Goal: Task Accomplishment & Management: Complete application form

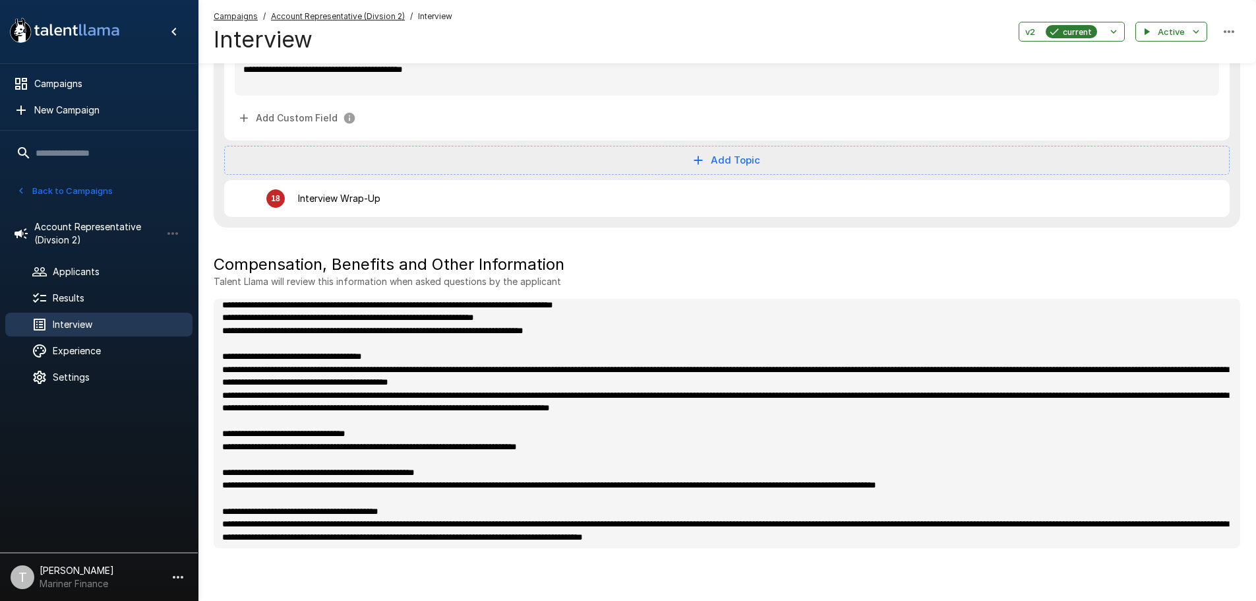
scroll to position [585, 0]
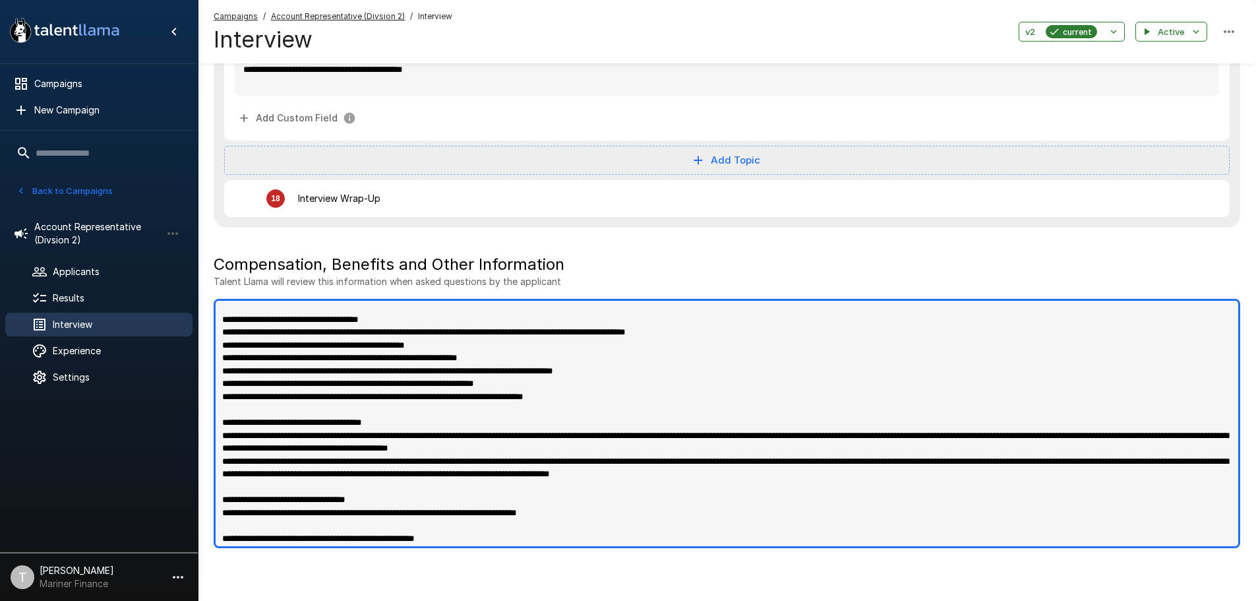
click at [626, 424] on textarea at bounding box center [727, 423] width 1027 height 249
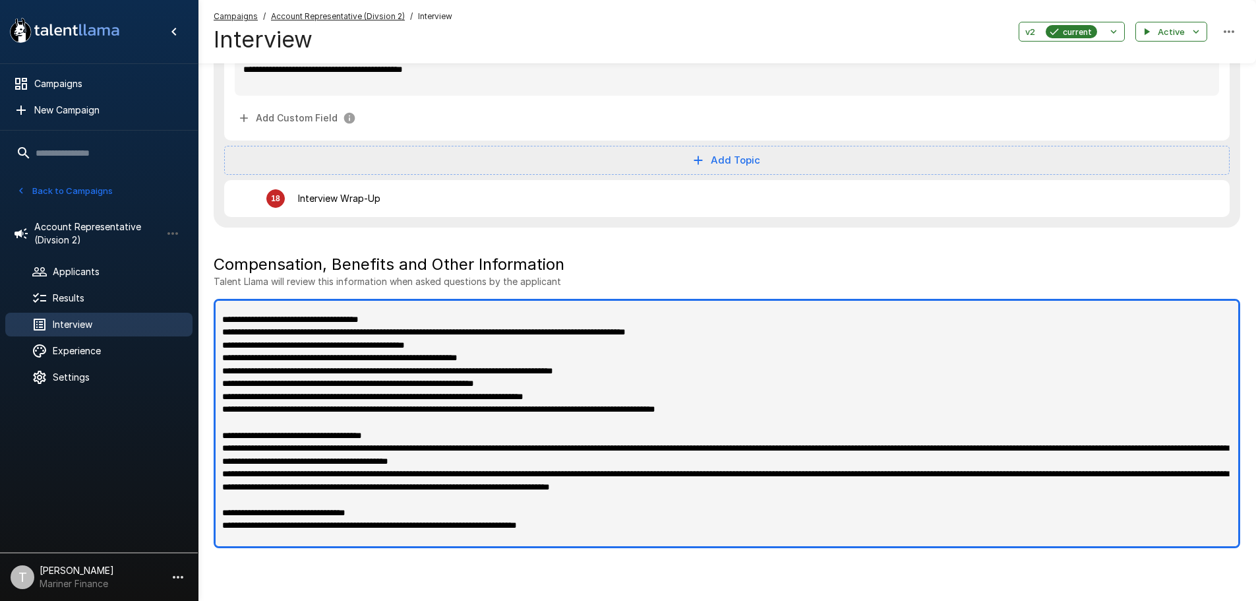
click at [752, 358] on textarea at bounding box center [727, 423] width 1027 height 249
type textarea "**********"
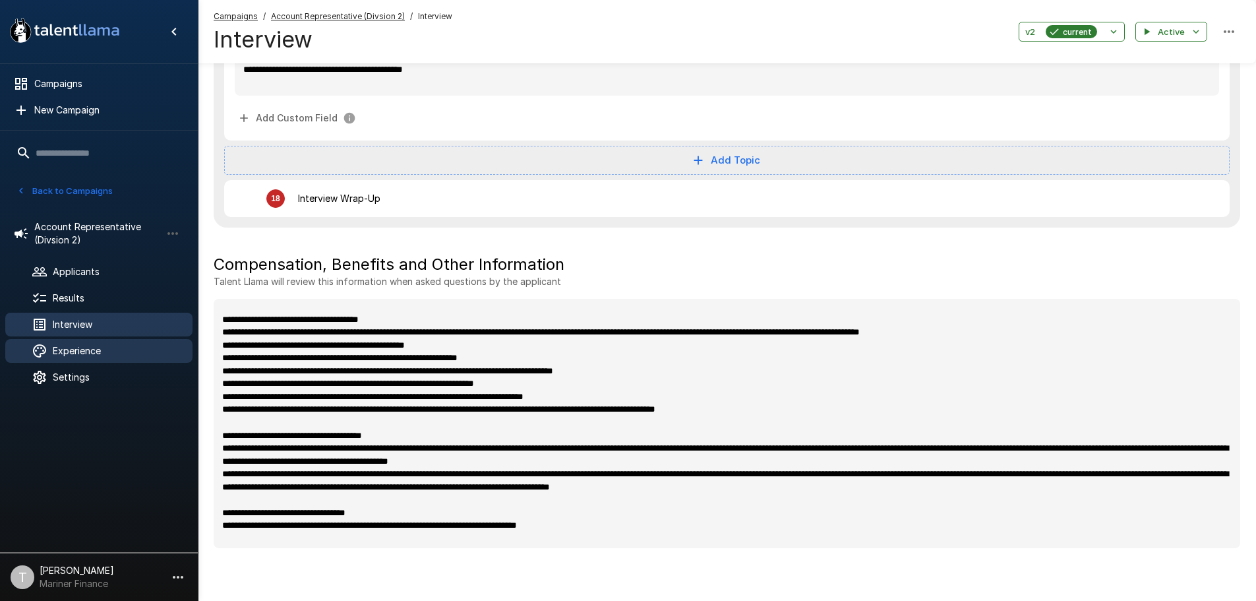
click at [98, 356] on span "Experience" at bounding box center [117, 350] width 129 height 13
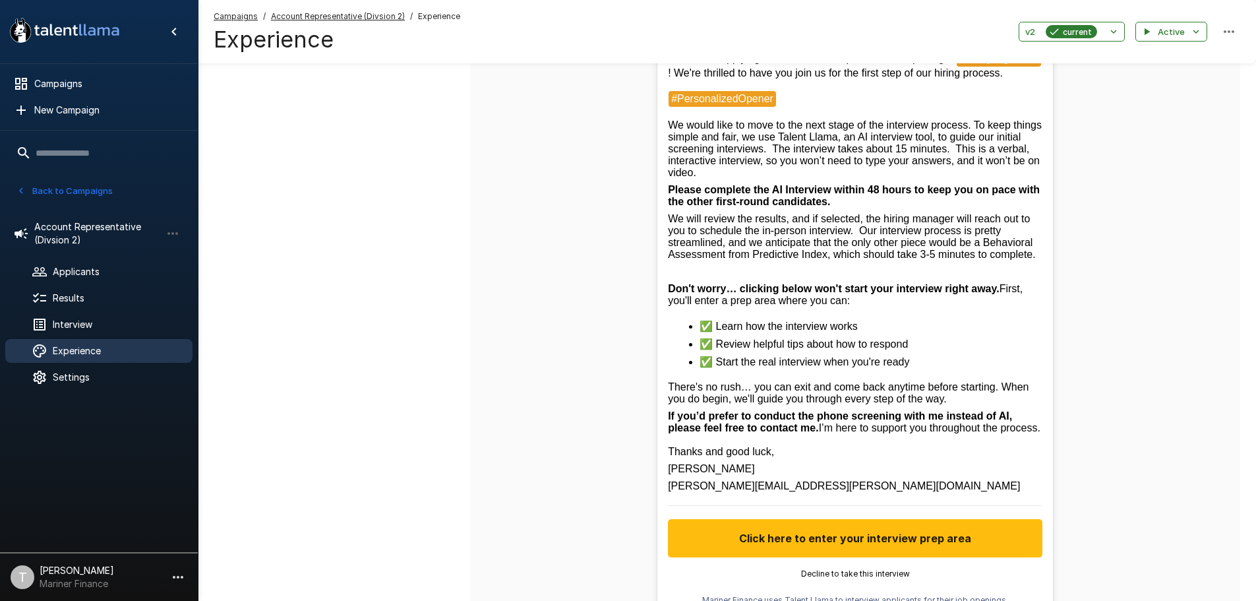
scroll to position [380, 0]
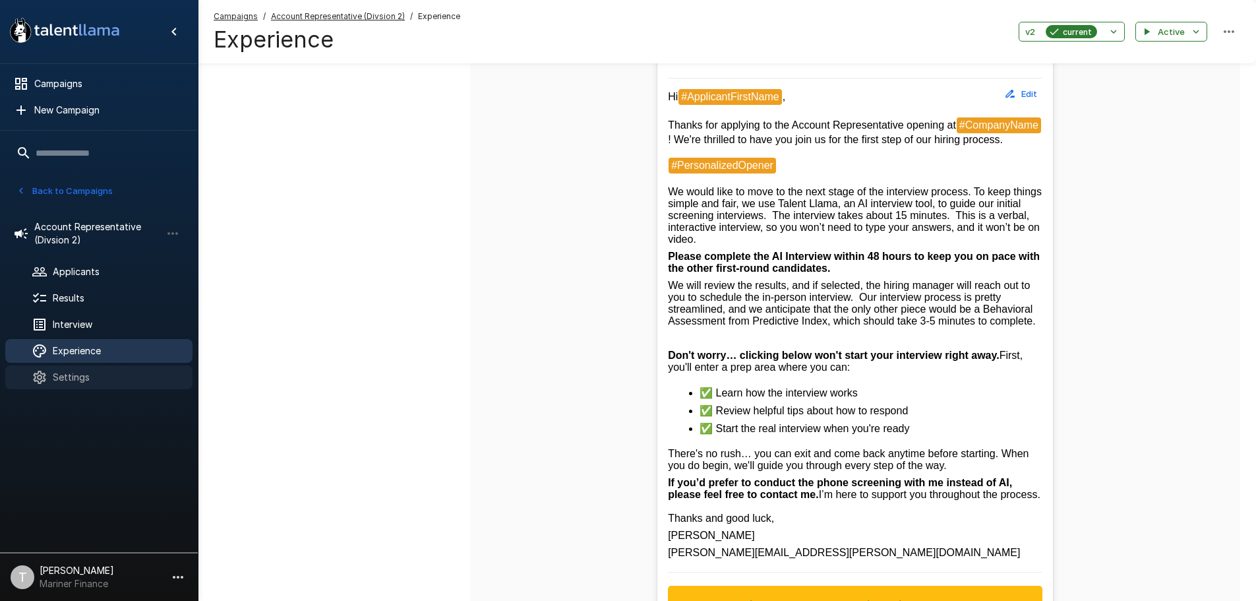
click at [105, 376] on span "Settings" at bounding box center [117, 377] width 129 height 13
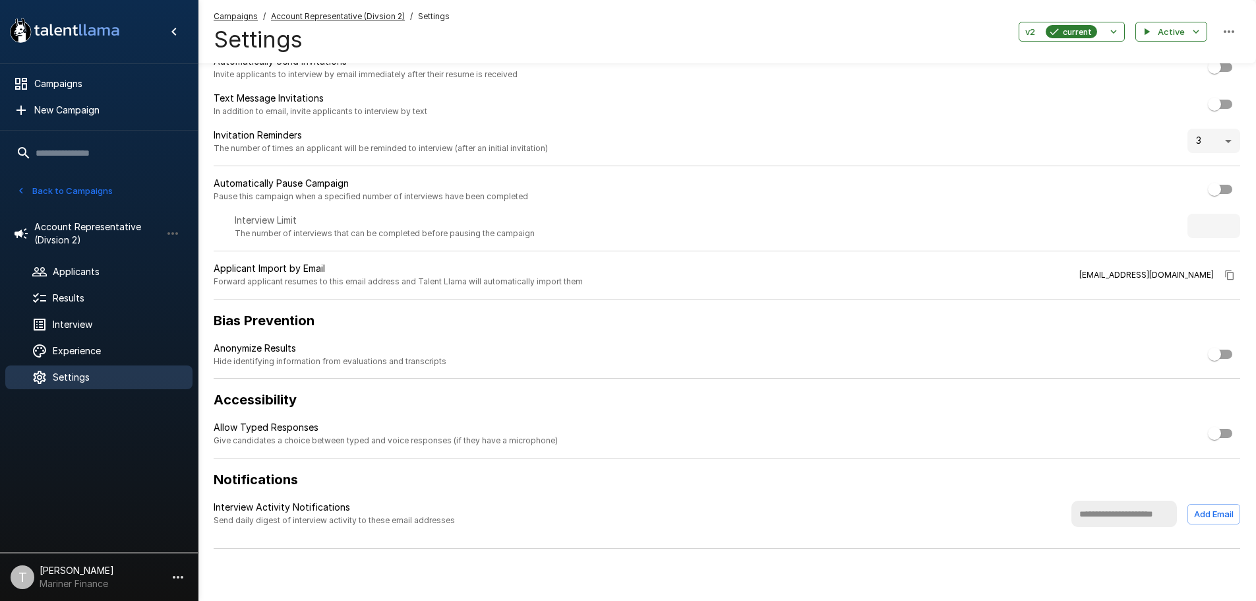
scroll to position [51, 0]
click at [87, 345] on span "Experience" at bounding box center [117, 350] width 129 height 13
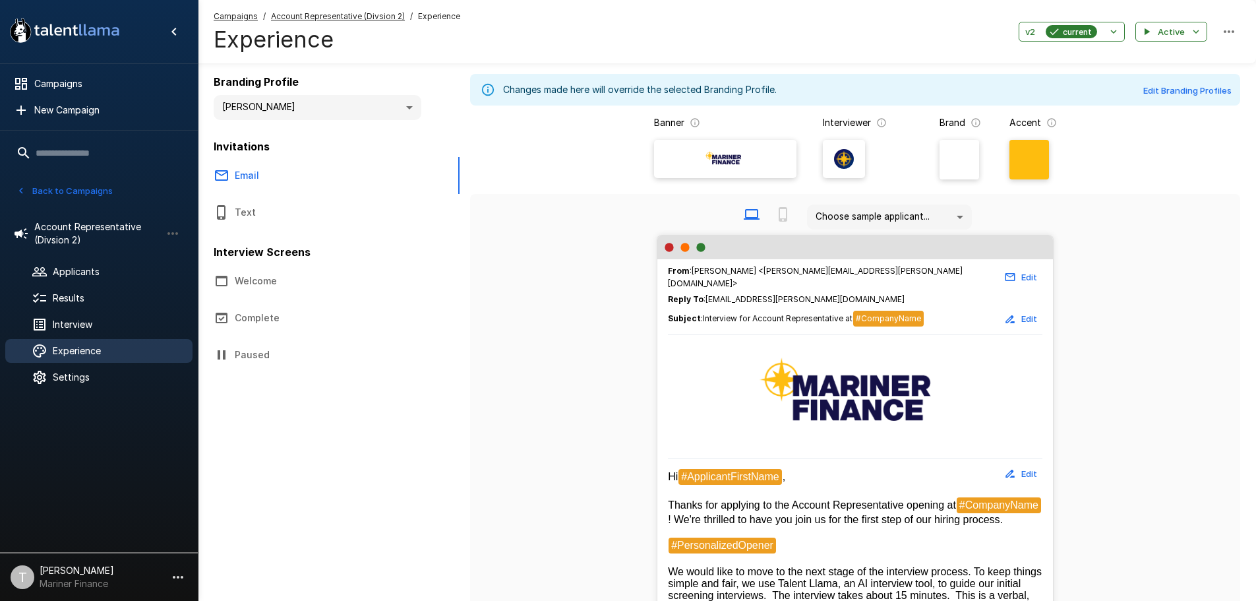
click at [266, 281] on button "Welcome" at bounding box center [316, 280] width 237 height 37
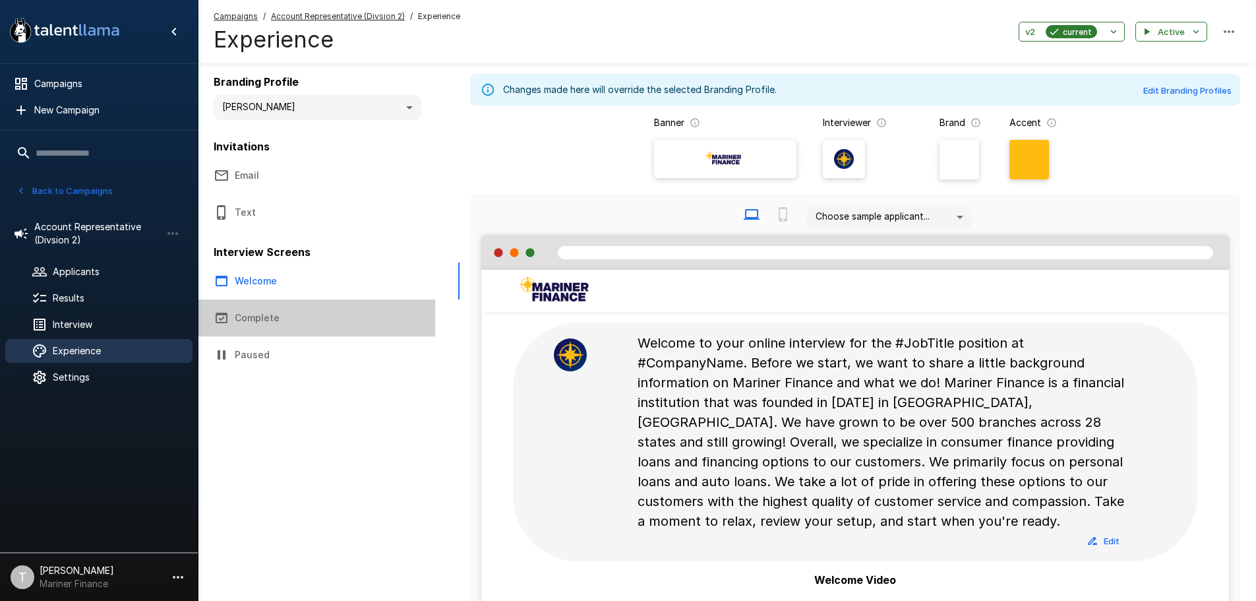
click at [278, 320] on button "Complete" at bounding box center [316, 317] width 237 height 37
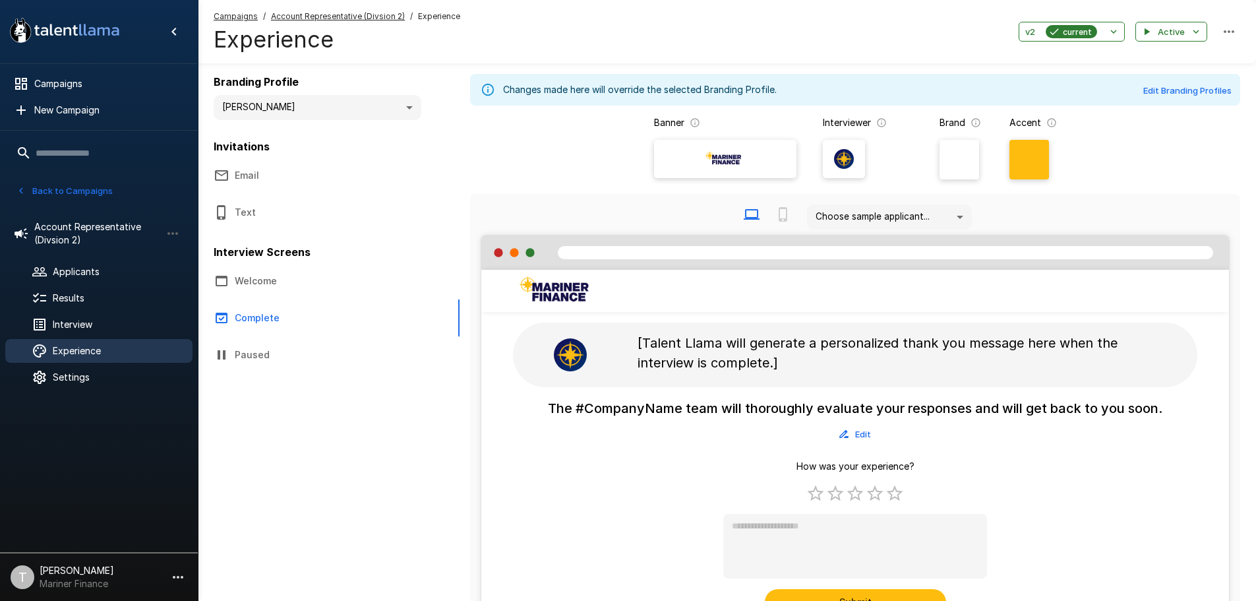
scroll to position [66, 0]
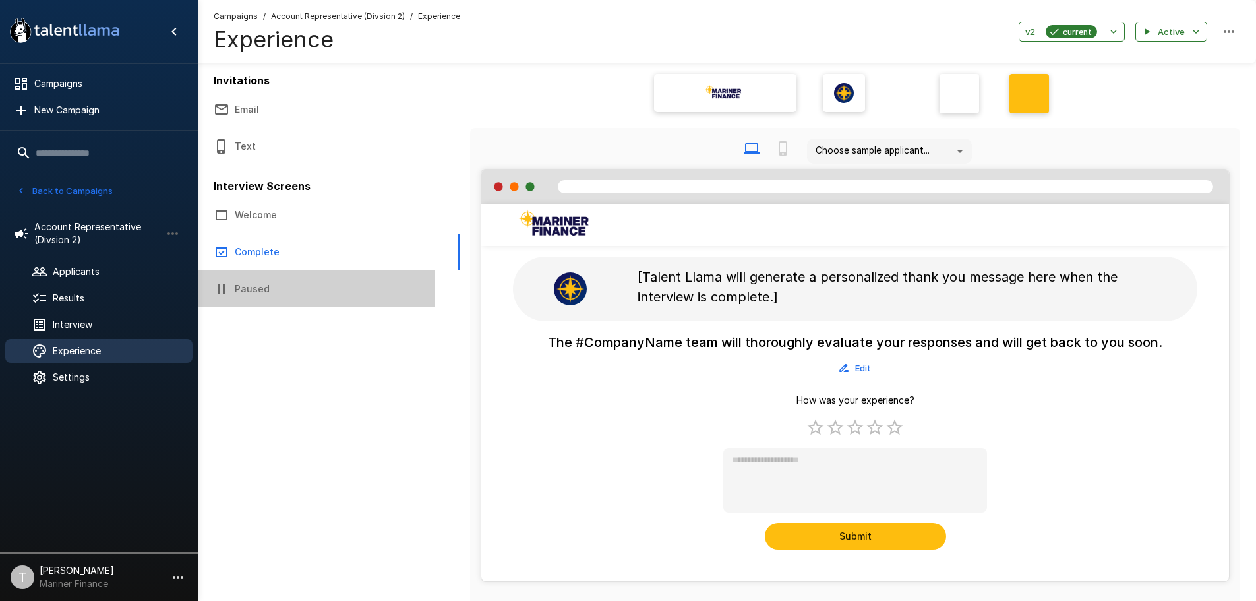
click at [268, 293] on button "Paused" at bounding box center [316, 288] width 237 height 37
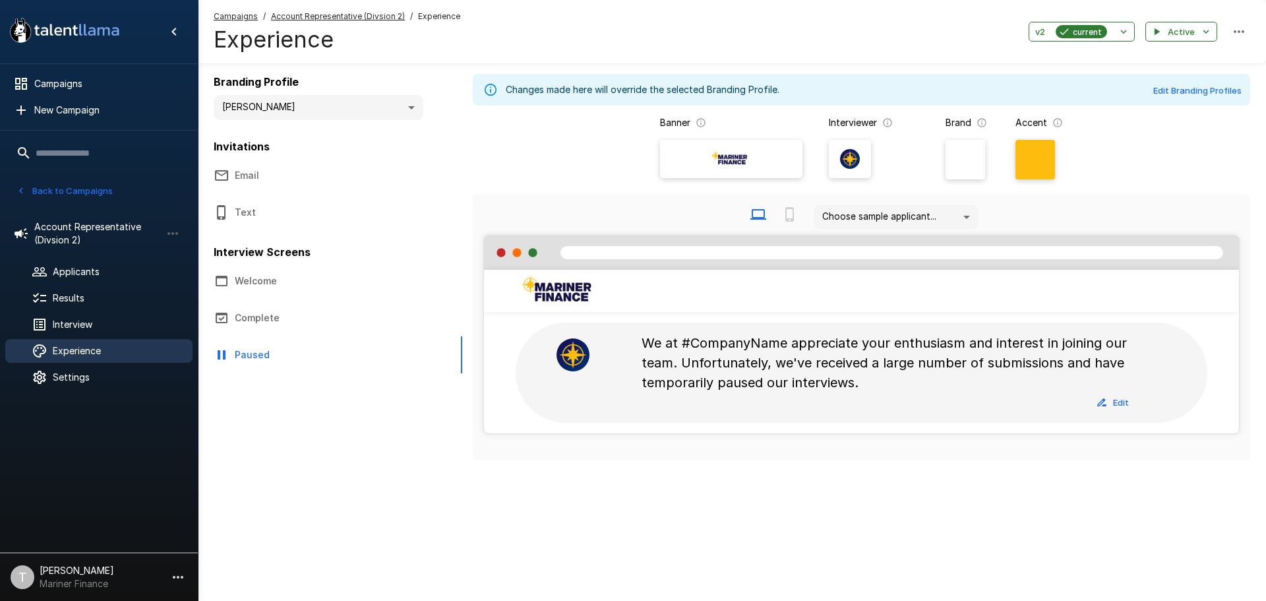
click at [266, 283] on button "Welcome" at bounding box center [316, 280] width 237 height 37
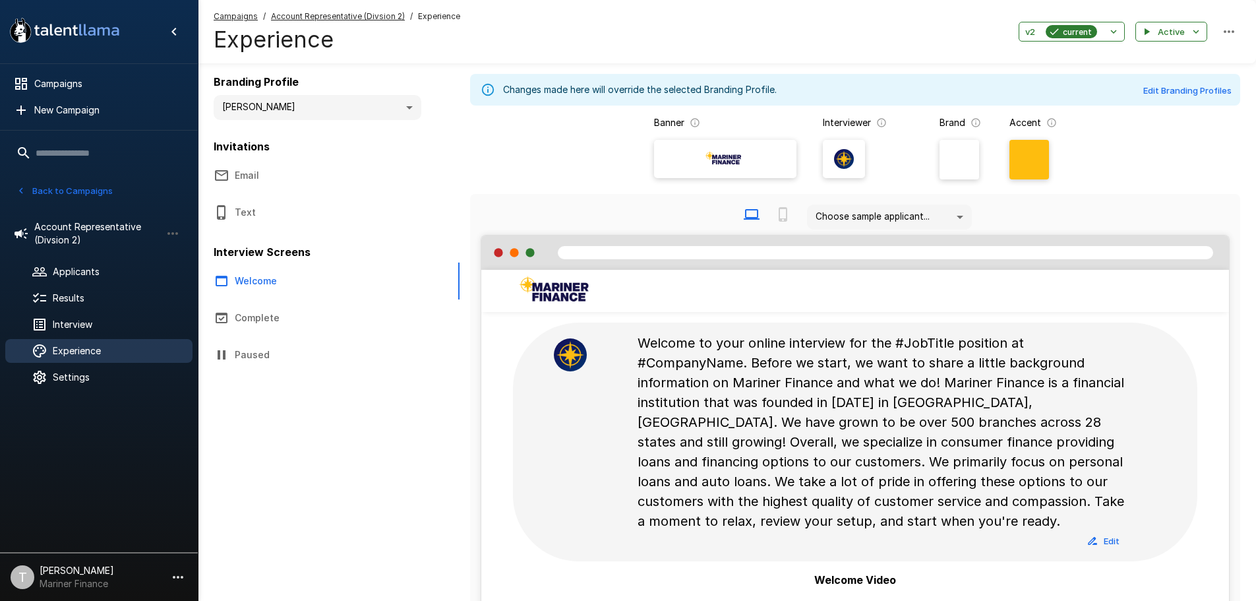
click at [268, 181] on button "Email" at bounding box center [316, 175] width 237 height 37
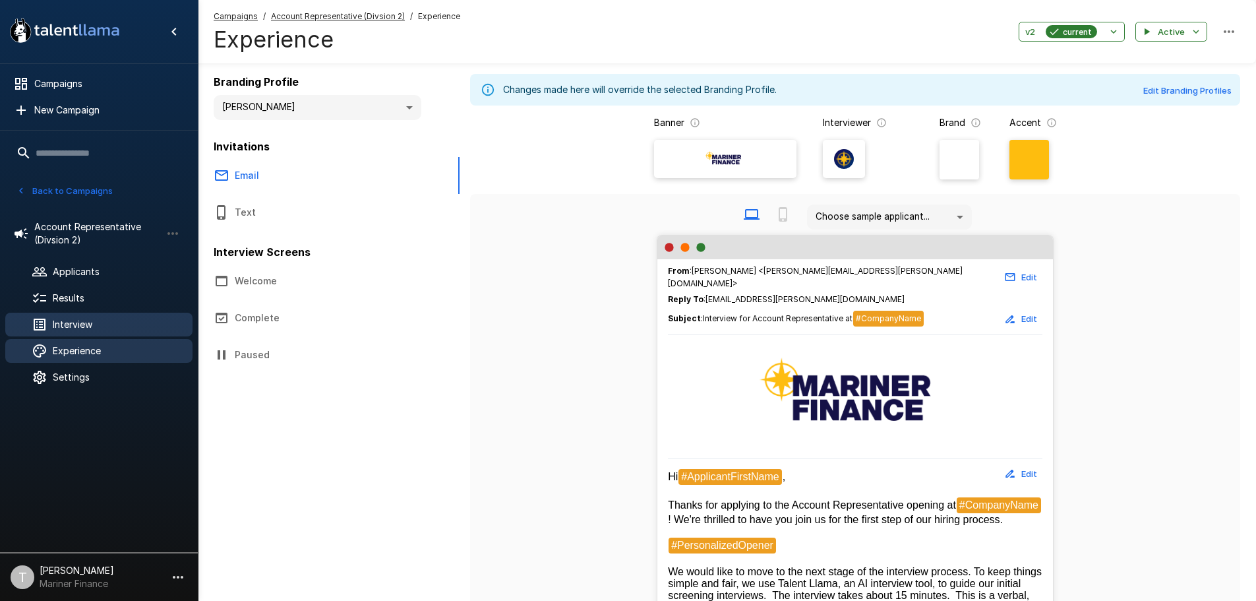
click at [98, 324] on span "Interview" at bounding box center [117, 324] width 129 height 13
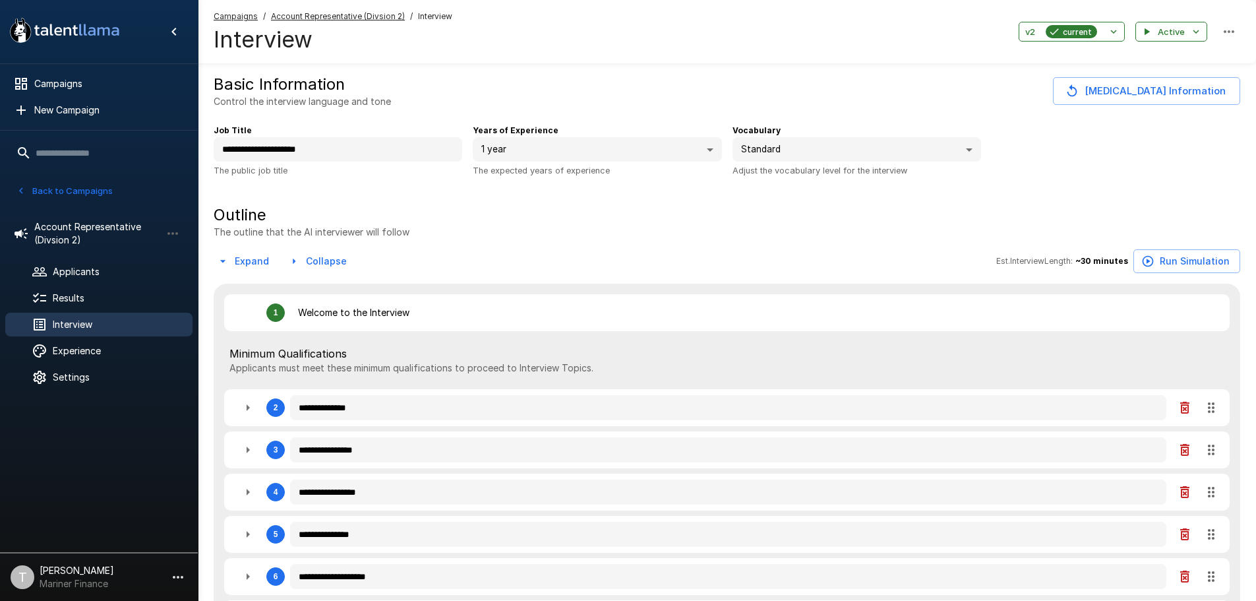
type textarea "*"
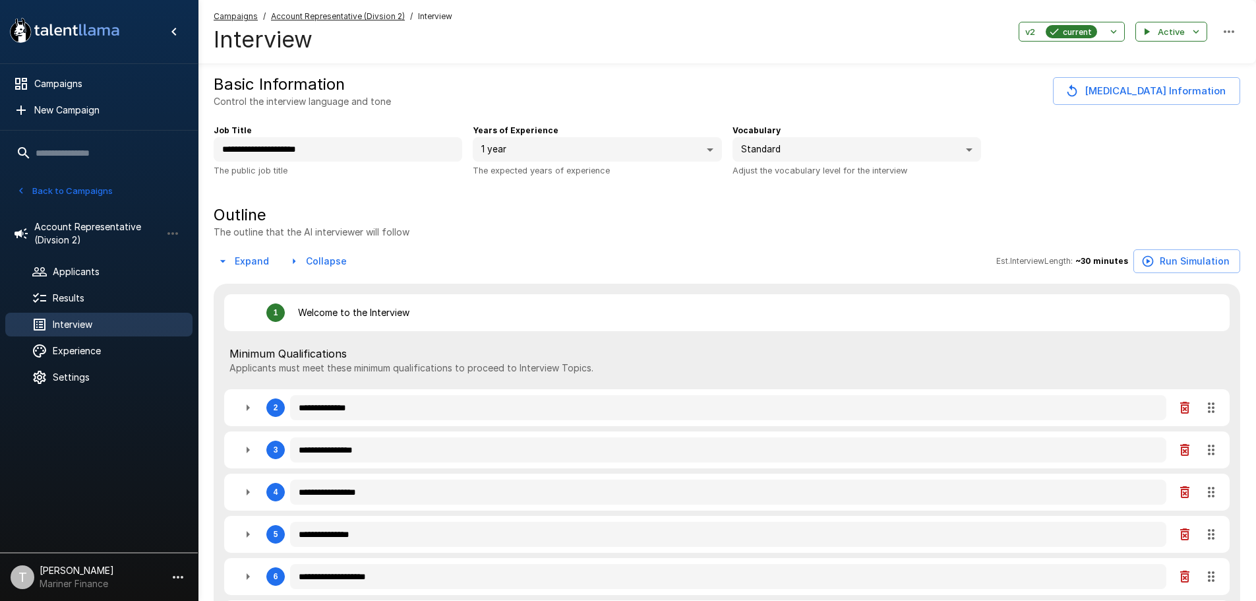
type textarea "*"
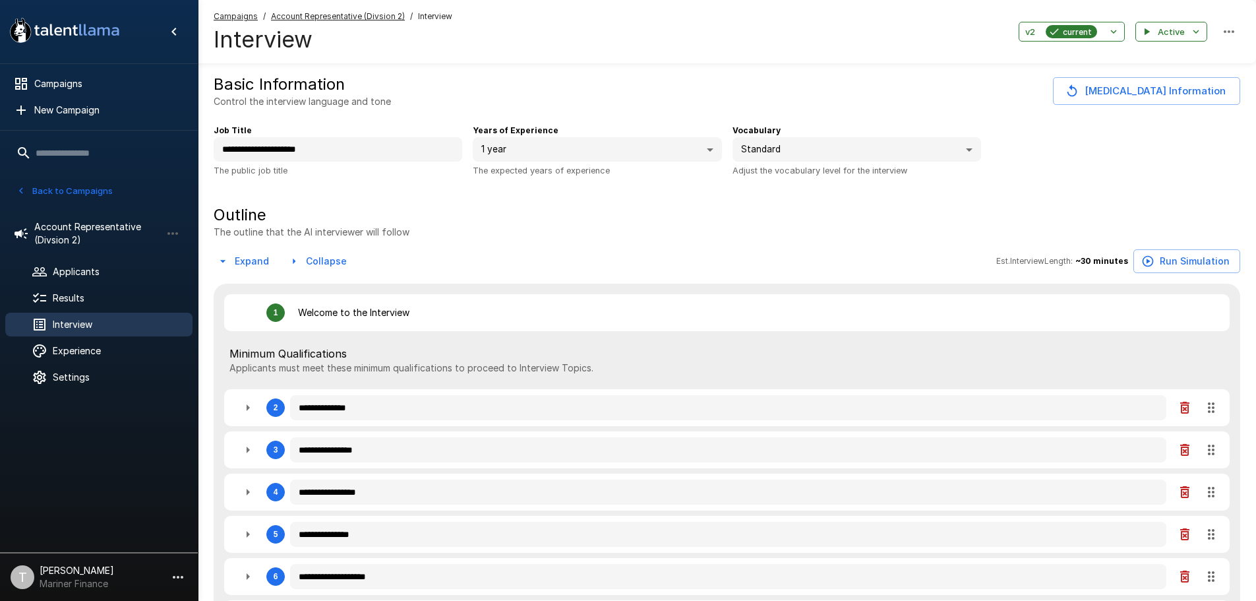
type textarea "*"
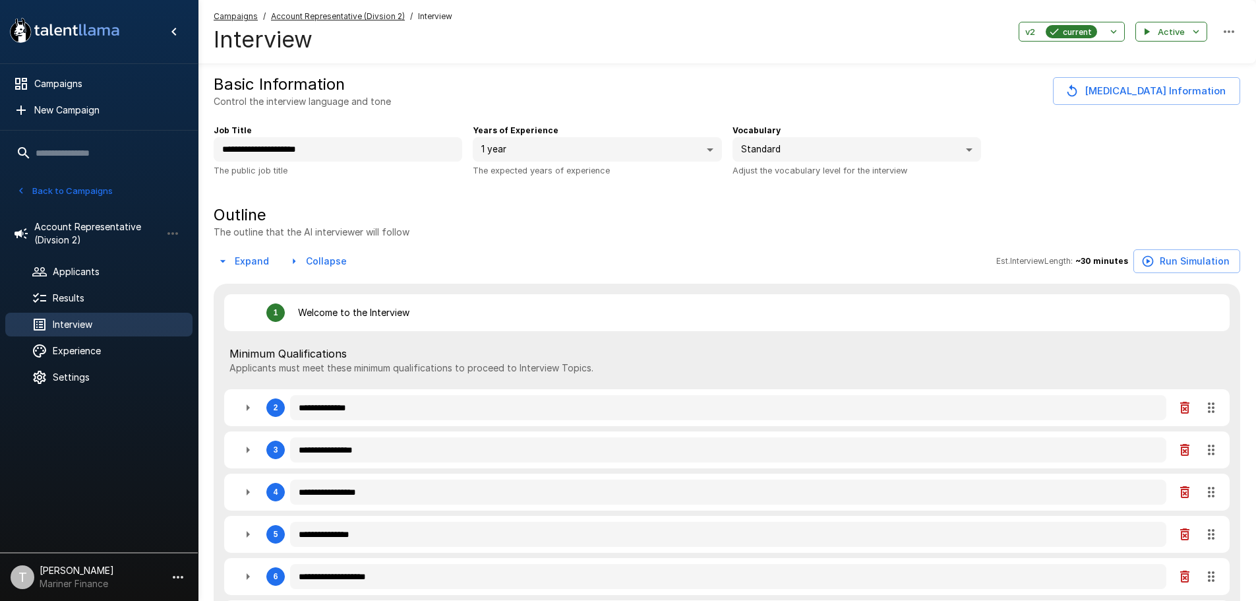
type textarea "*"
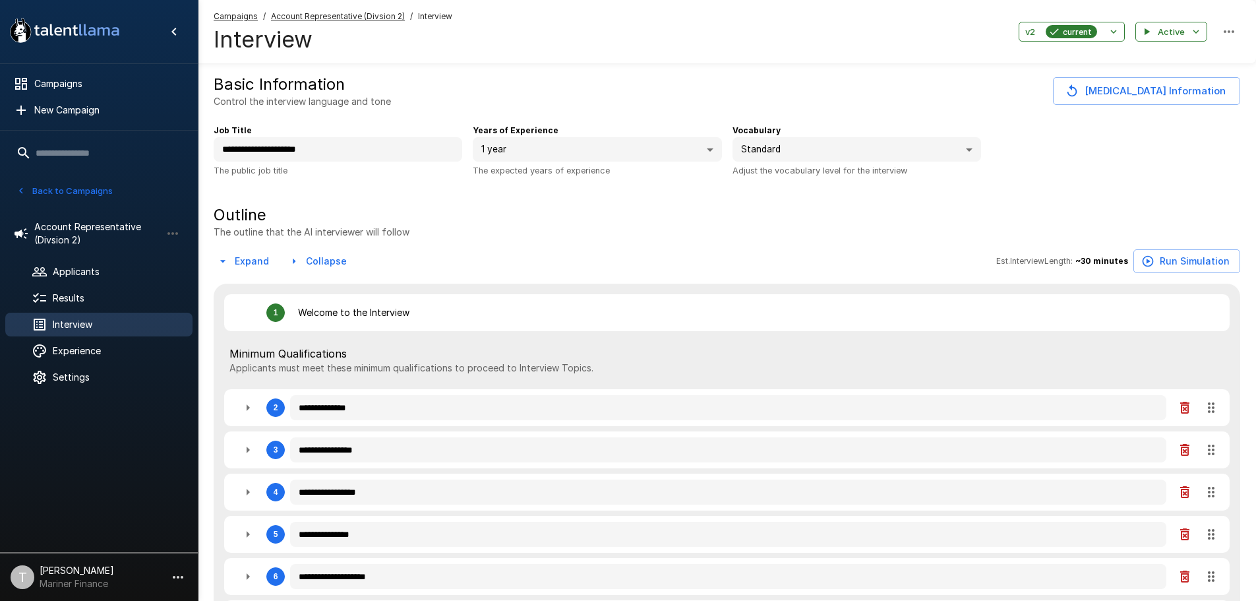
type textarea "*"
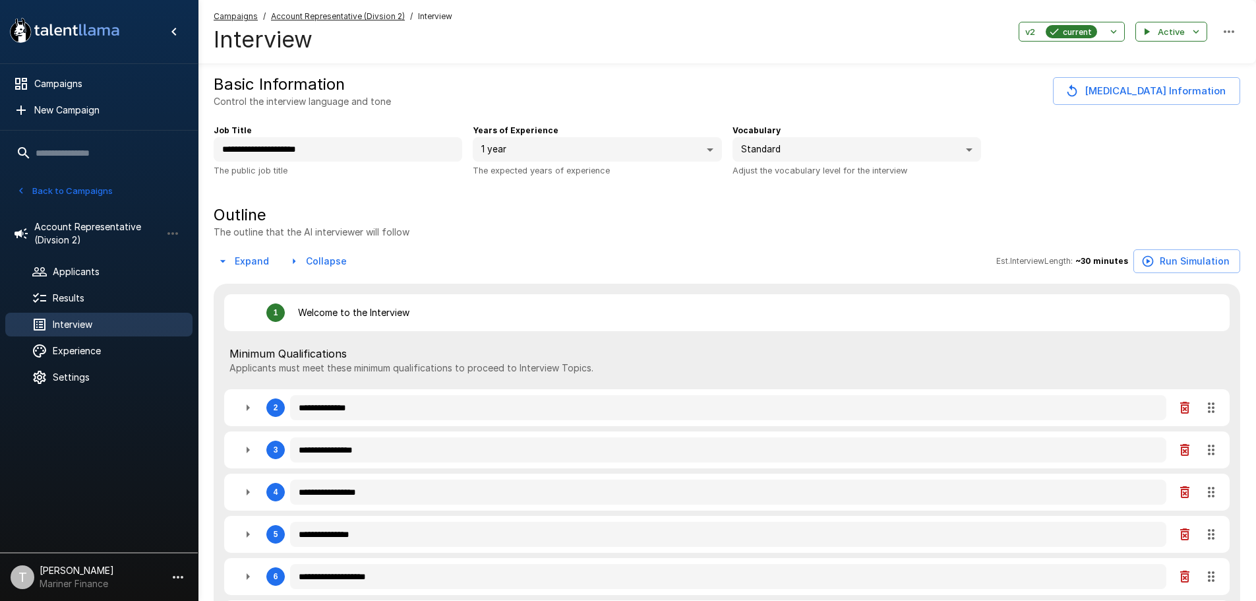
type textarea "*"
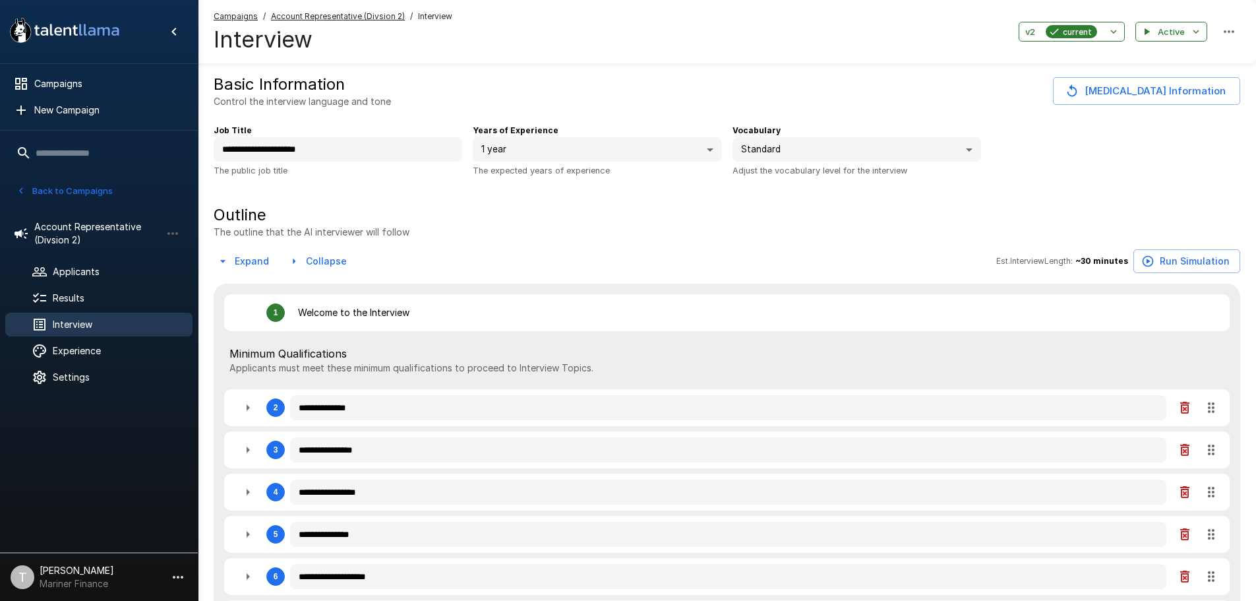
type textarea "*"
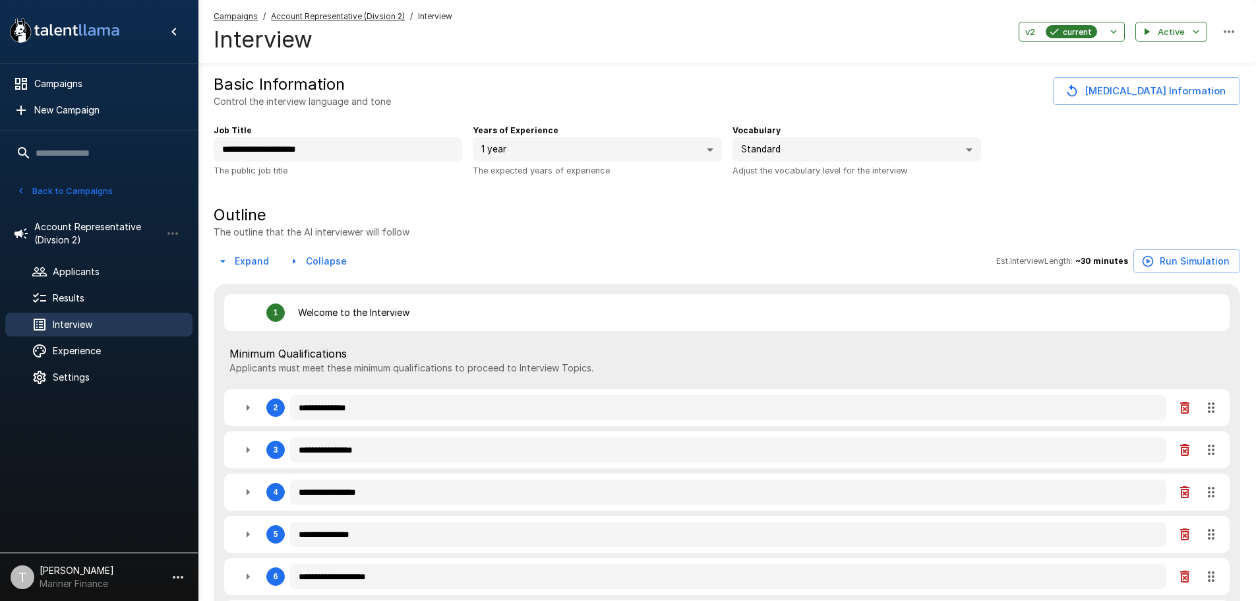
type textarea "*"
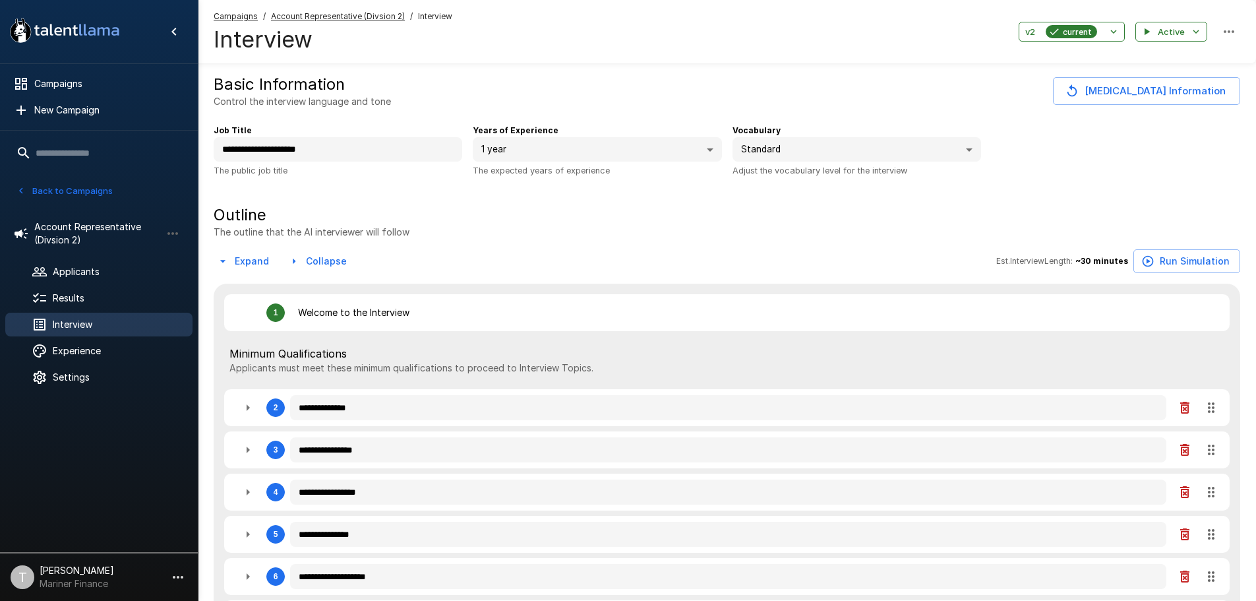
type textarea "*"
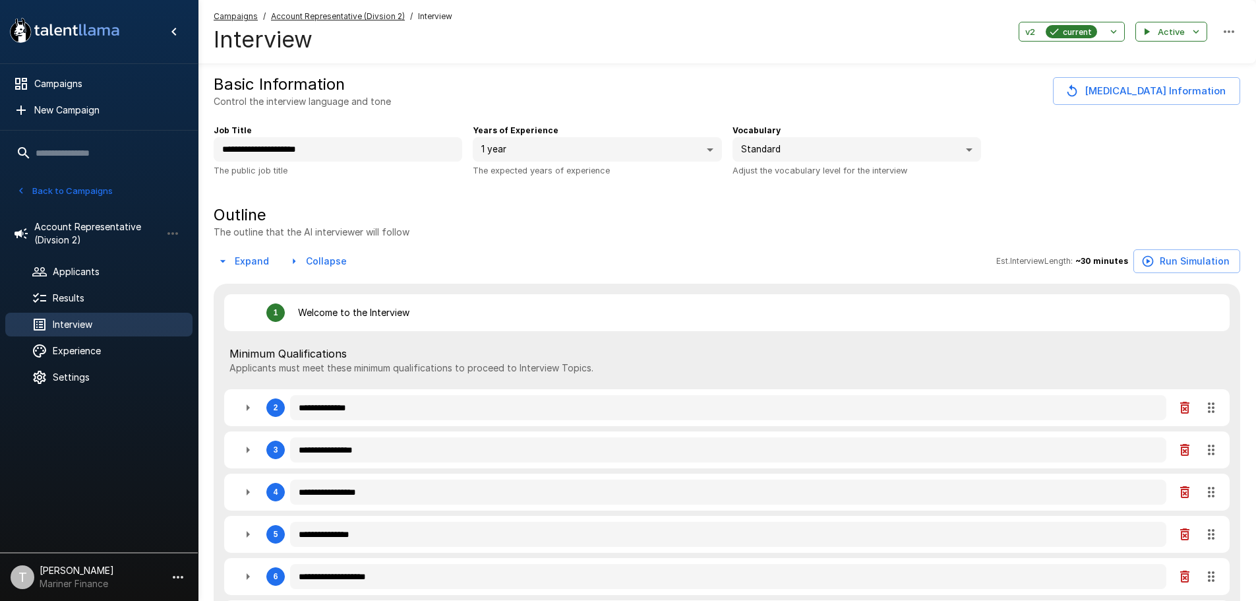
type textarea "*"
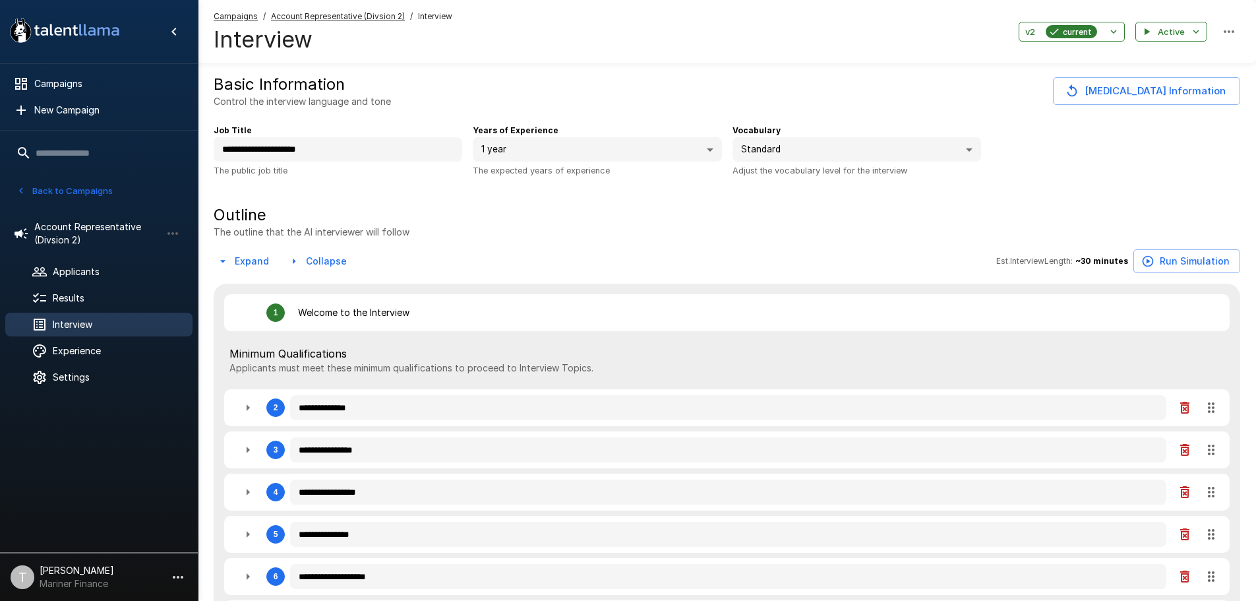
type textarea "*"
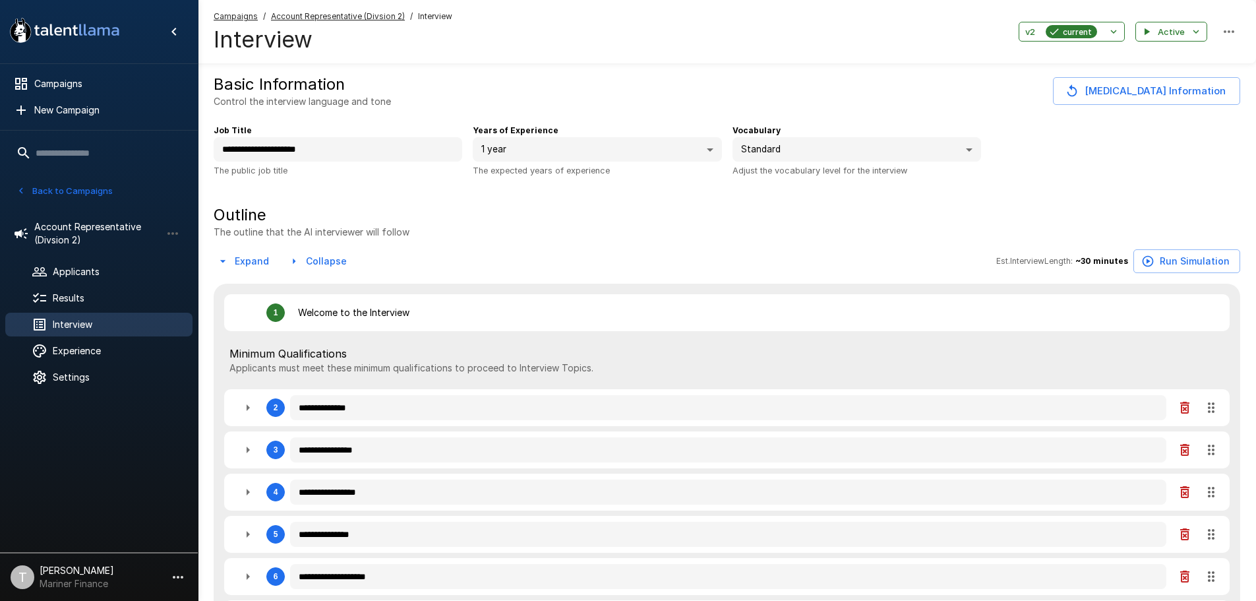
type textarea "*"
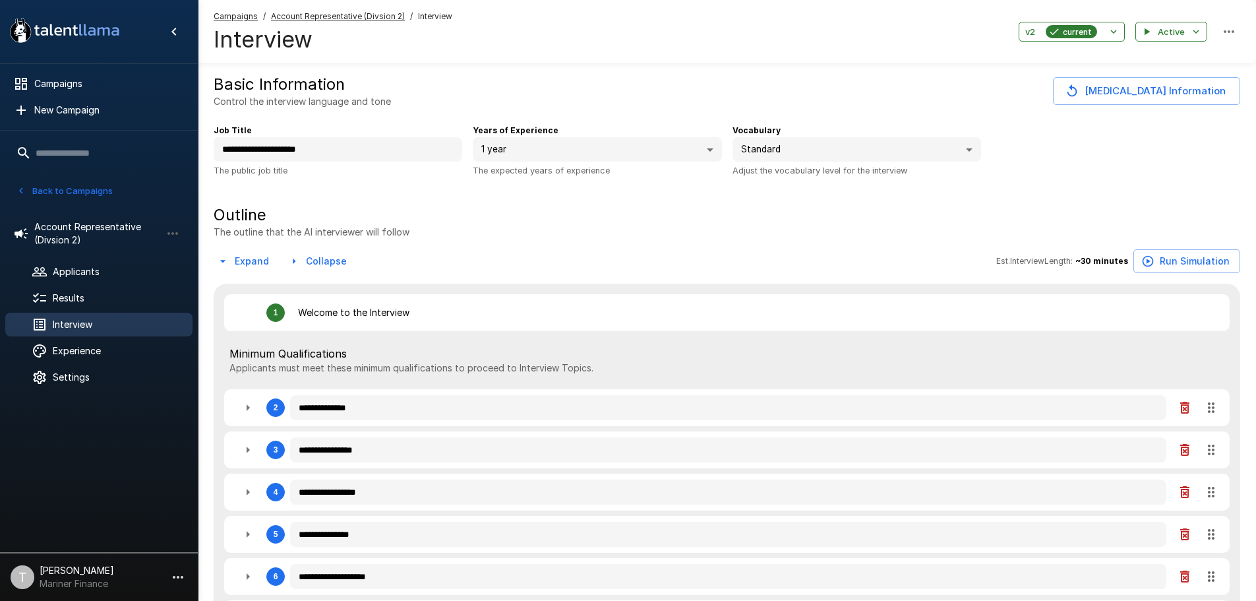
type textarea "*"
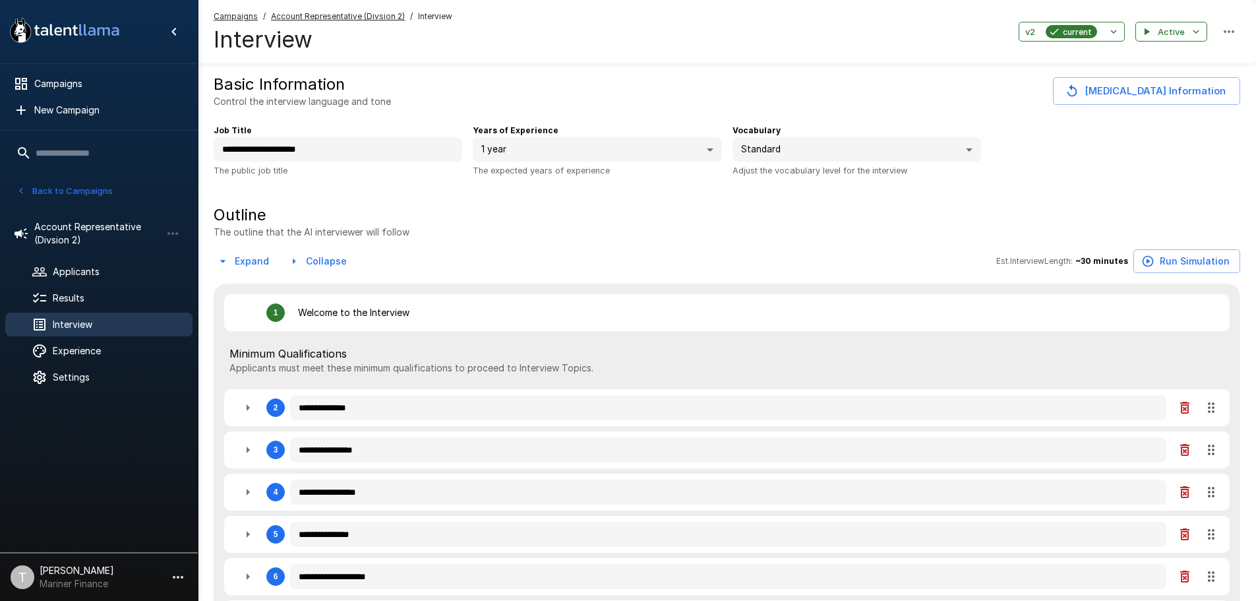
type textarea "*"
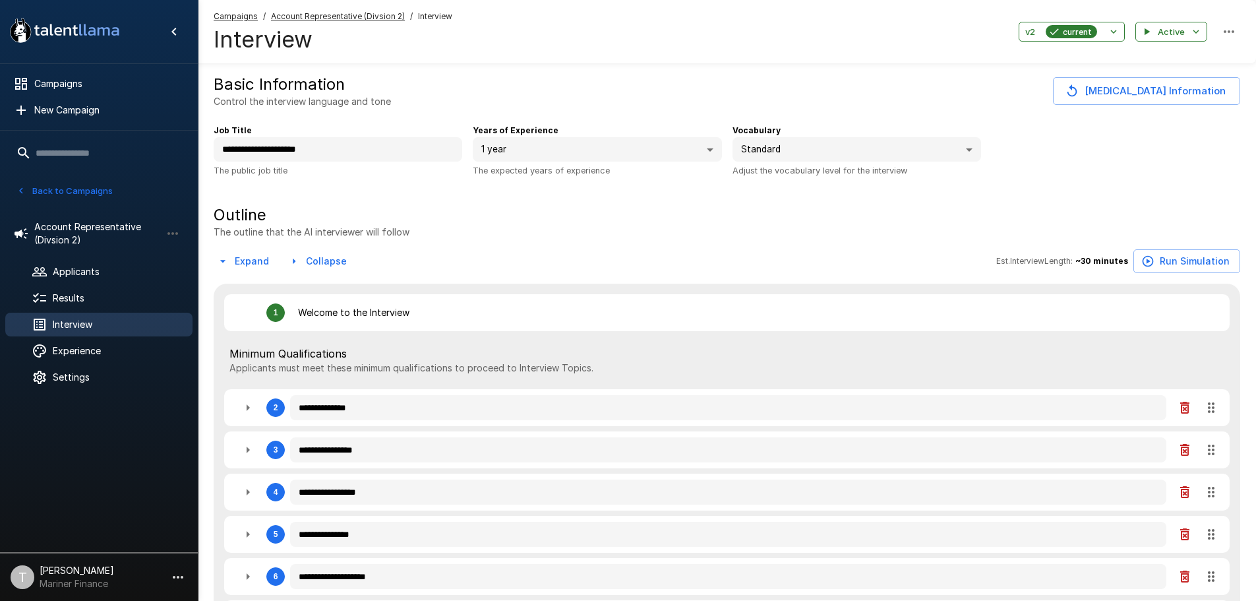
type textarea "*"
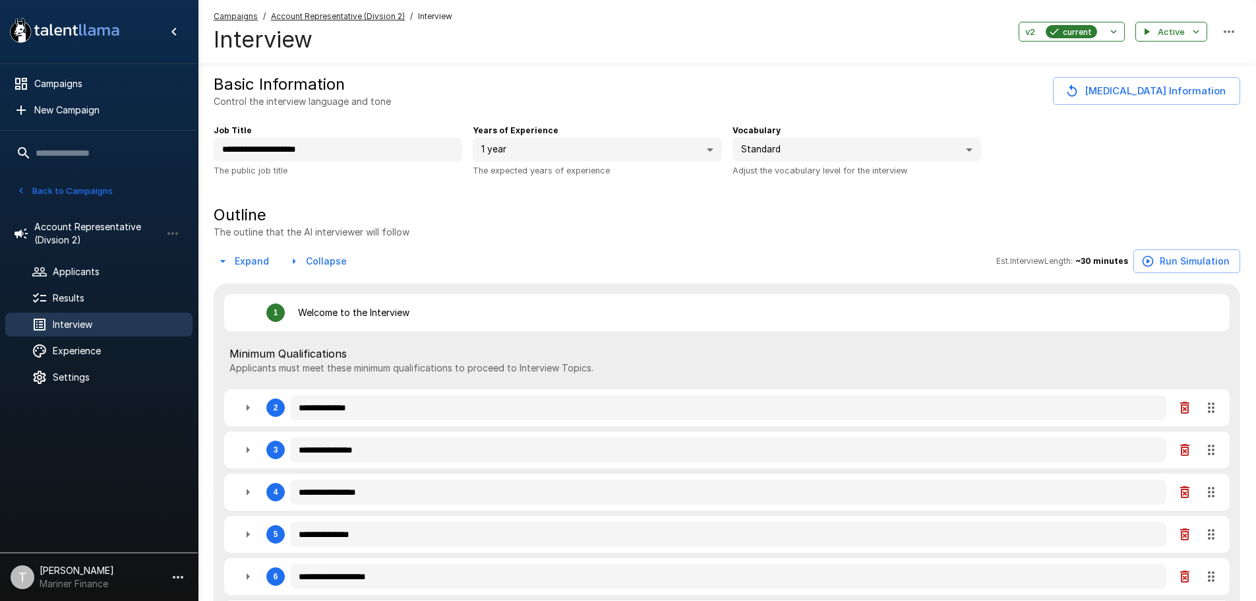
type textarea "*"
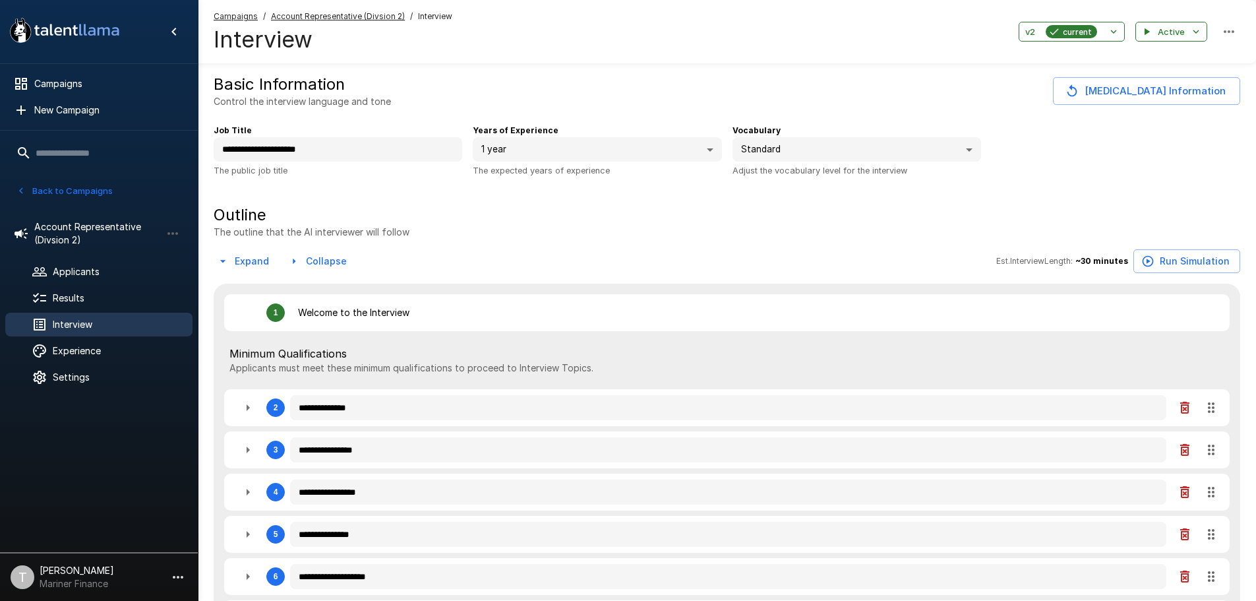
type textarea "*"
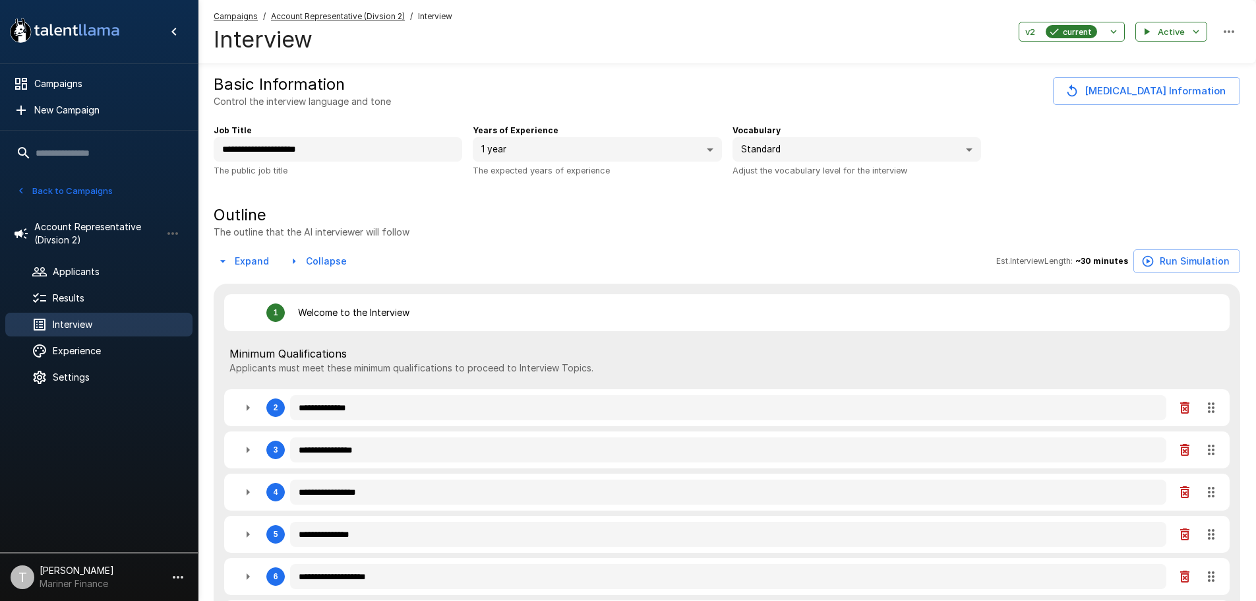
type textarea "*"
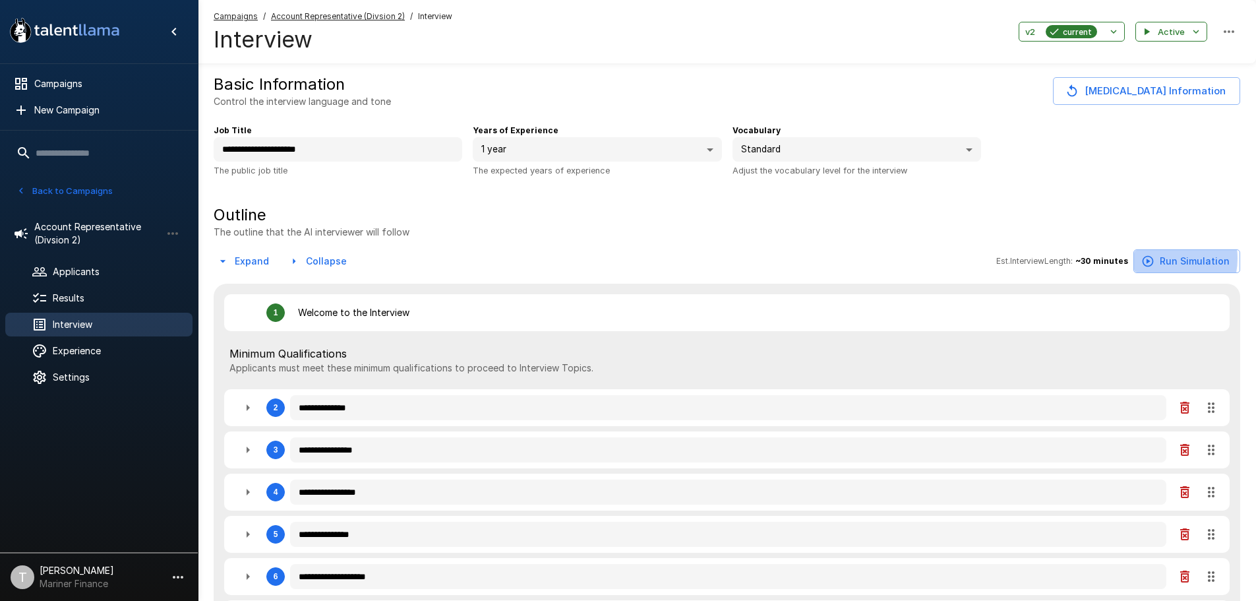
click at [1165, 260] on button "Run Simulation" at bounding box center [1186, 261] width 107 height 24
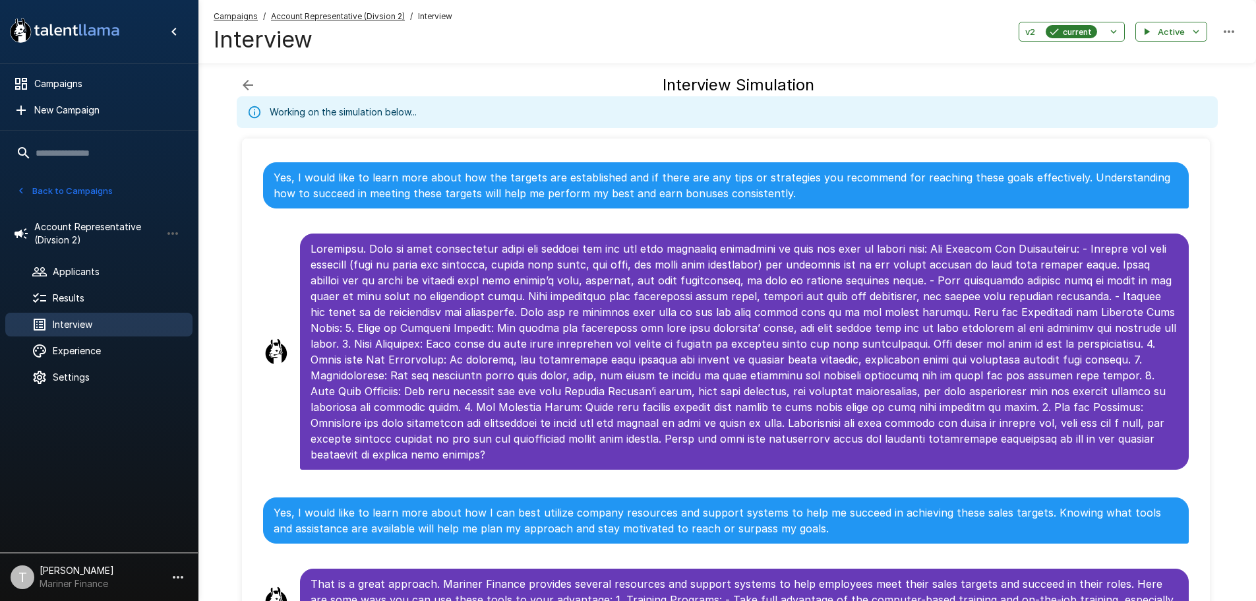
click at [342, 110] on div "Working on the simulation below..." at bounding box center [343, 112] width 147 height 24
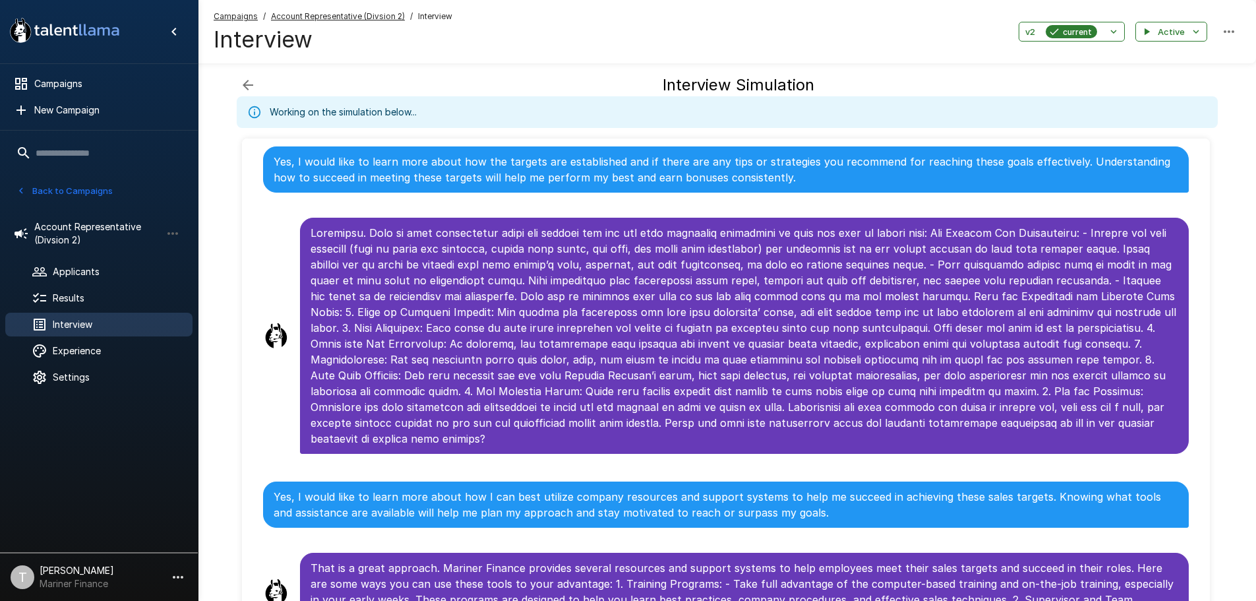
click at [415, 106] on div "Working on the simulation below..." at bounding box center [343, 112] width 147 height 24
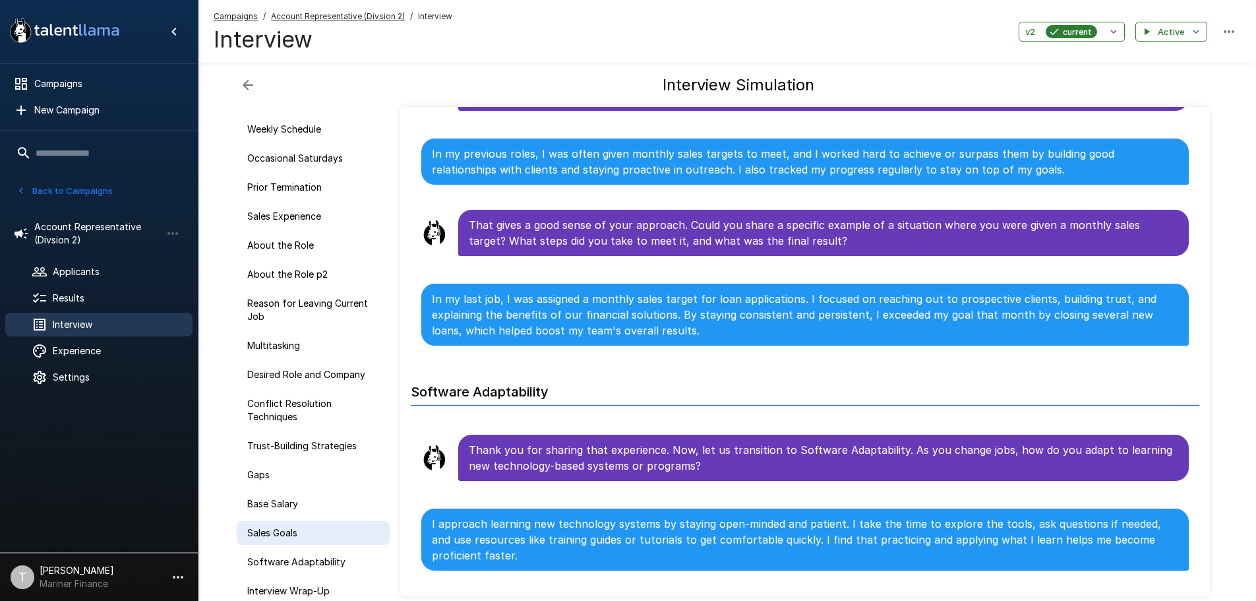
scroll to position [111, 0]
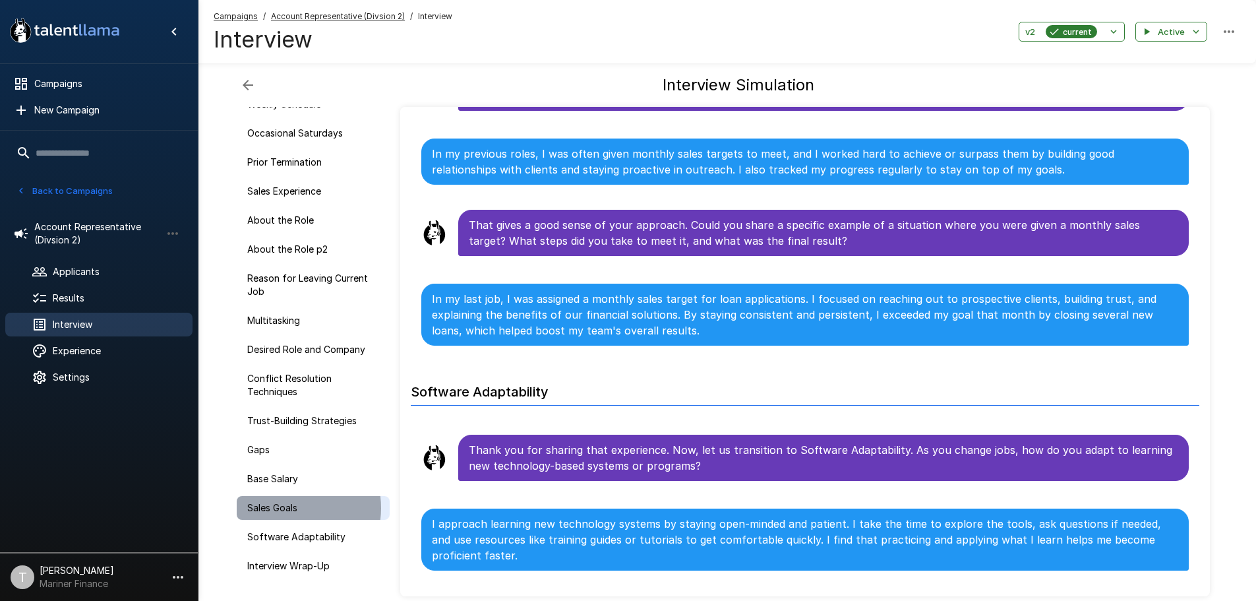
click at [282, 508] on span "Sales Goals" at bounding box center [313, 507] width 132 height 13
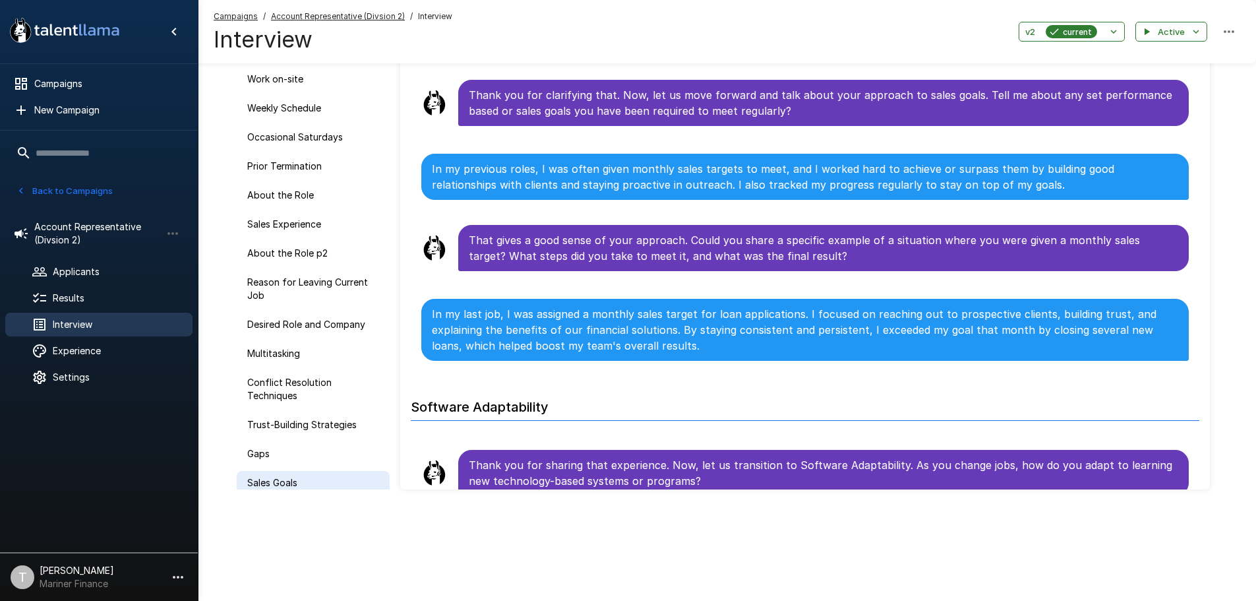
scroll to position [111, 0]
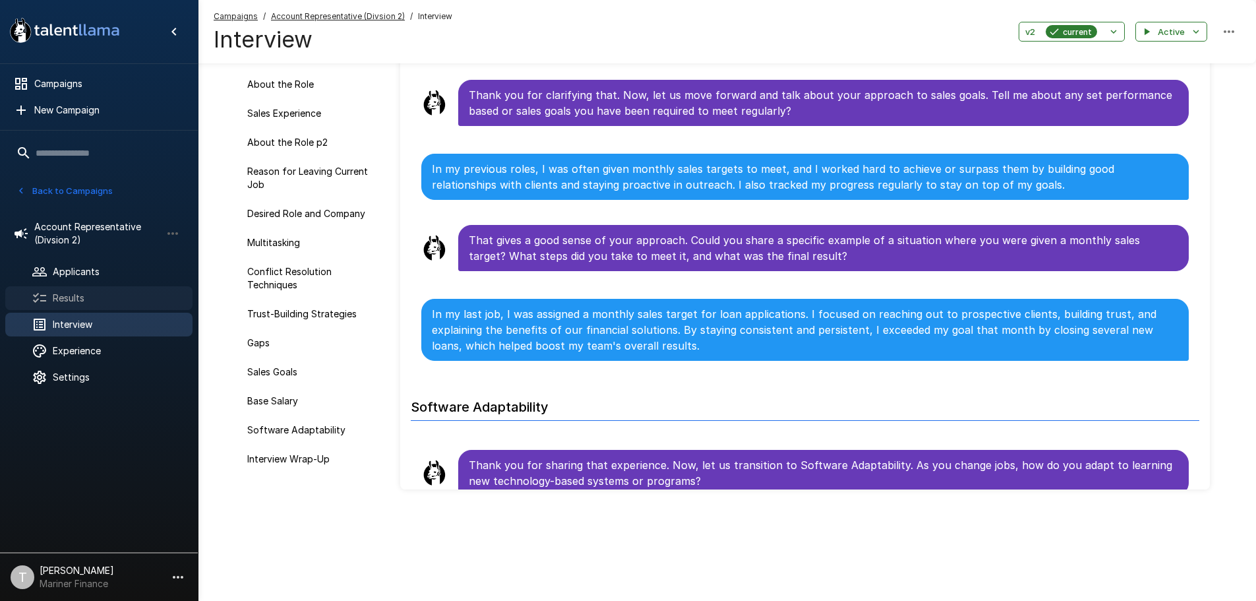
click at [75, 302] on span "Results" at bounding box center [117, 297] width 129 height 13
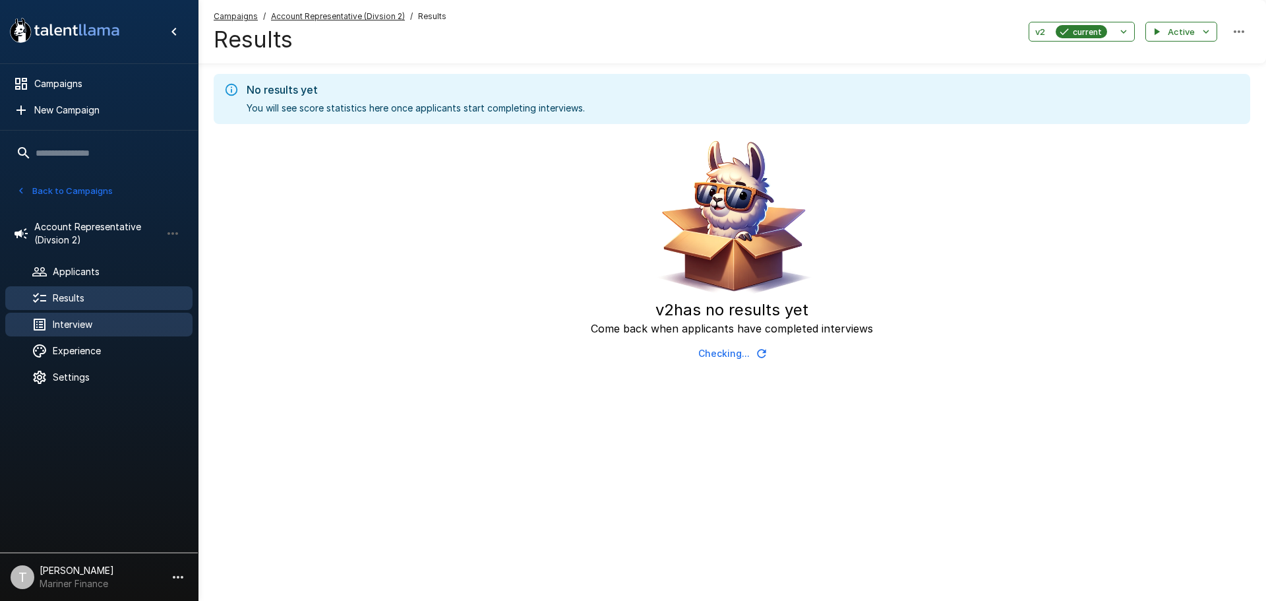
click at [79, 322] on span "Interview" at bounding box center [117, 324] width 129 height 13
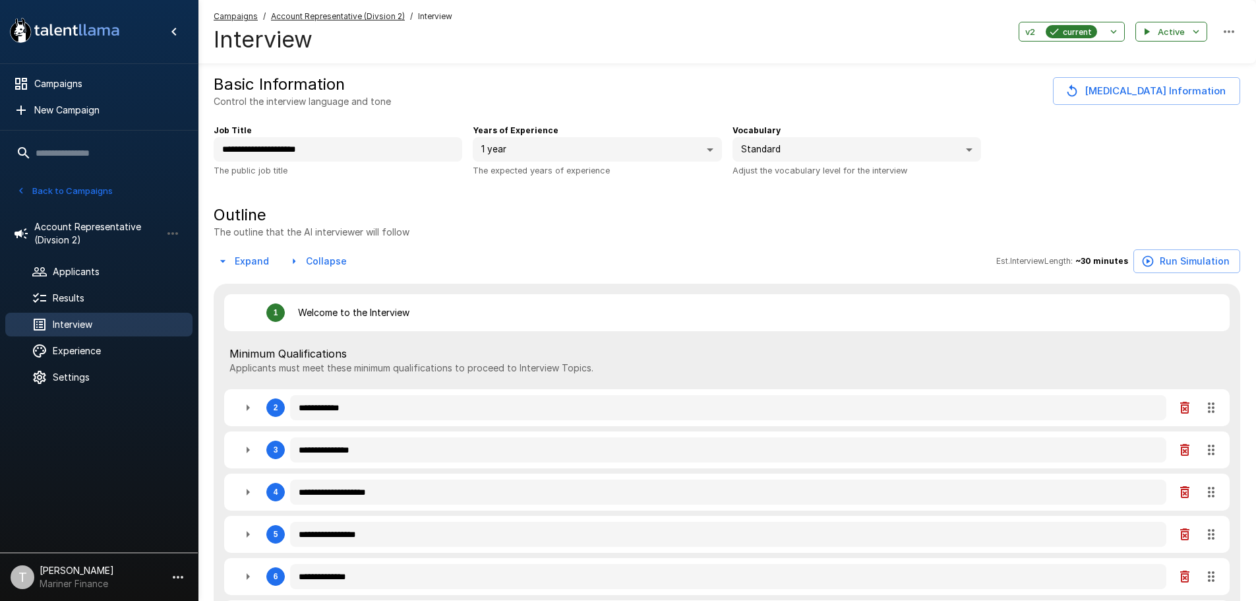
type textarea "*"
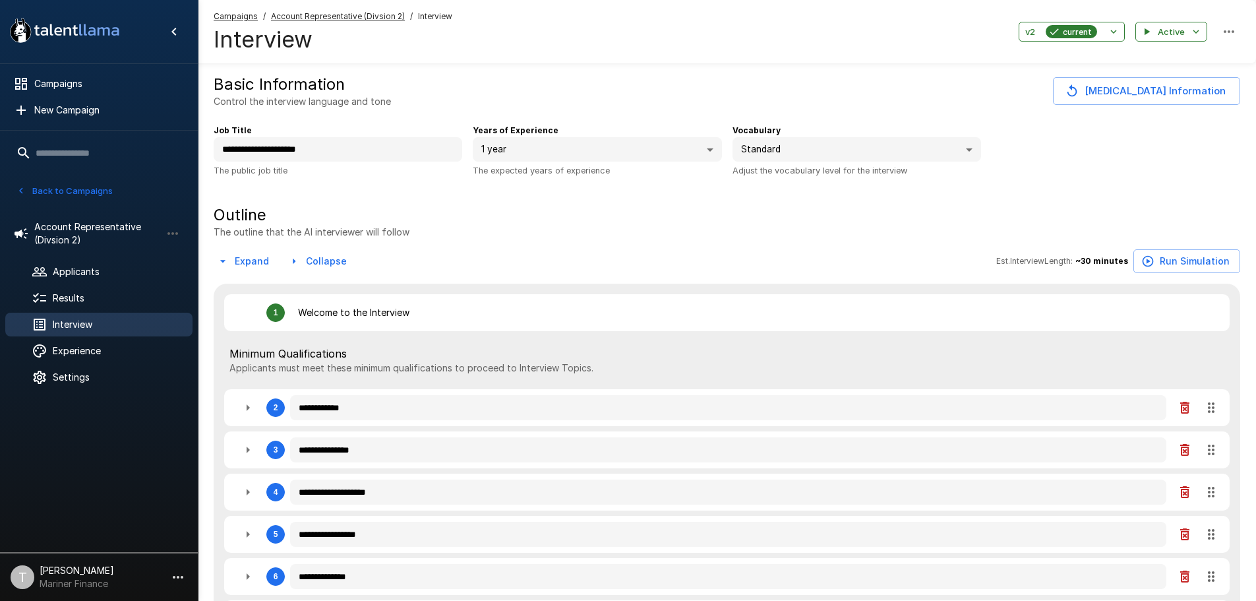
type textarea "*"
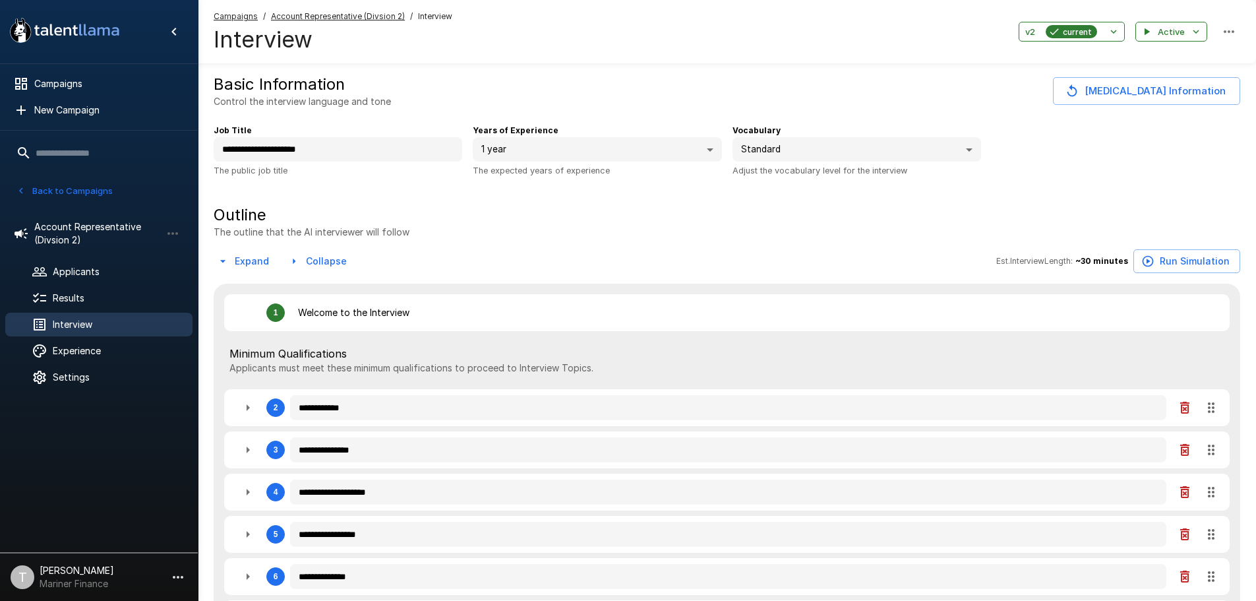
type textarea "*"
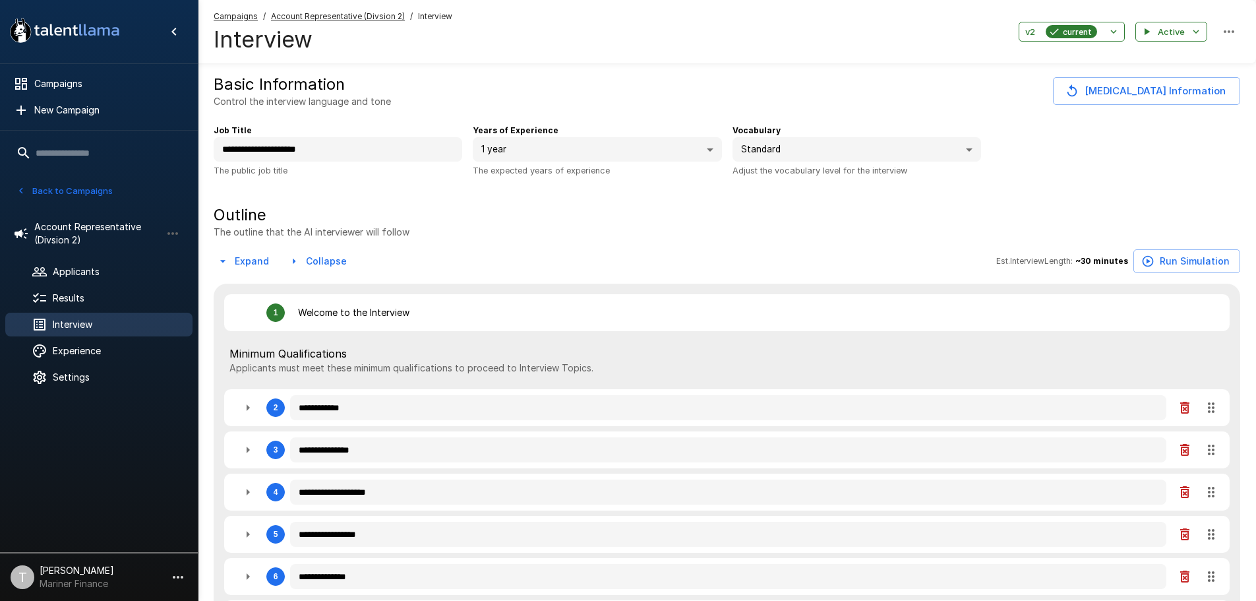
type textarea "*"
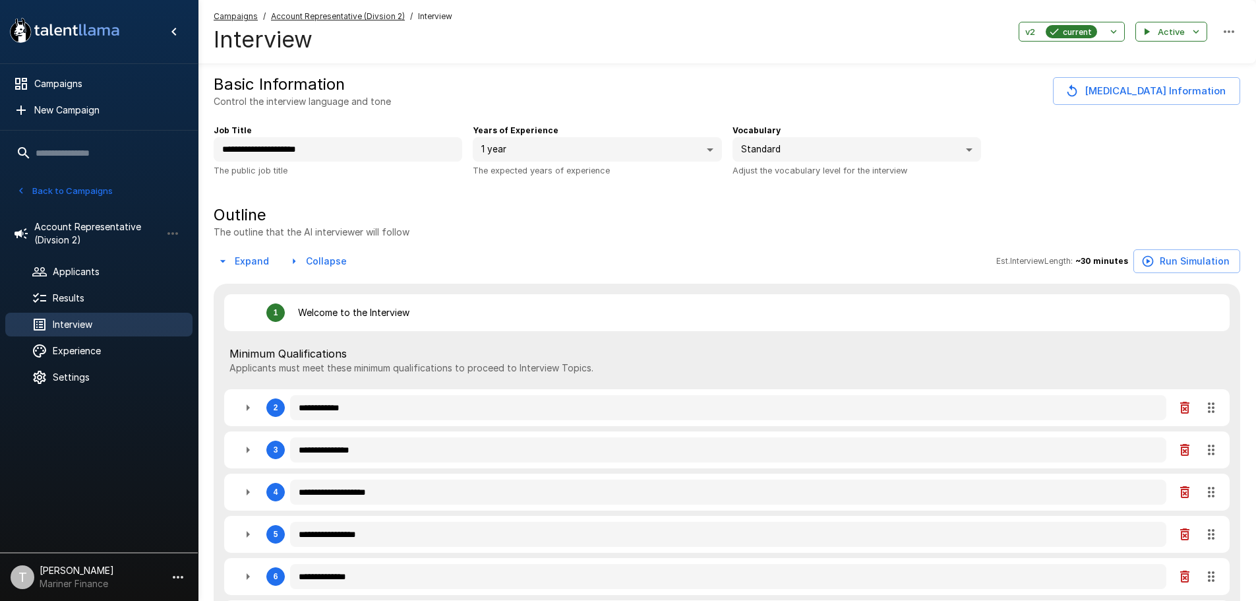
type textarea "*"
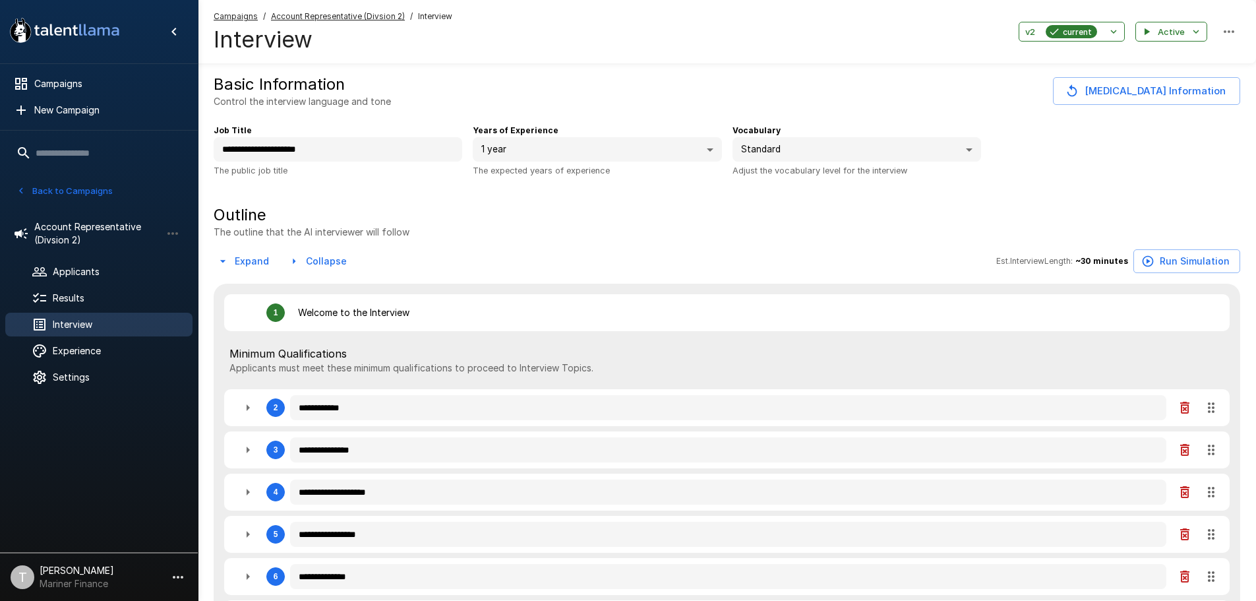
type textarea "*"
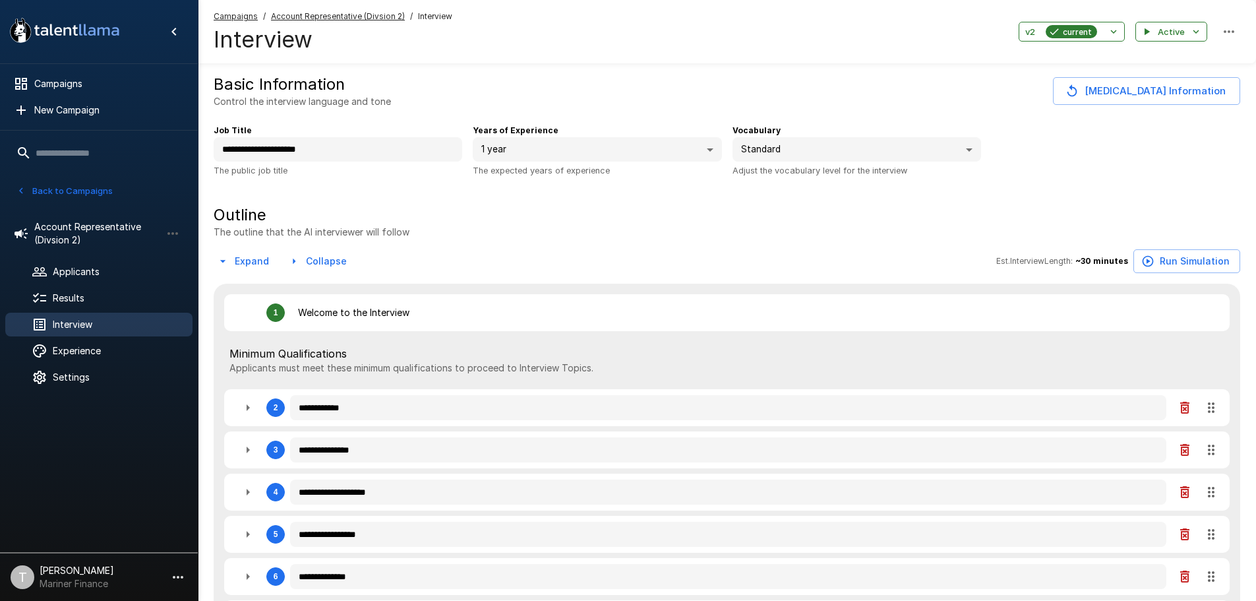
type textarea "*"
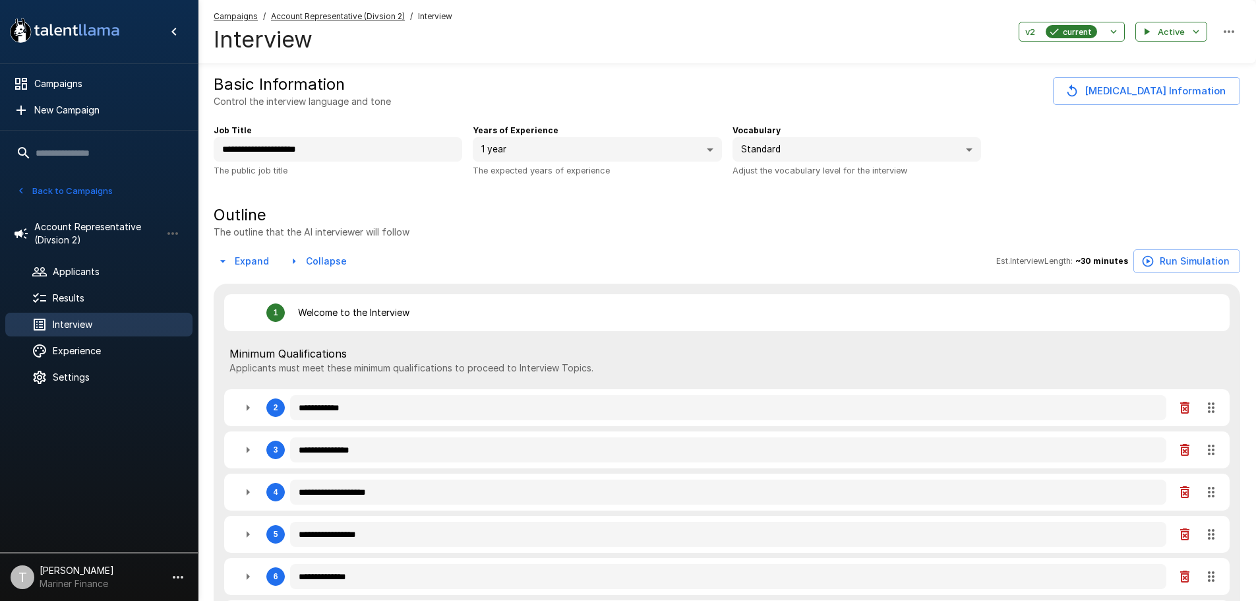
type textarea "*"
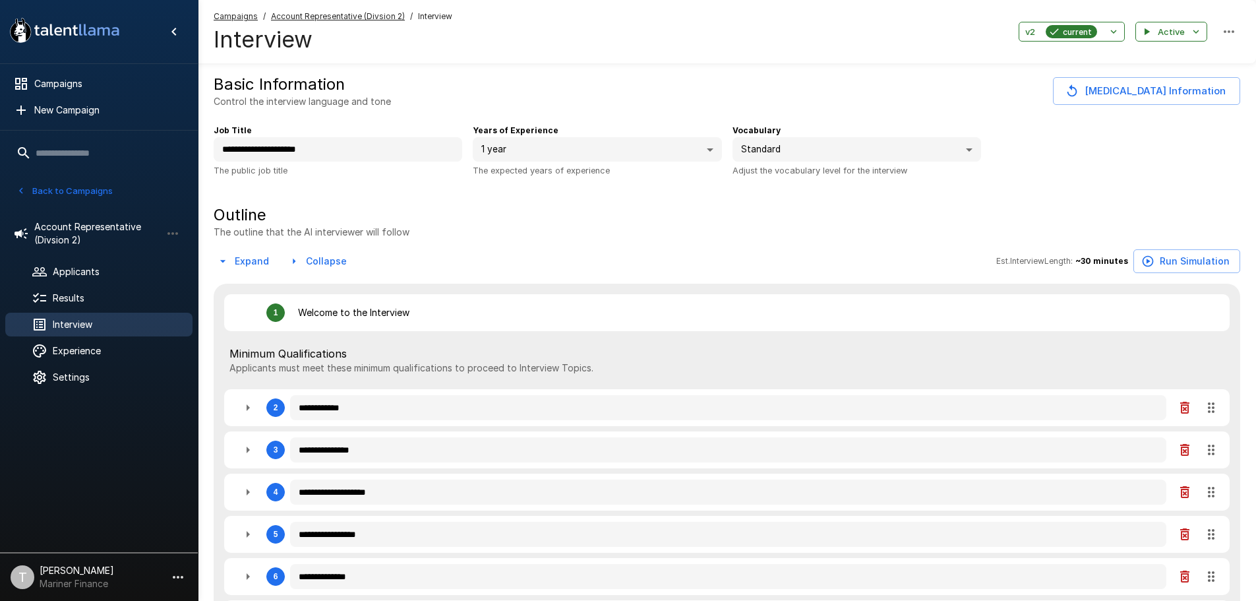
type textarea "*"
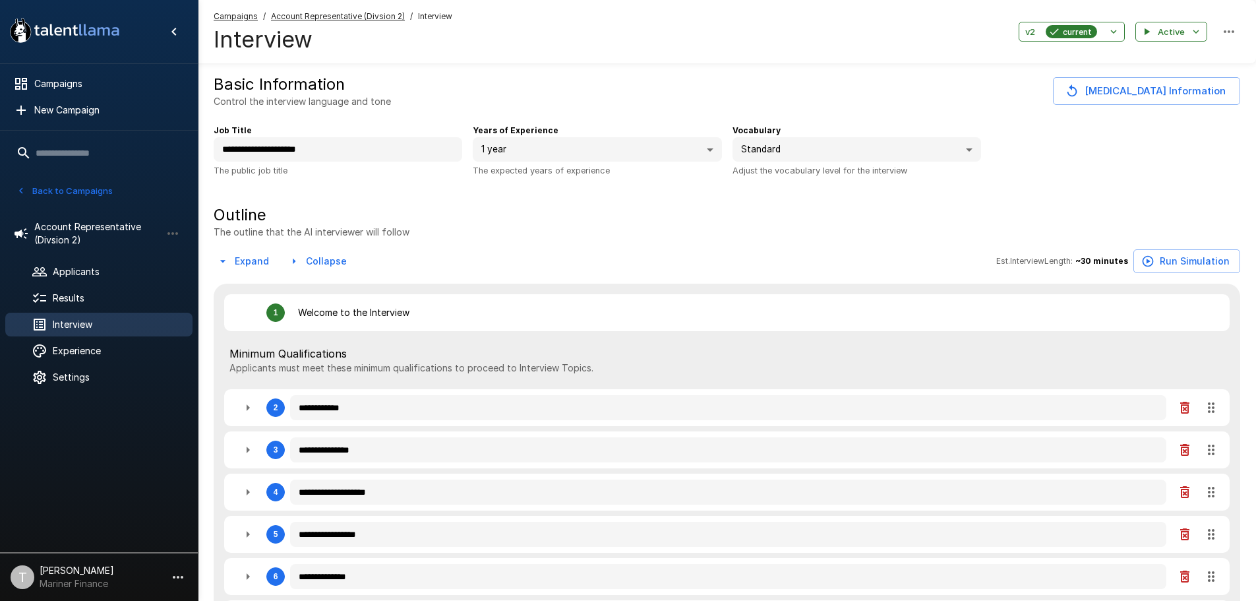
type textarea "*"
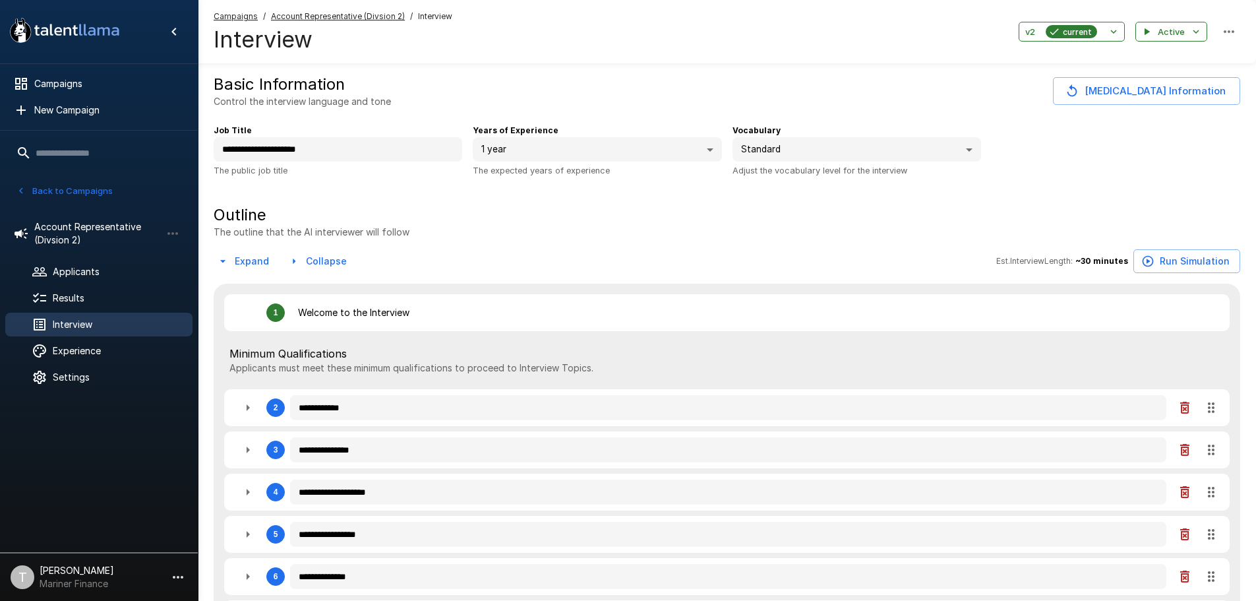
type textarea "*"
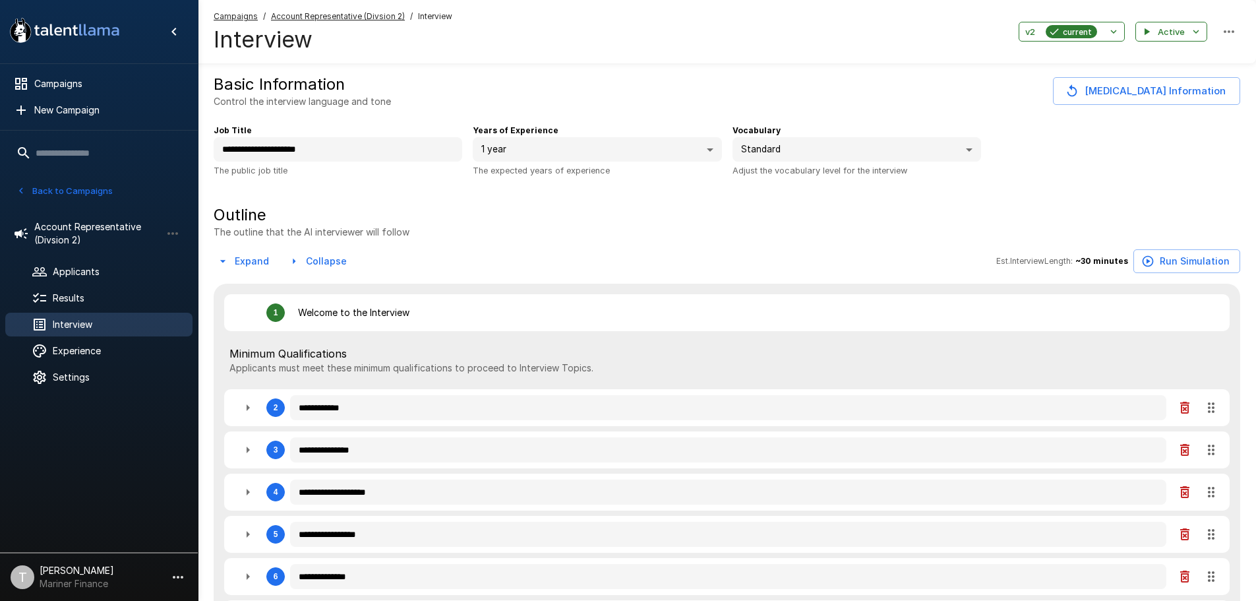
type textarea "*"
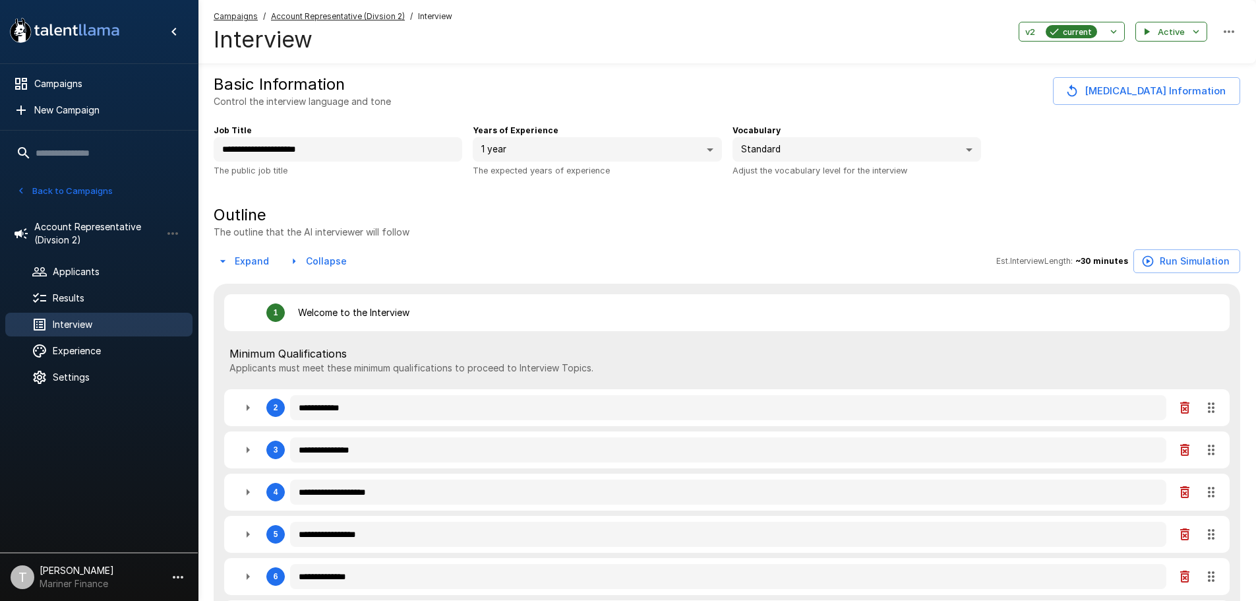
type textarea "*"
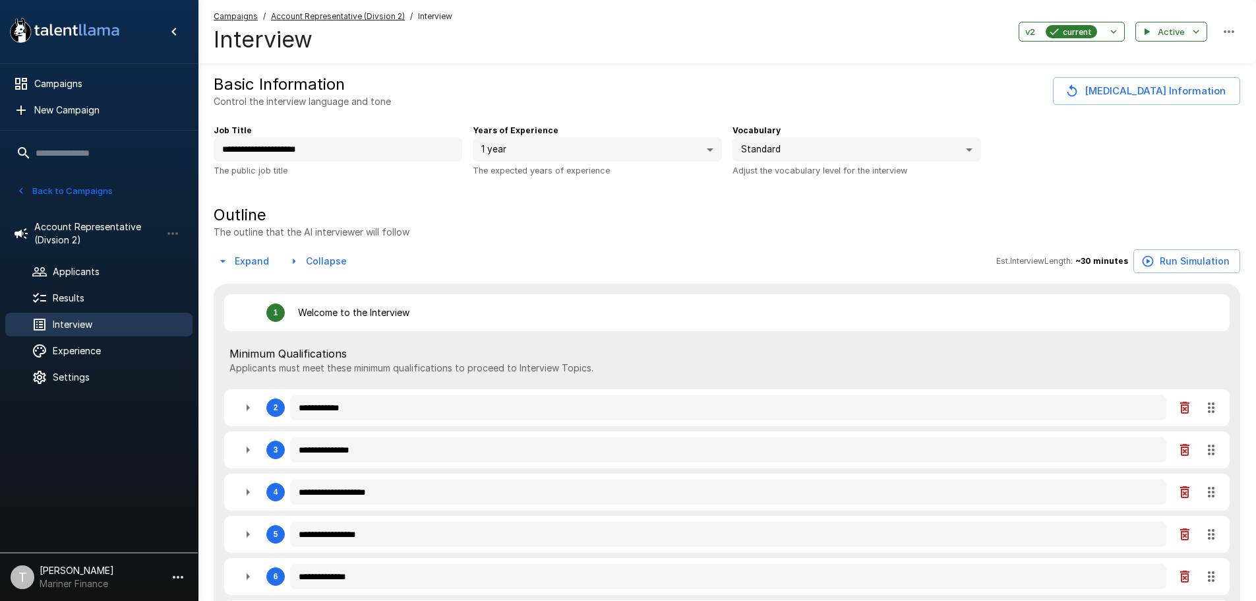
type textarea "*"
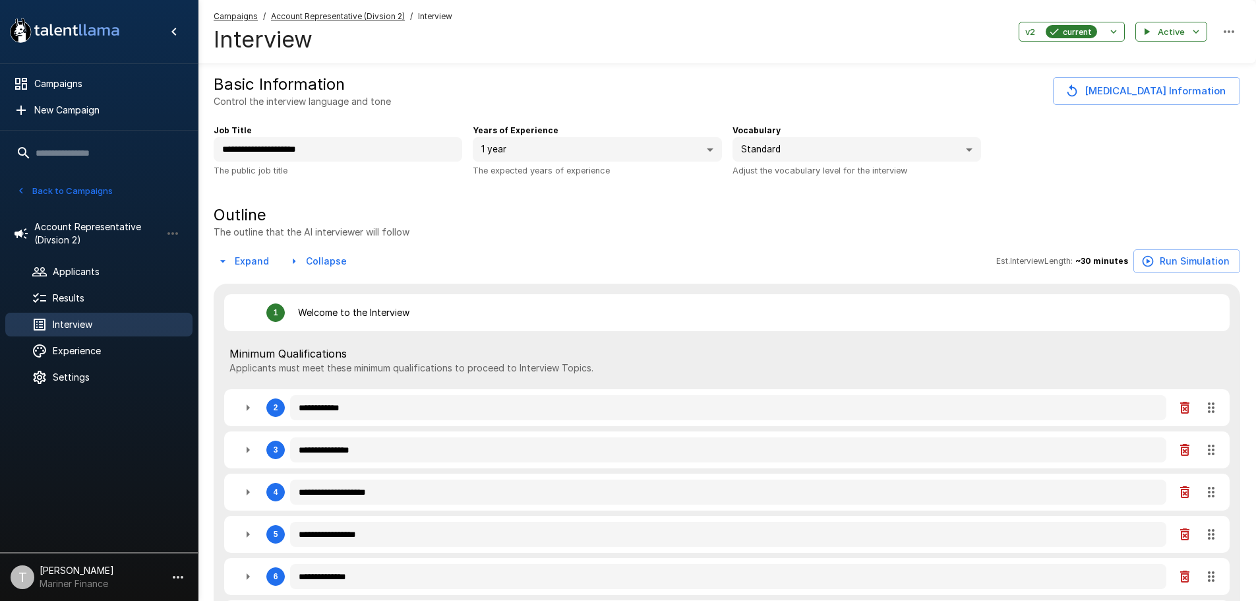
type textarea "*"
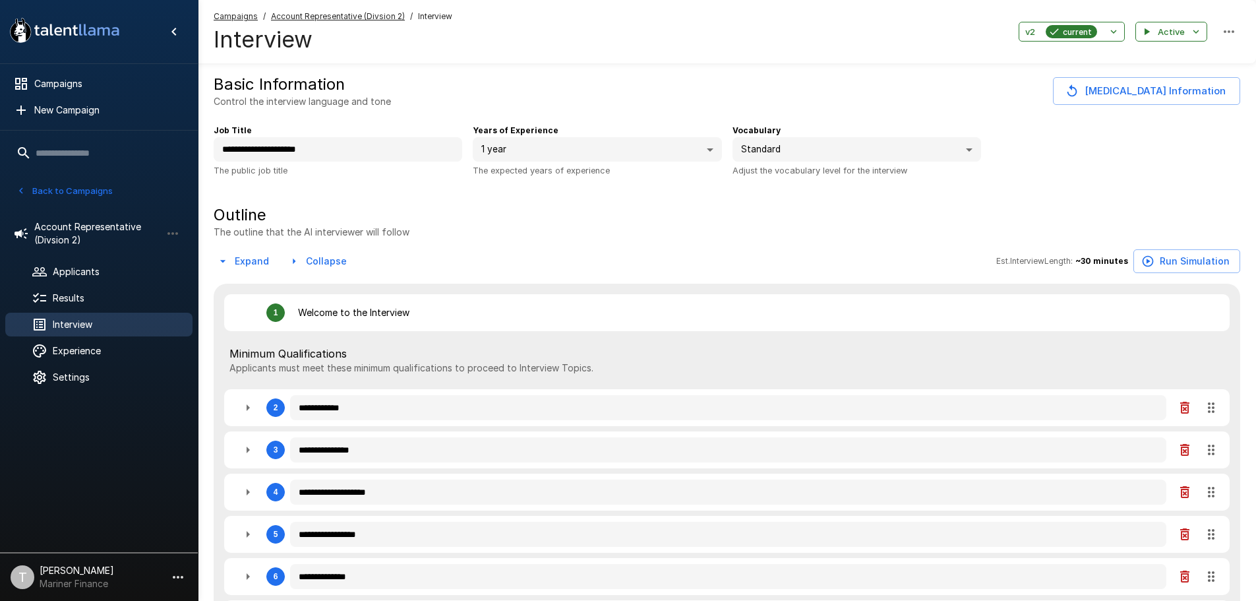
type textarea "*"
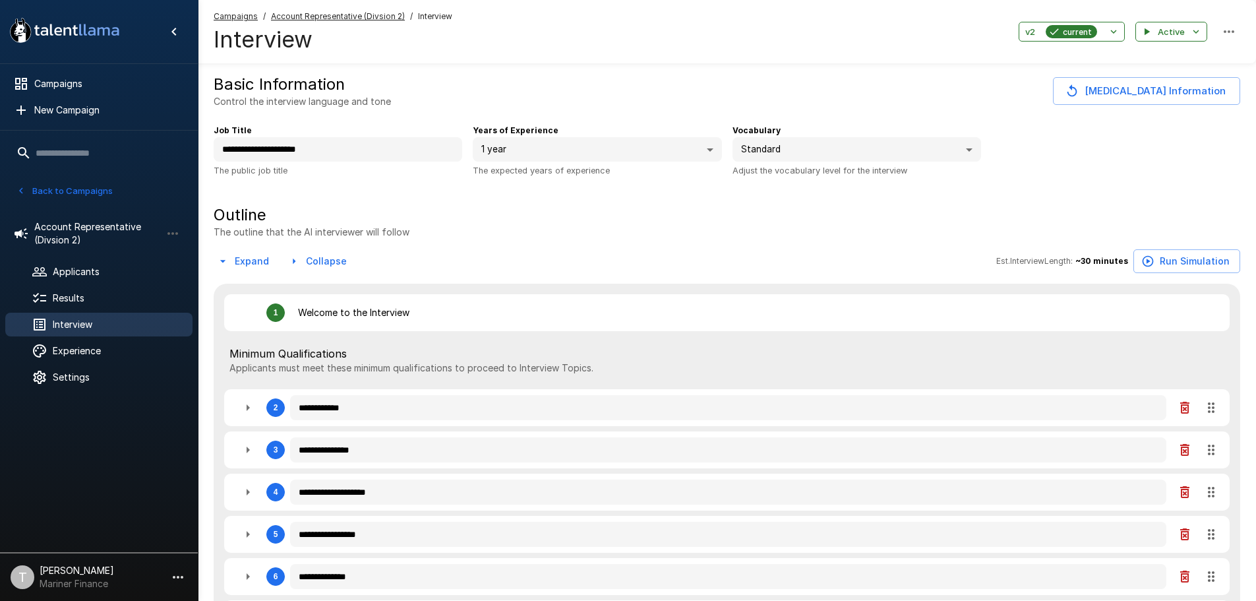
type textarea "*"
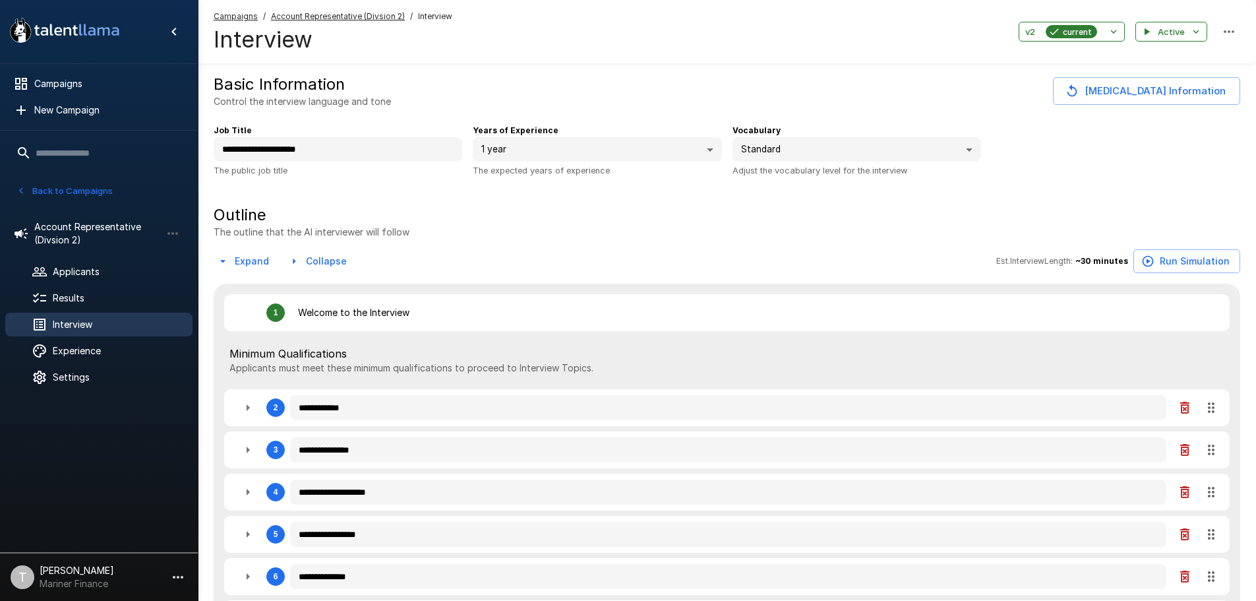
type textarea "*"
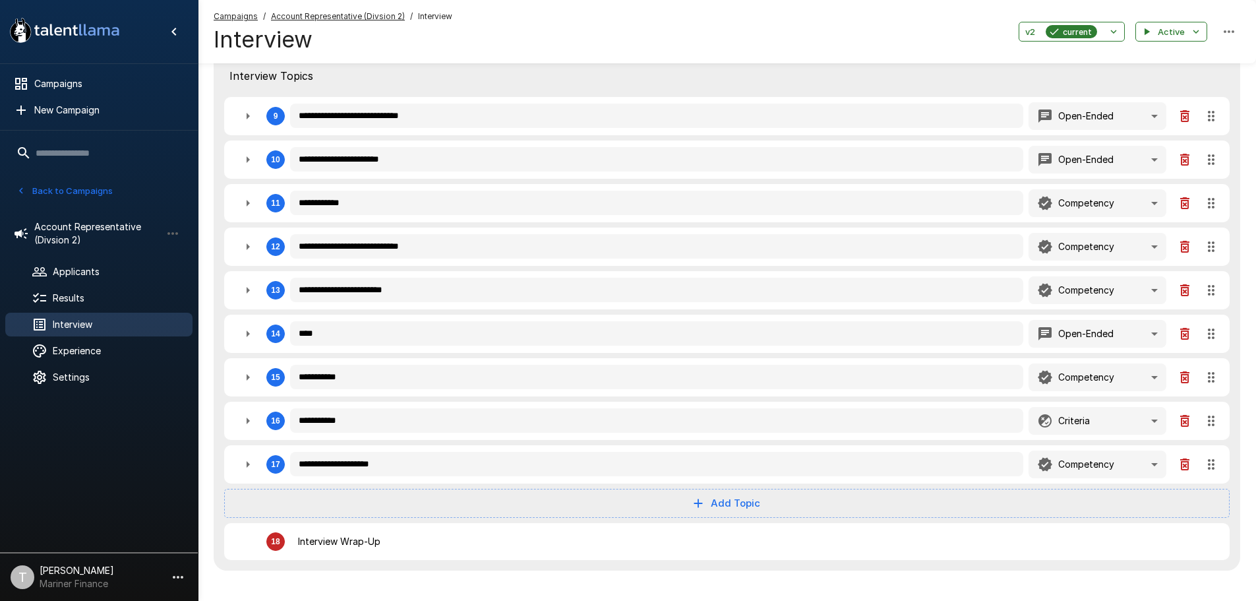
scroll to position [725, 0]
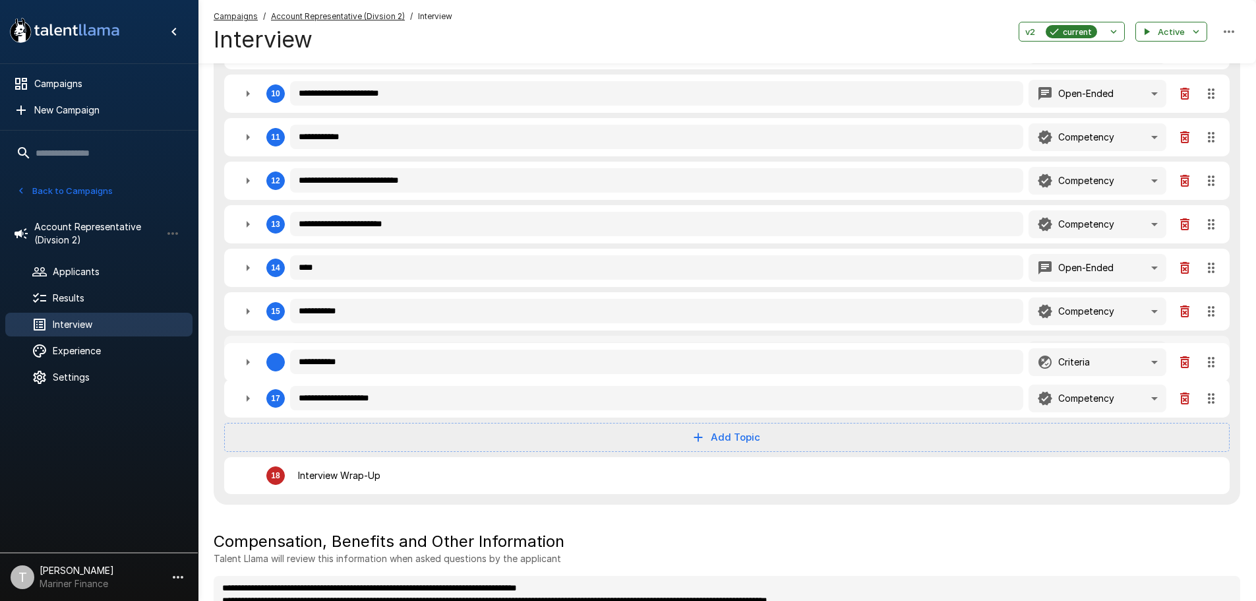
type textarea "*"
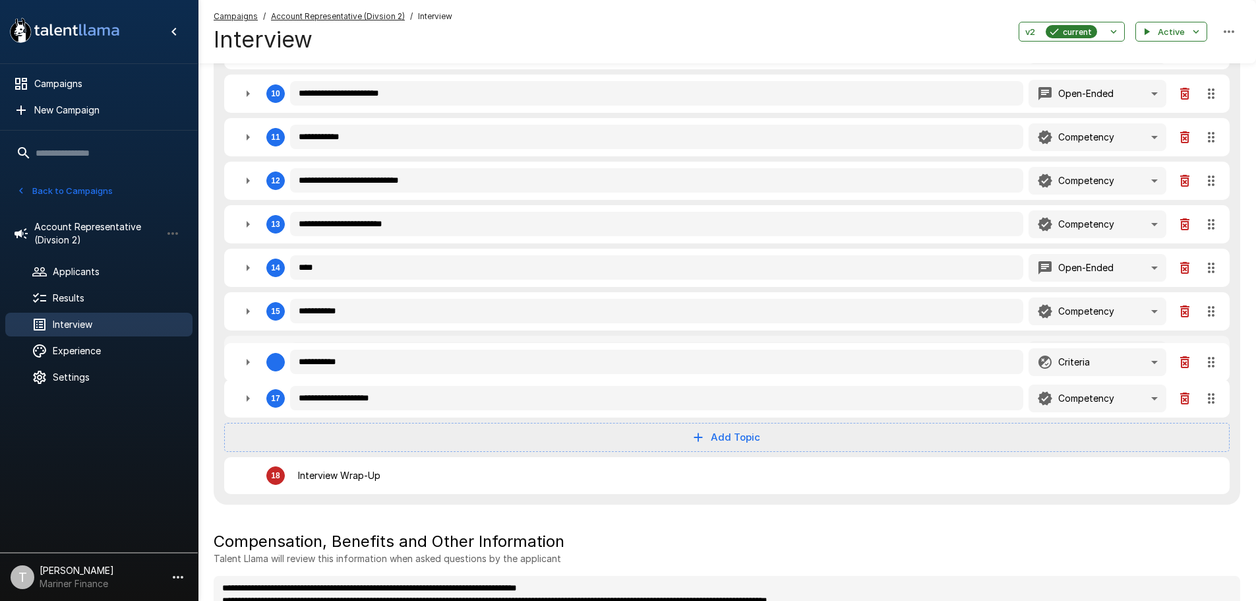
type textarea "*"
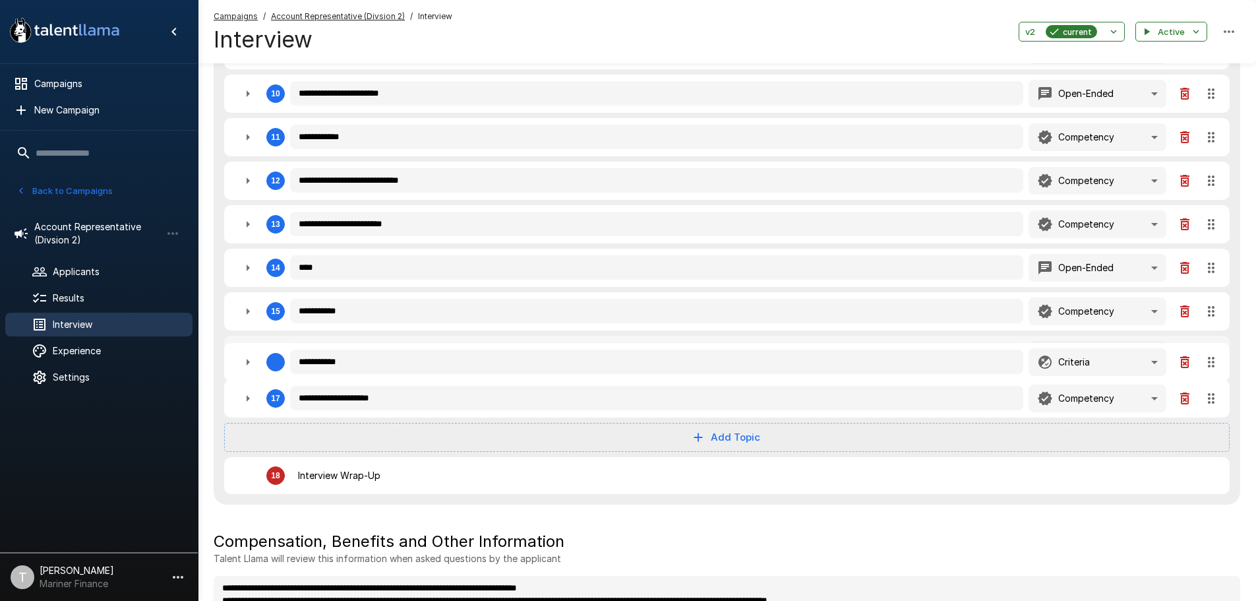
type textarea "*"
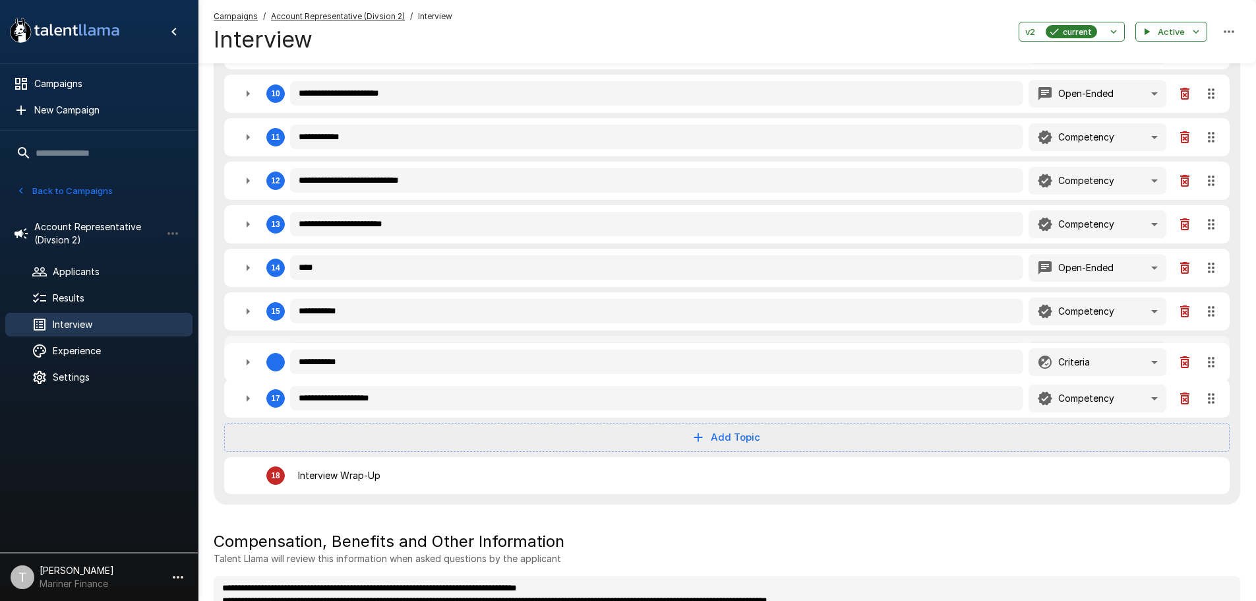
type textarea "*"
drag, startPoint x: 1213, startPoint y: 357, endPoint x: 1215, endPoint y: 392, distance: 35.0
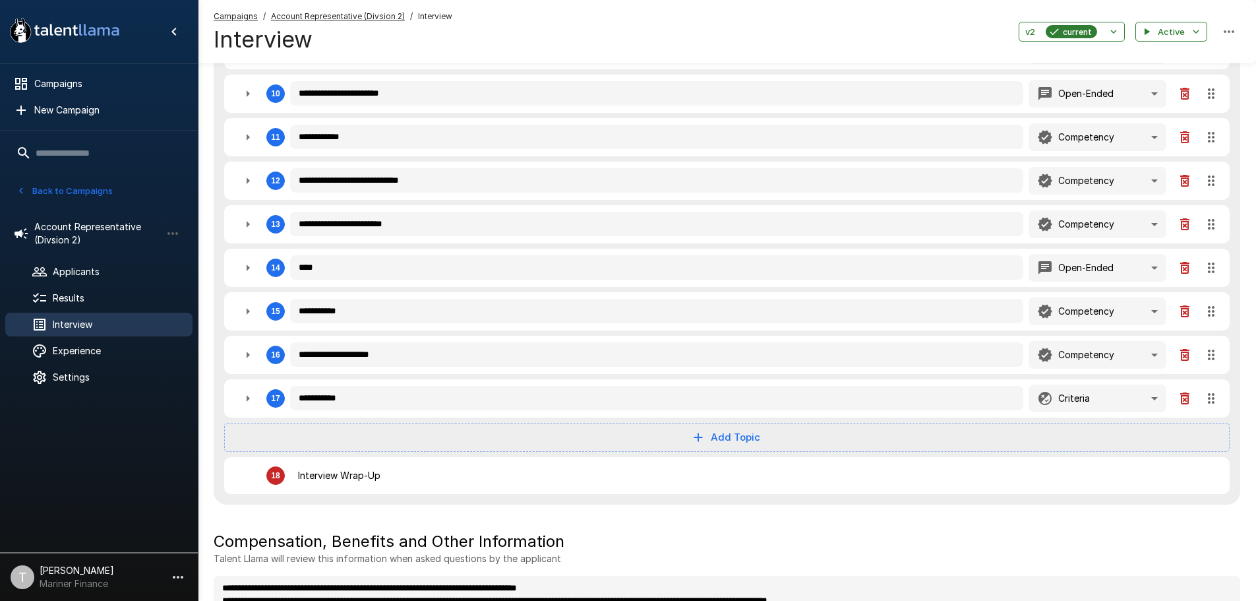
click at [247, 312] on icon "button" at bounding box center [248, 311] width 3 height 7
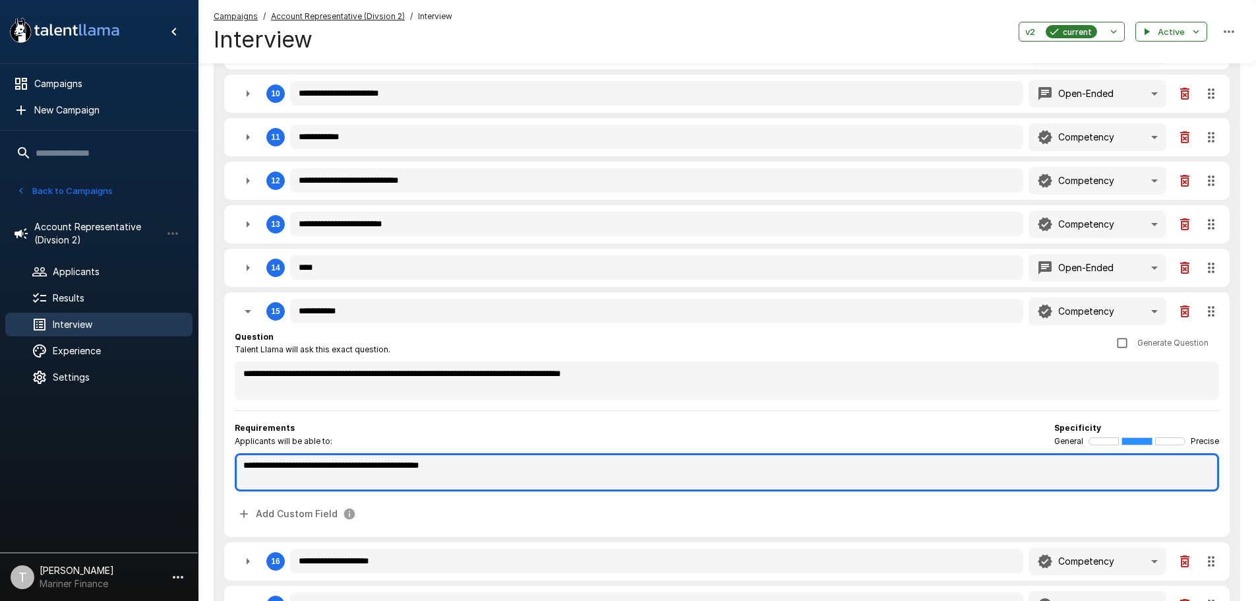
click at [306, 468] on textarea "**********" at bounding box center [727, 472] width 984 height 38
click at [464, 466] on textarea "**********" at bounding box center [727, 472] width 984 height 38
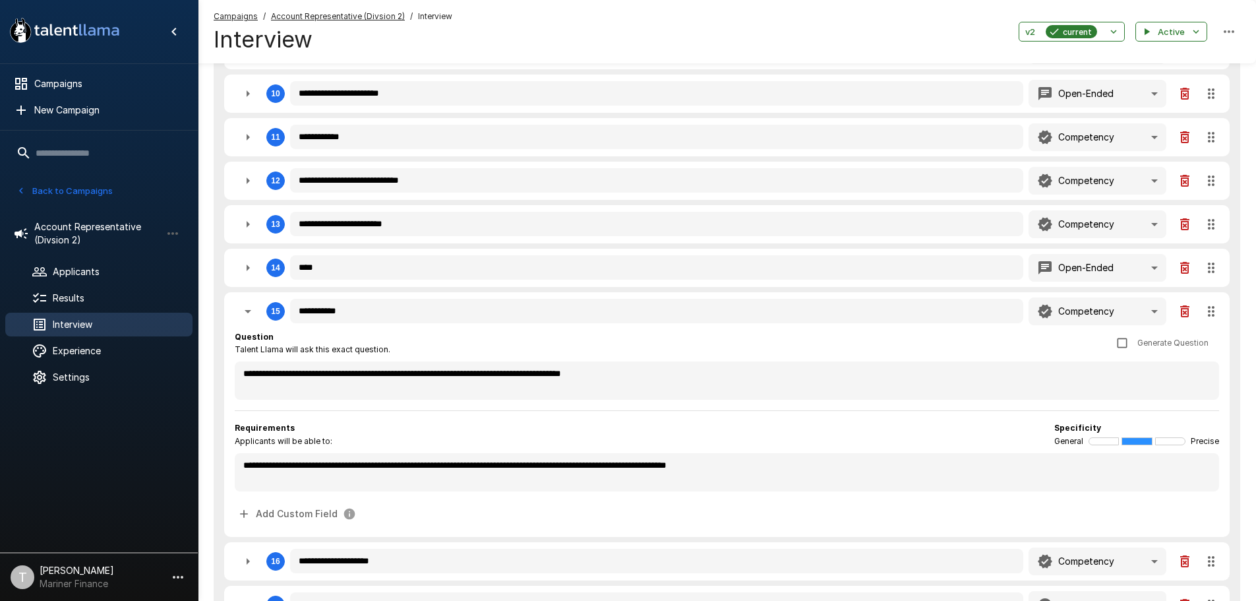
click at [241, 313] on icon "button" at bounding box center [248, 311] width 16 height 16
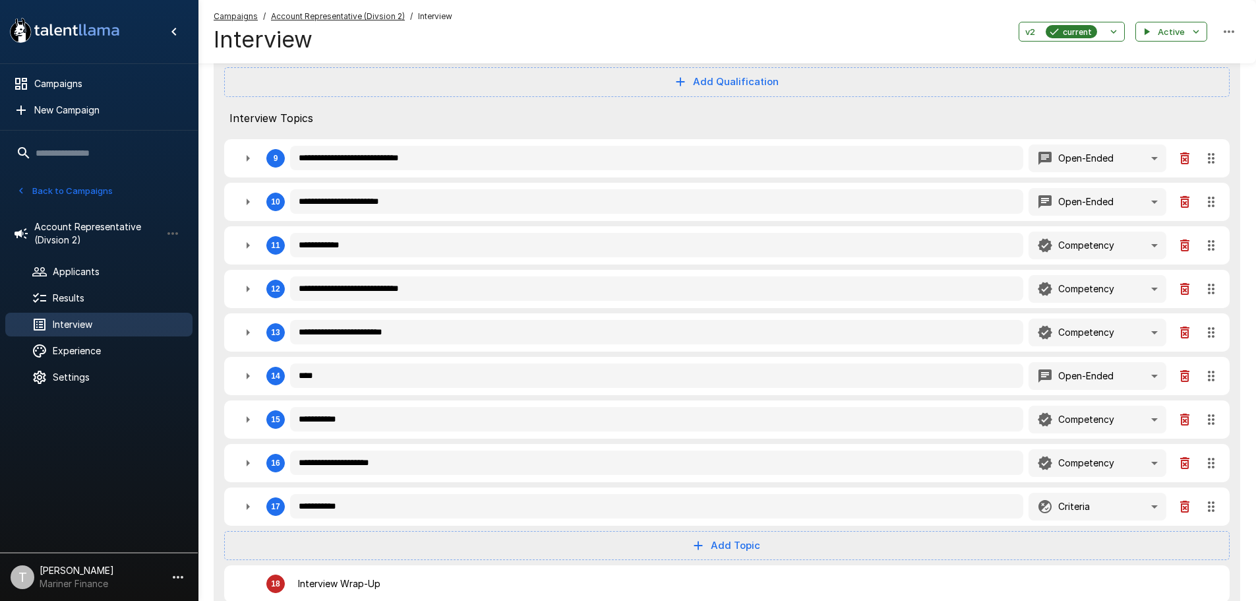
scroll to position [593, 0]
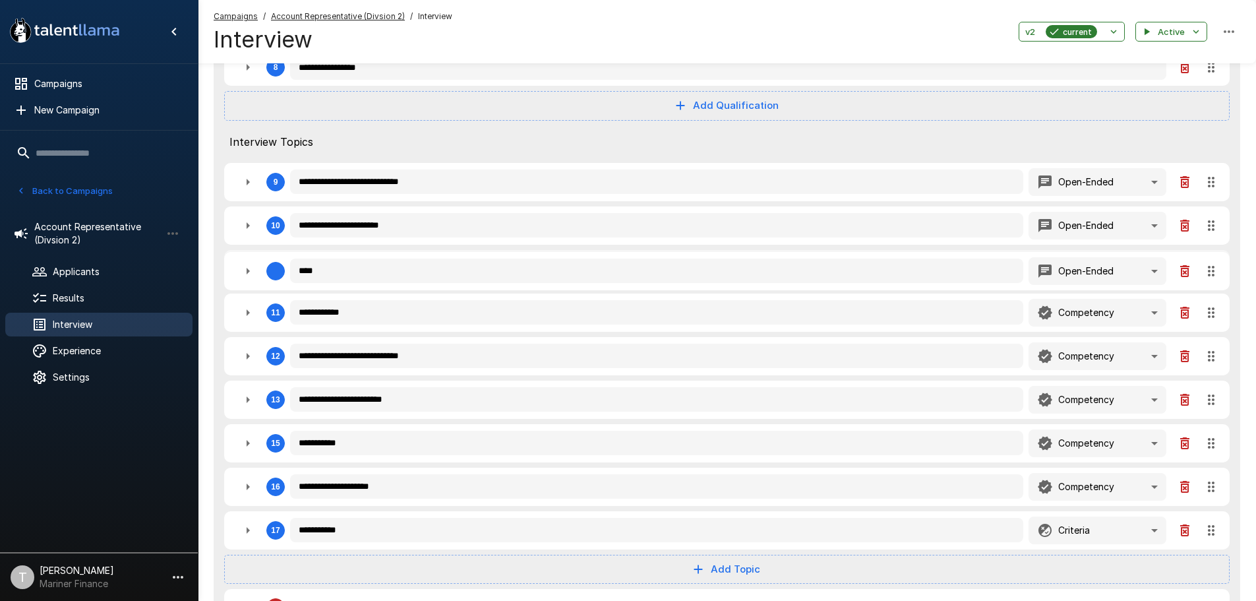
drag, startPoint x: 1214, startPoint y: 406, endPoint x: 1217, endPoint y: 264, distance: 141.8
click at [1217, 264] on div "**********" at bounding box center [727, 163] width 1027 height 946
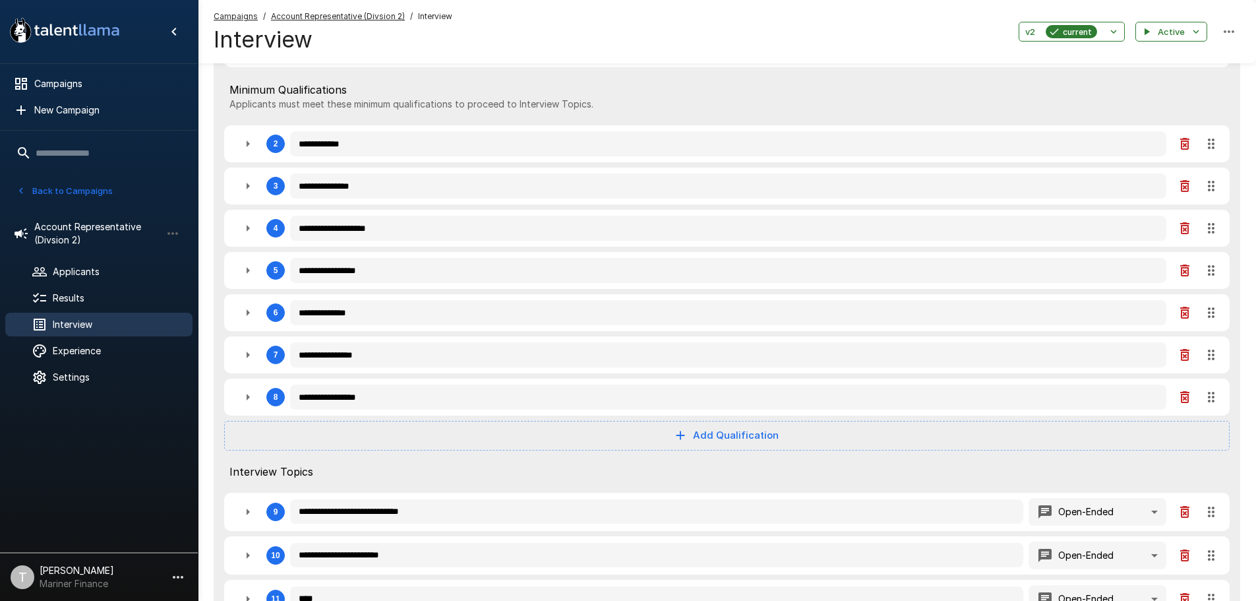
scroll to position [0, 0]
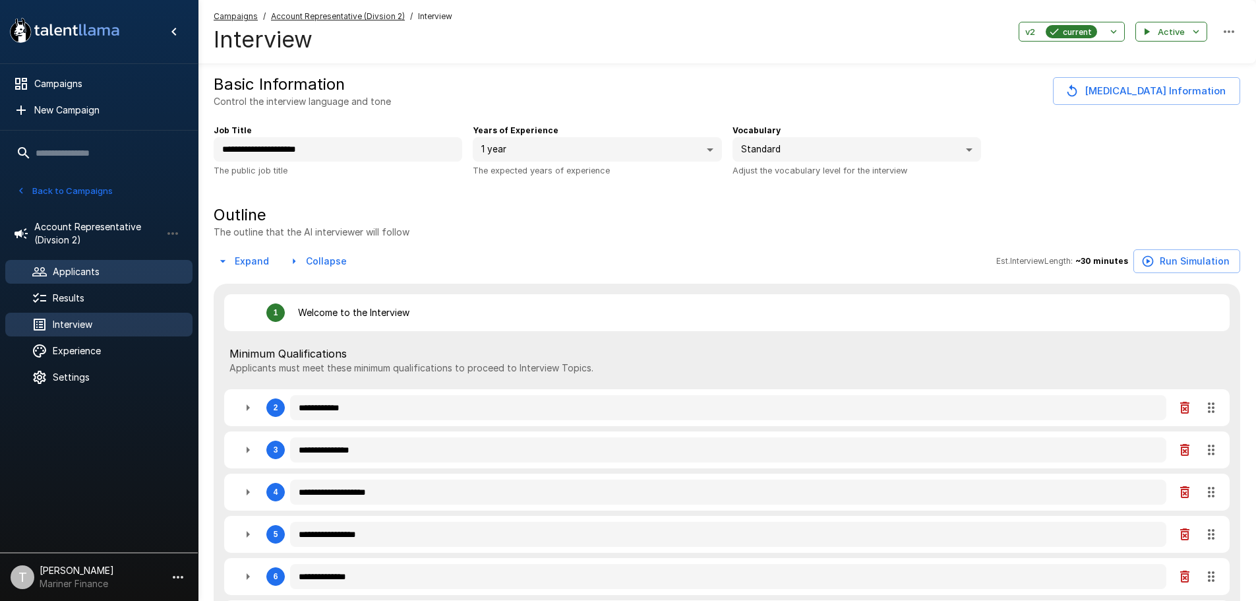
click at [107, 272] on span "Applicants" at bounding box center [117, 271] width 129 height 13
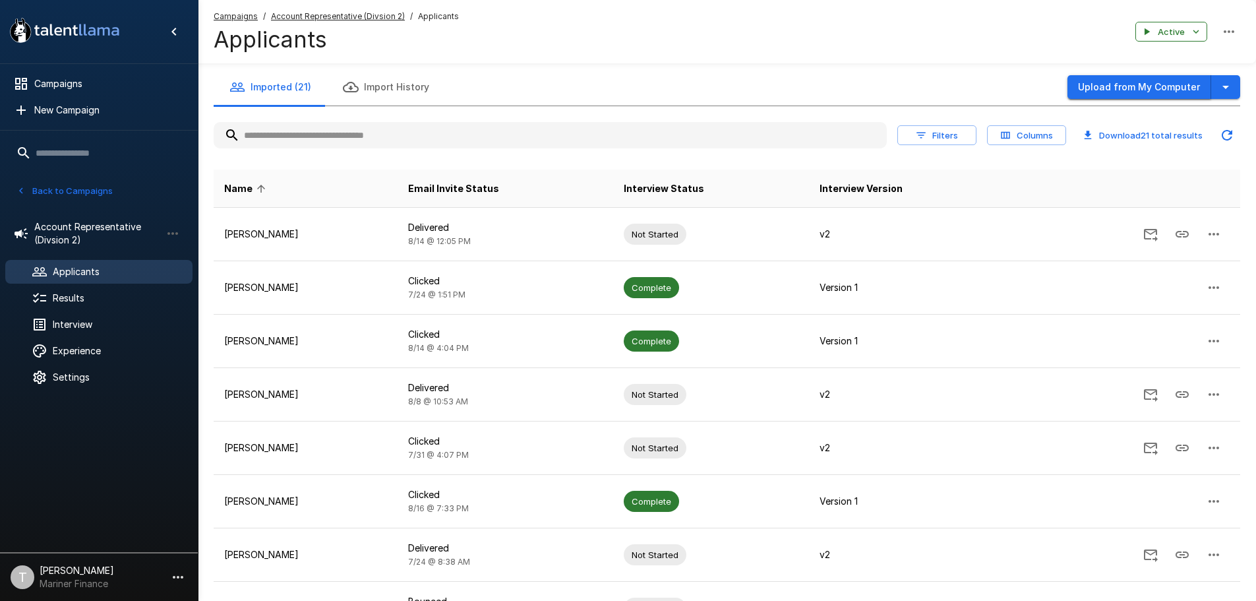
click at [1145, 89] on button "Upload from My Computer" at bounding box center [1140, 87] width 144 height 24
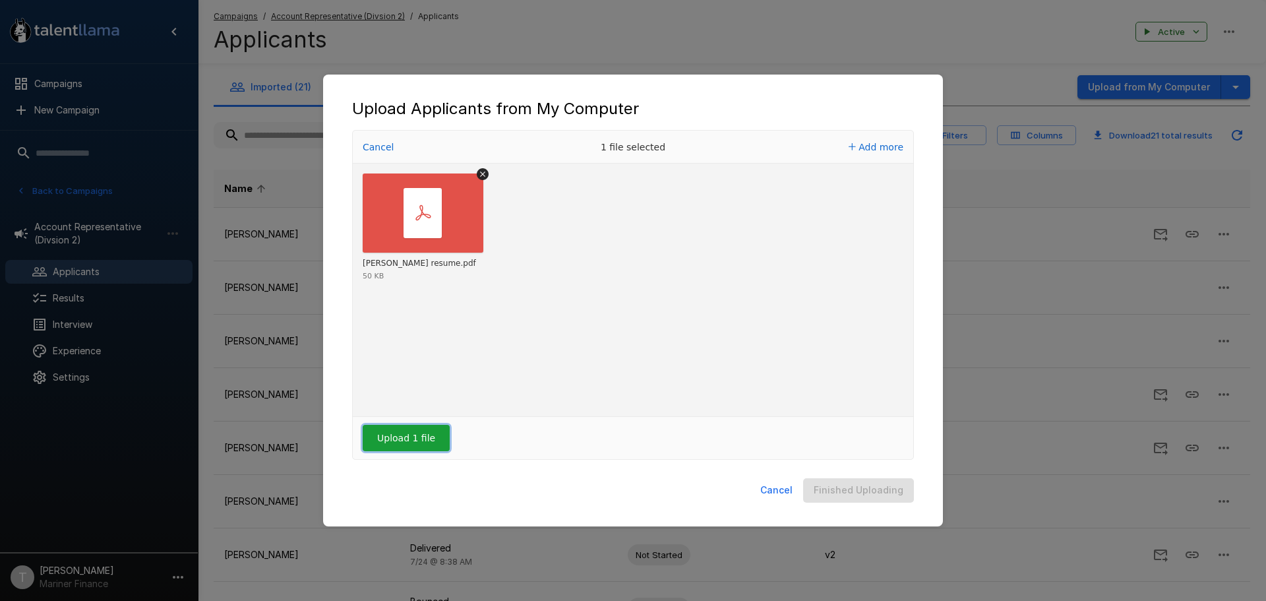
click at [409, 437] on button "Upload 1 file" at bounding box center [406, 438] width 87 height 26
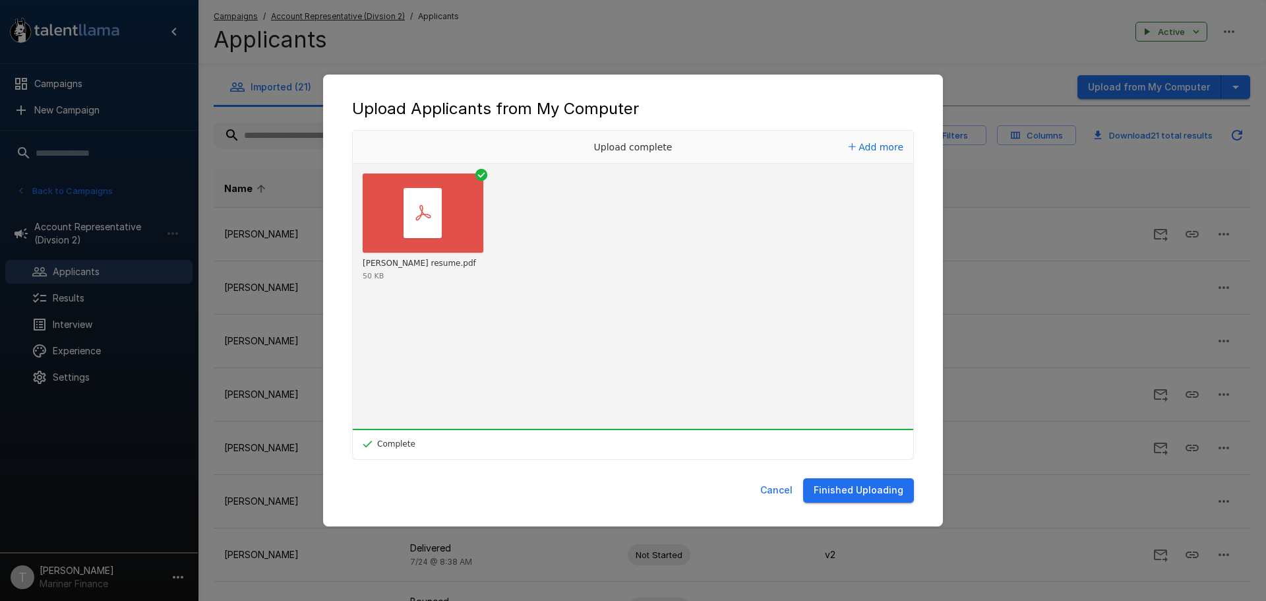
click at [860, 489] on button "Finished Uploading" at bounding box center [858, 490] width 111 height 24
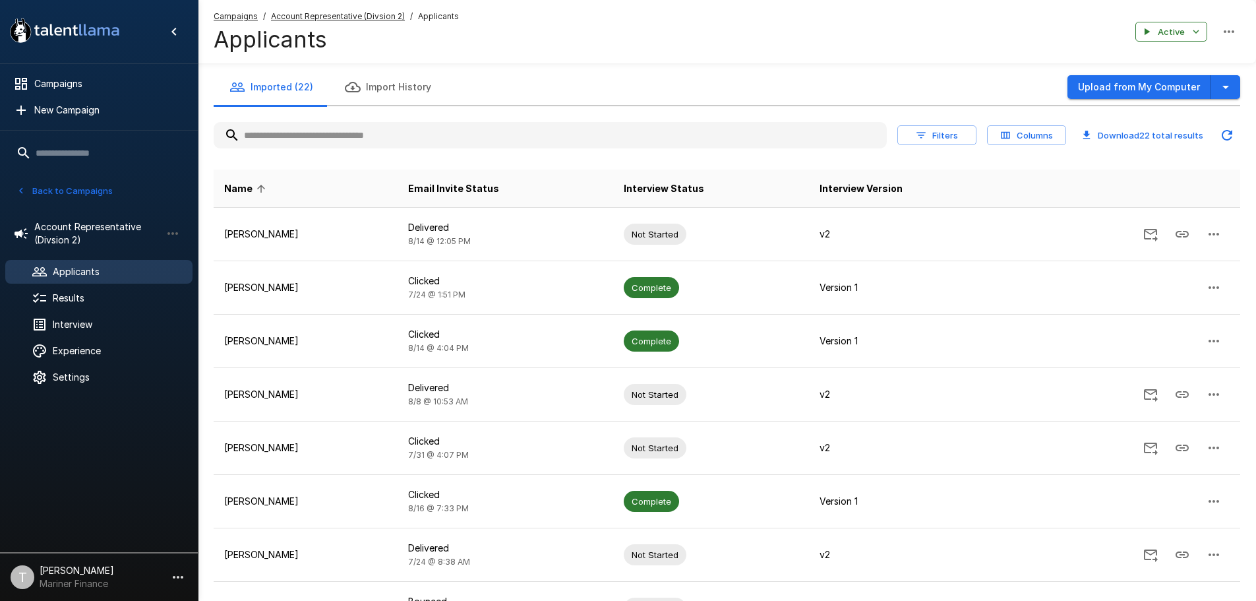
click at [735, 190] on th "Interview Status" at bounding box center [710, 188] width 195 height 38
click at [684, 188] on span "Interview Status" at bounding box center [664, 189] width 80 height 16
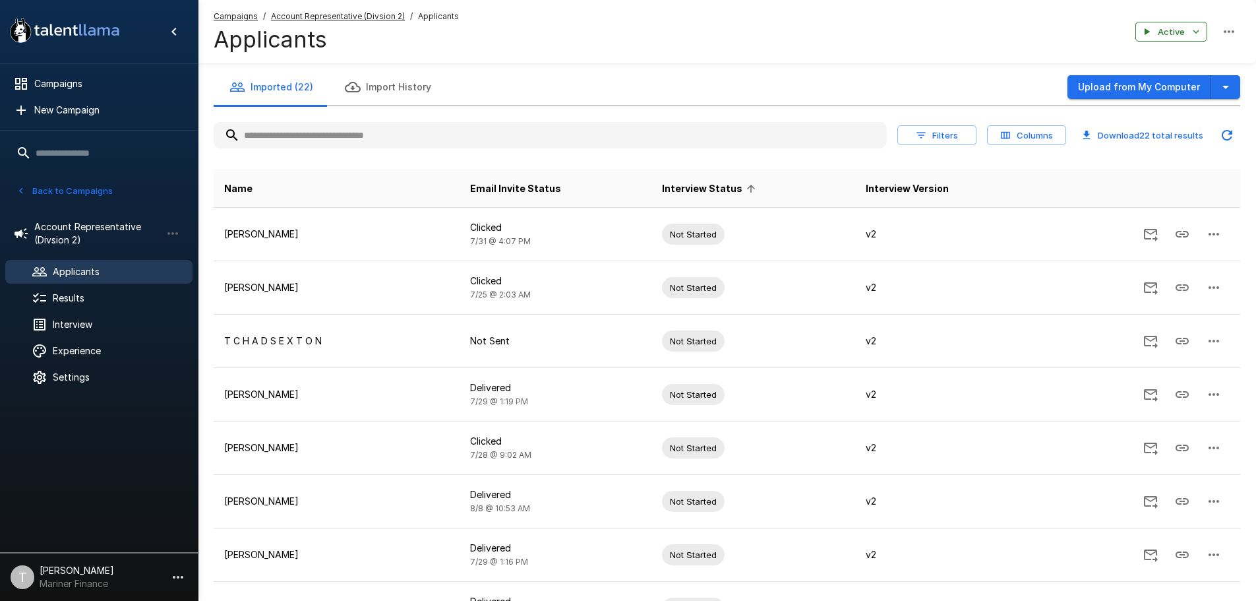
click at [684, 188] on span "Interview Status" at bounding box center [711, 189] width 98 height 16
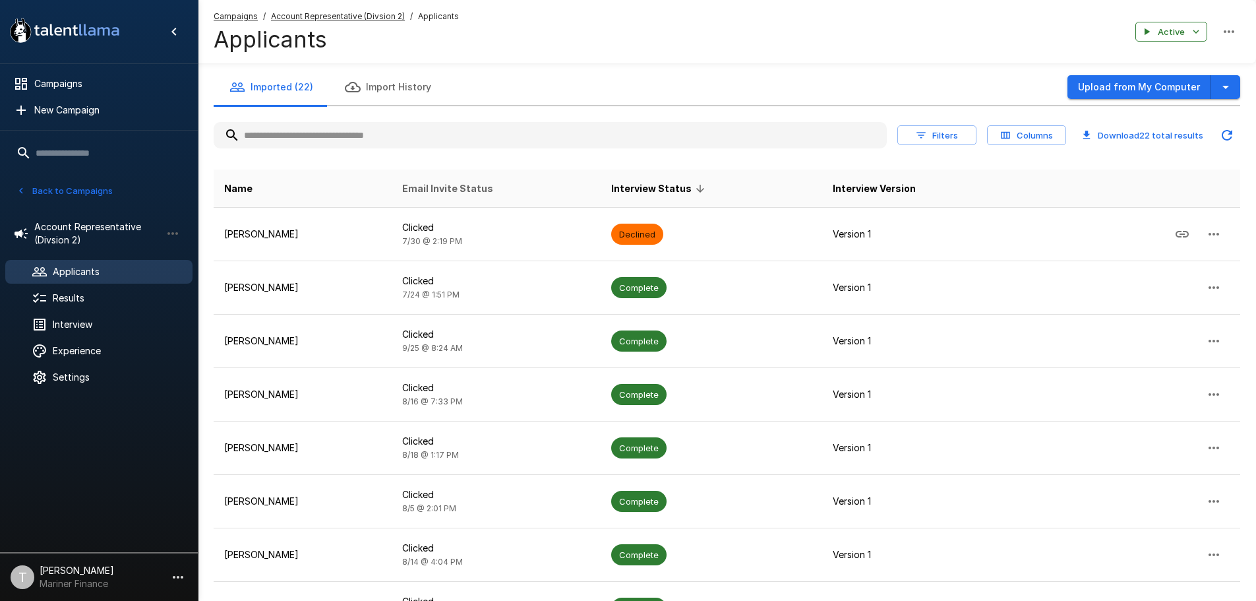
click at [448, 187] on span "Email Invite Status" at bounding box center [447, 189] width 91 height 16
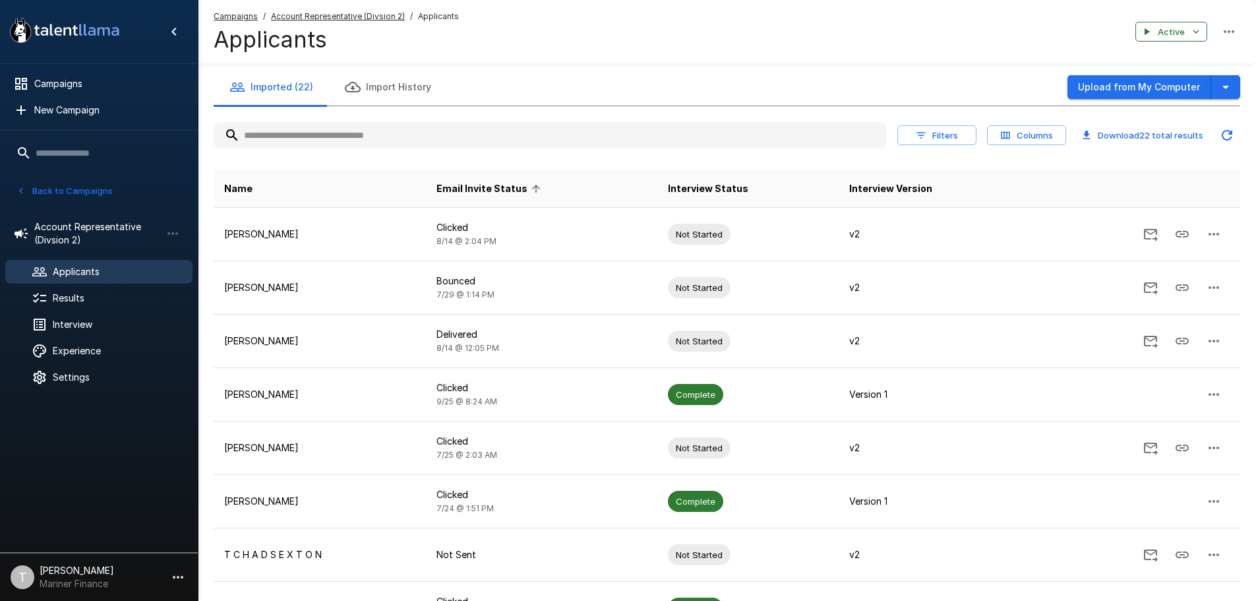
click at [448, 187] on span "Email Invite Status" at bounding box center [491, 189] width 108 height 16
click at [243, 187] on span "Name" at bounding box center [238, 189] width 28 height 16
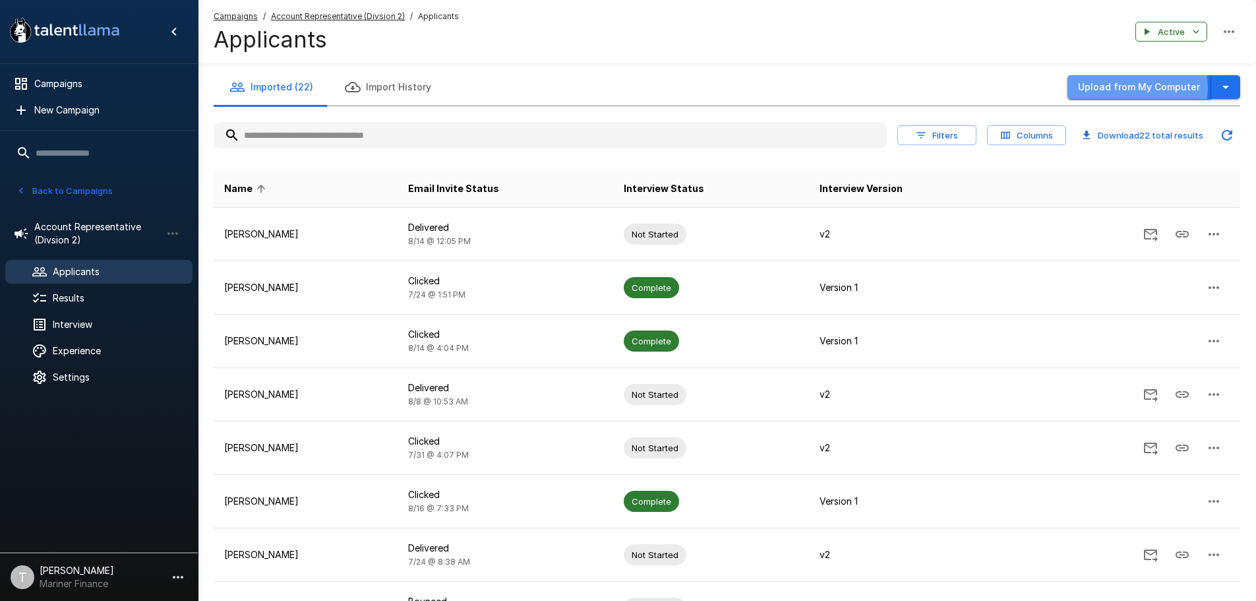
click at [1124, 88] on button "Upload from My Computer" at bounding box center [1140, 87] width 144 height 24
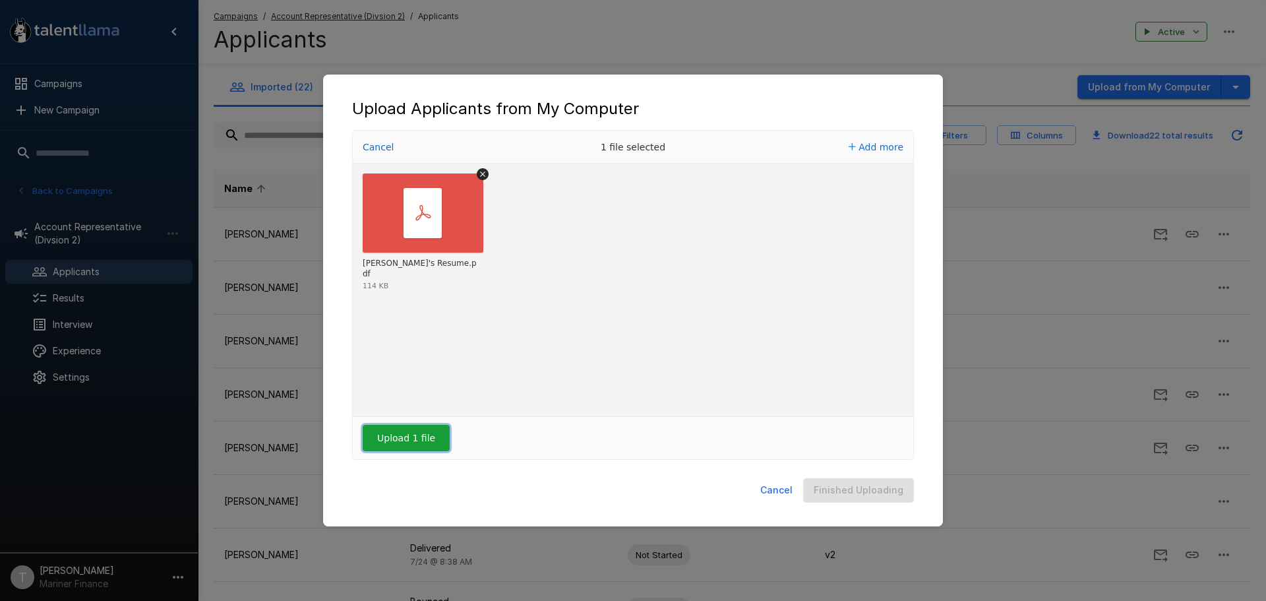
click at [429, 433] on button "Upload 1 file" at bounding box center [406, 438] width 87 height 26
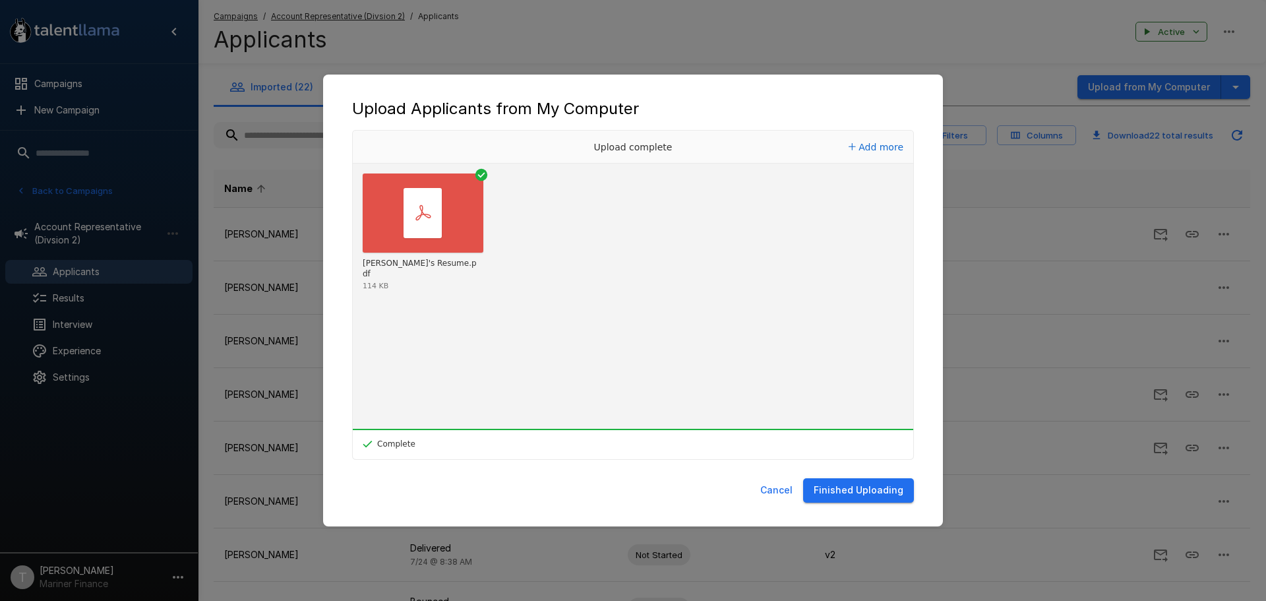
click at [866, 491] on button "Finished Uploading" at bounding box center [858, 490] width 111 height 24
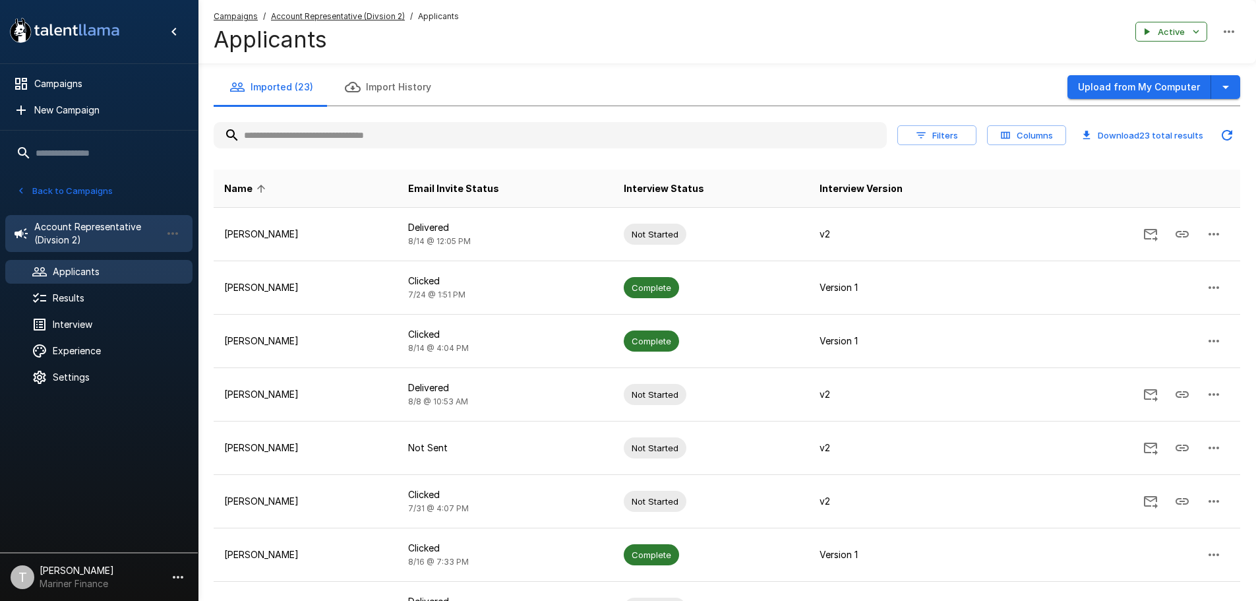
click at [82, 232] on span "Account Representative (Divsion 2)" at bounding box center [97, 233] width 127 height 26
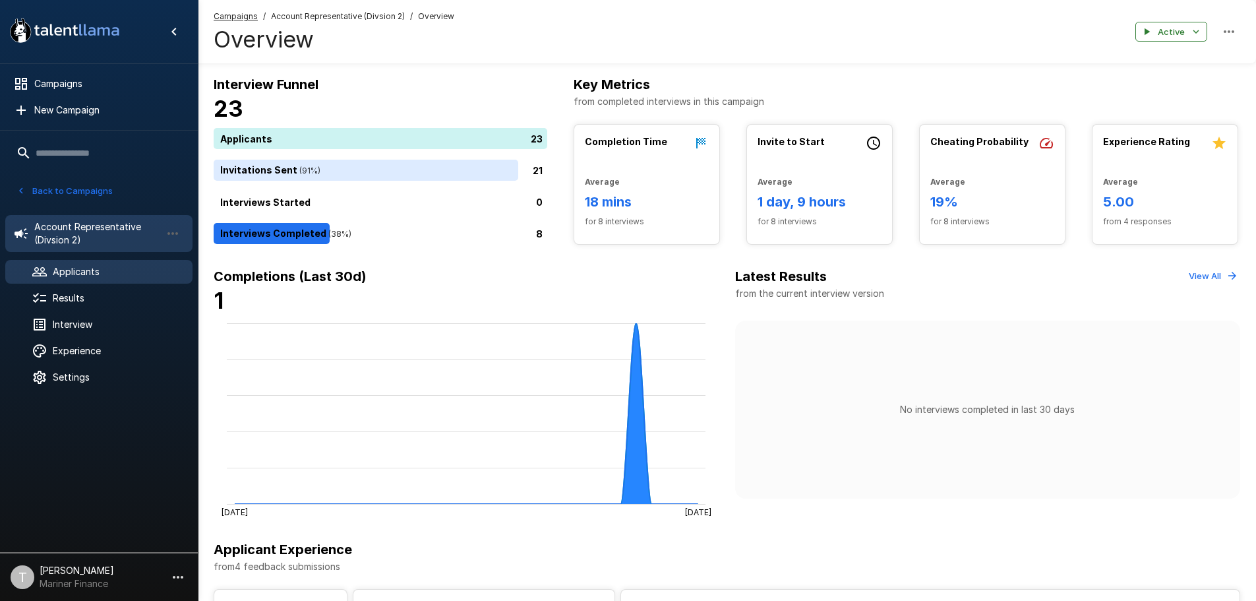
click at [80, 274] on span "Applicants" at bounding box center [117, 271] width 129 height 13
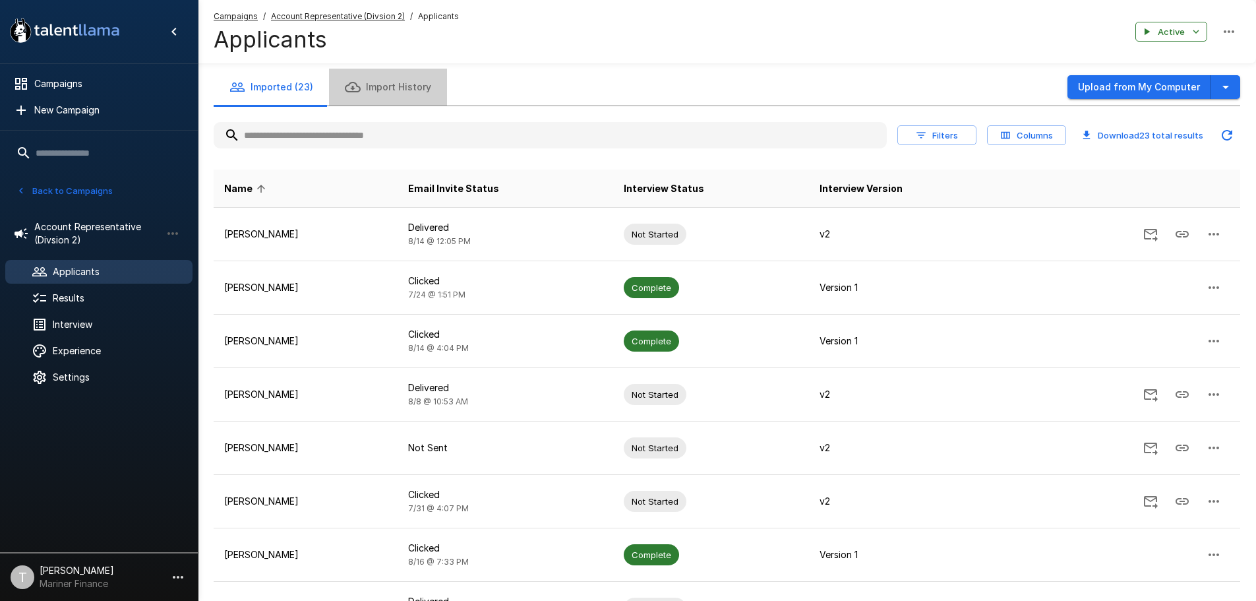
click at [400, 94] on button "Import History" at bounding box center [388, 87] width 118 height 37
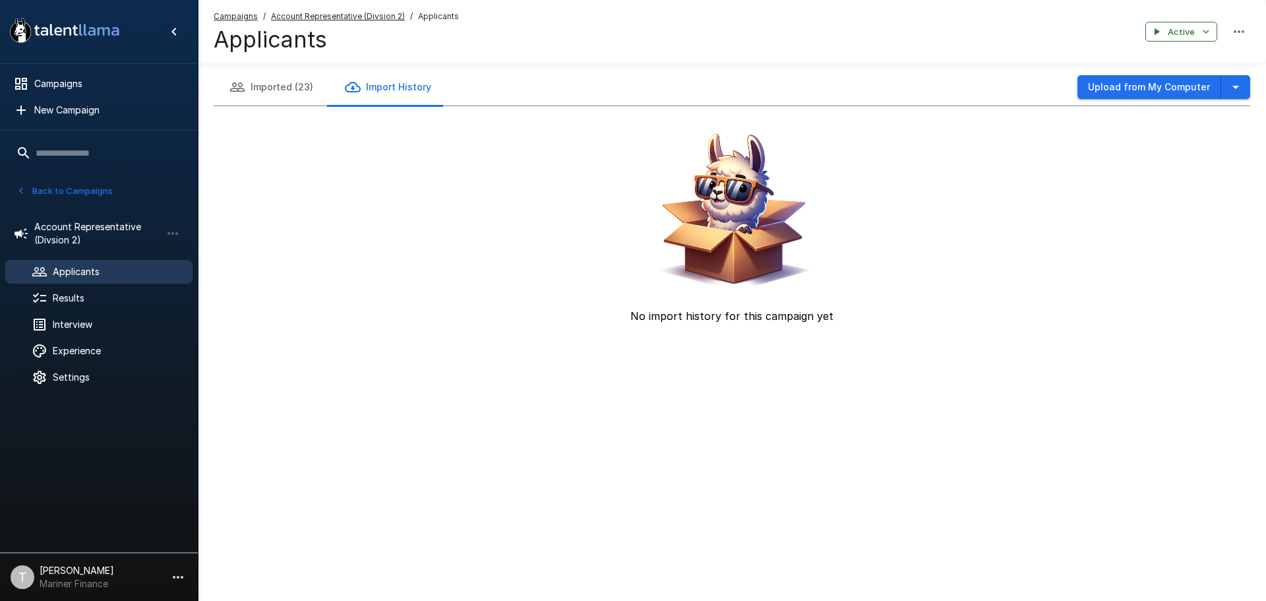
click at [295, 84] on button "Imported (23)" at bounding box center [271, 87] width 115 height 37
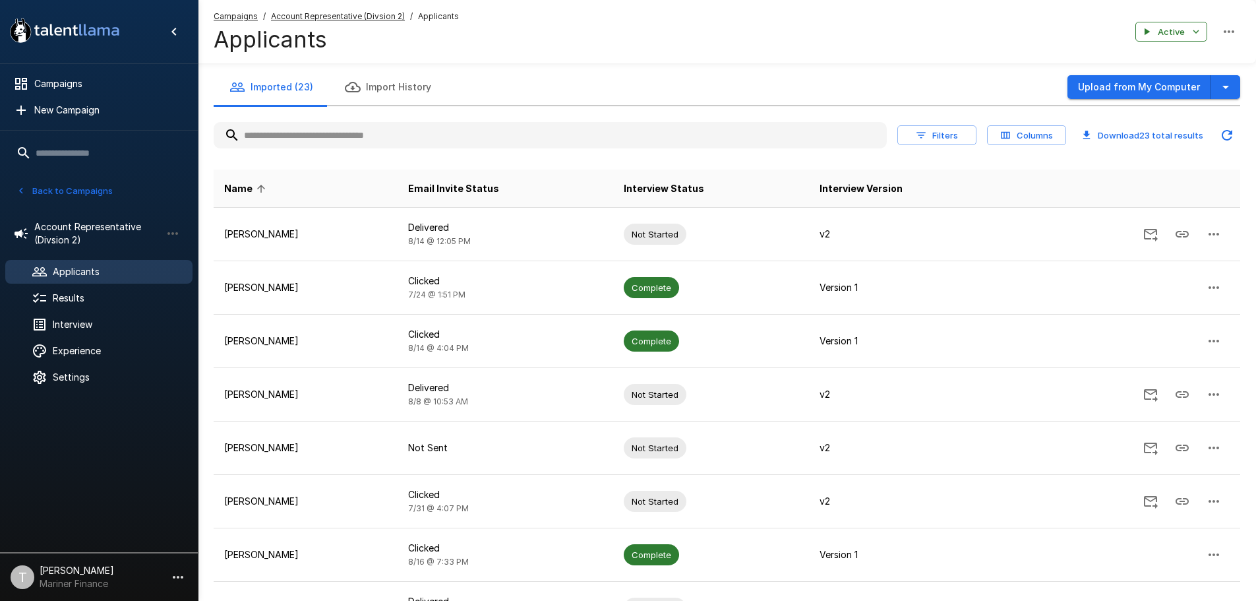
click at [939, 136] on button "Filters" at bounding box center [936, 135] width 79 height 20
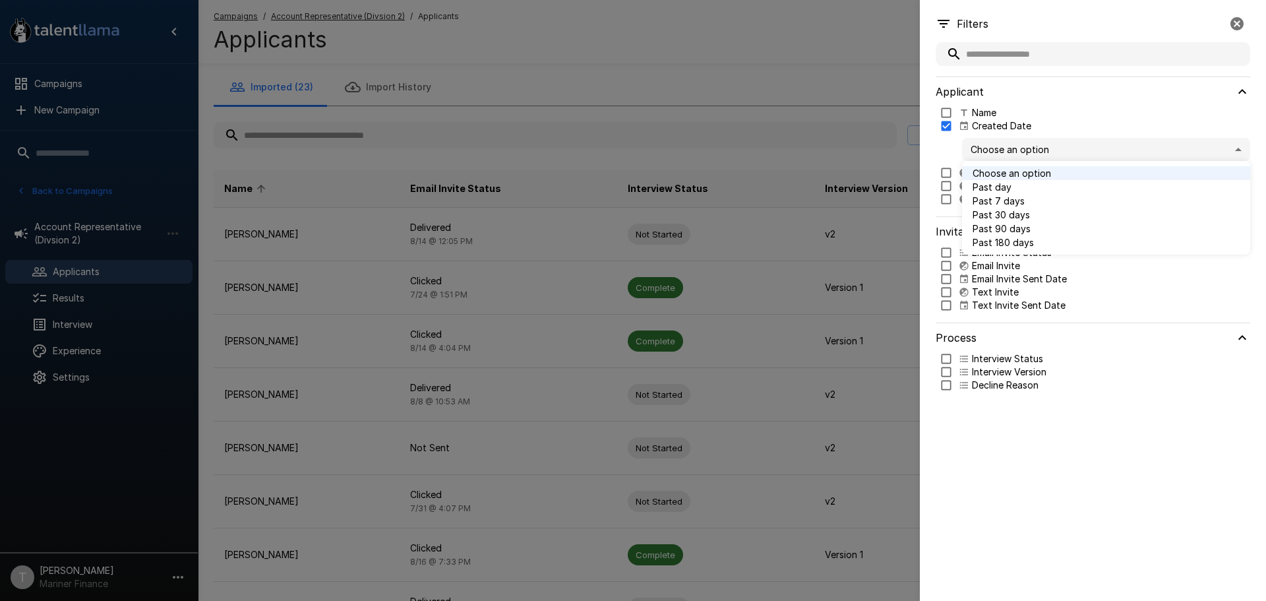
click at [1240, 154] on body ".st0{fill:#FFFFFF;} .st1{fill:#76a4ed;} Campaigns New Campaign Active 9 Account…" at bounding box center [638, 300] width 1276 height 601
click at [1021, 196] on span "Past 7 days" at bounding box center [1106, 201] width 267 height 14
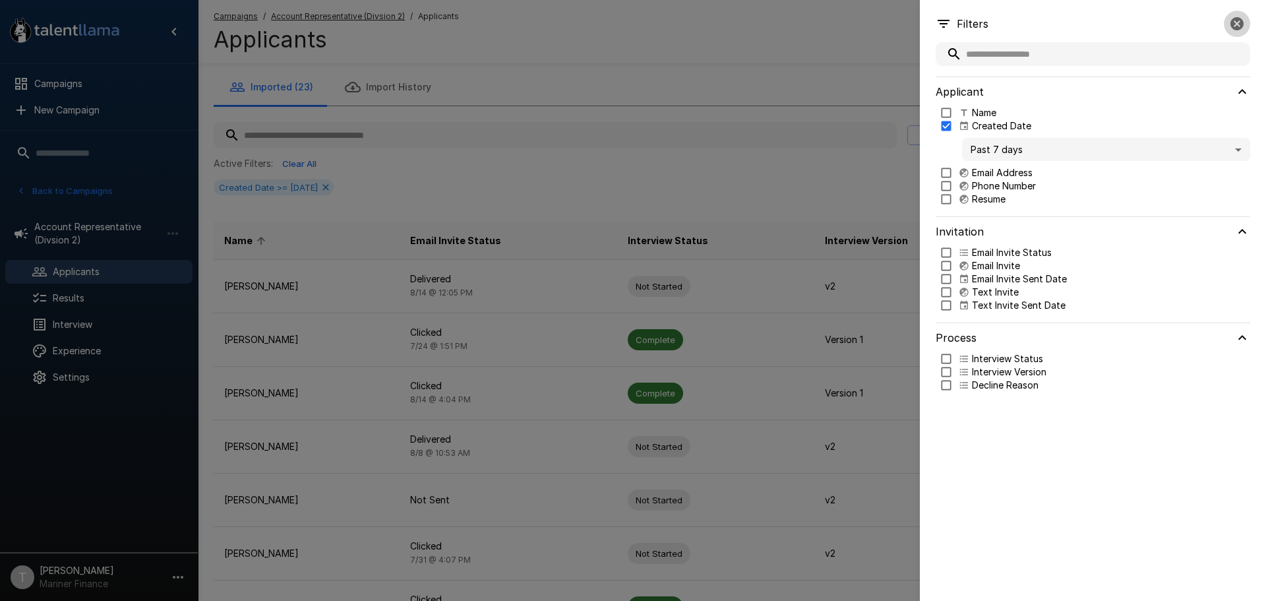
click at [1239, 22] on icon "button" at bounding box center [1237, 24] width 16 height 16
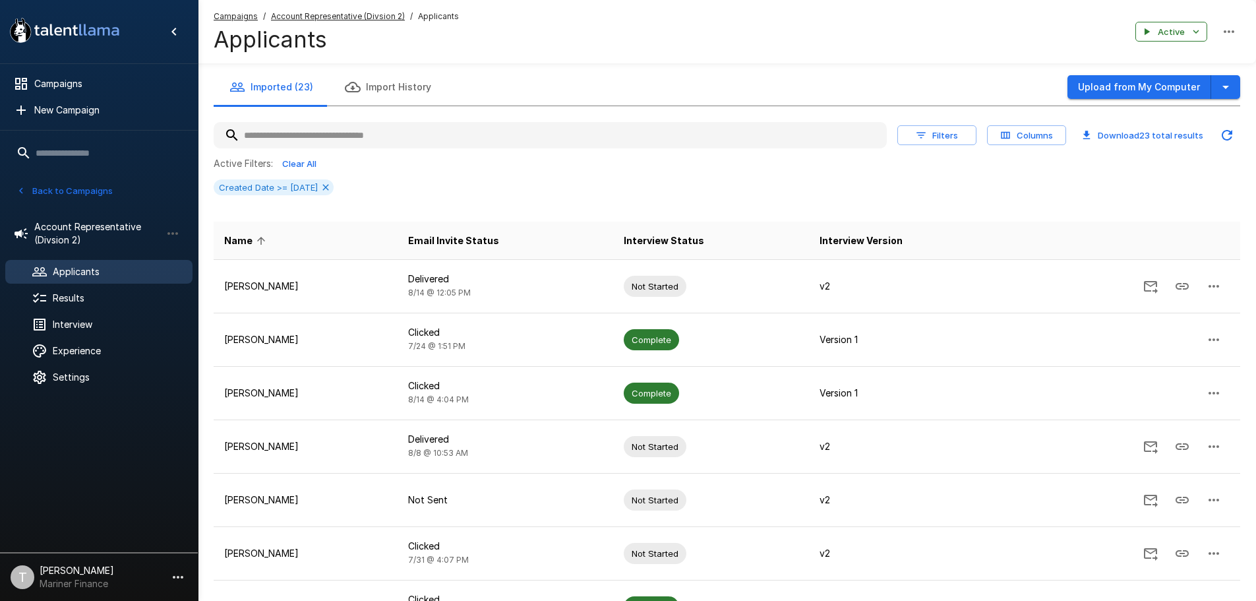
click at [223, 16] on u "Campaigns" at bounding box center [236, 16] width 44 height 10
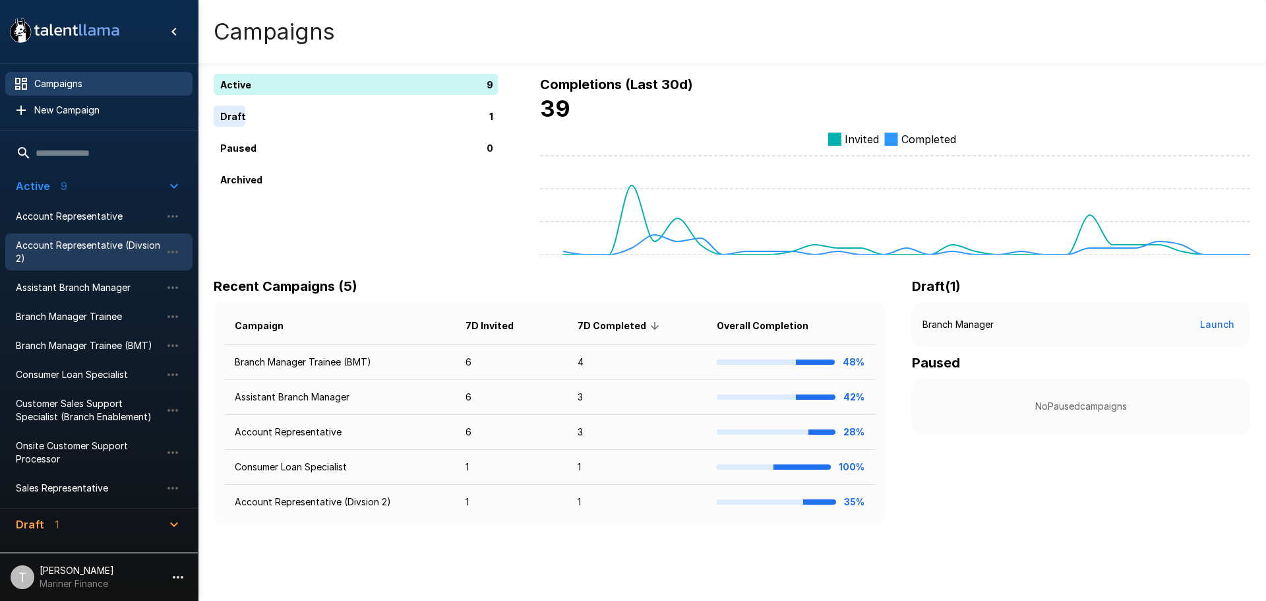
click at [101, 249] on span "Account Representative (Divsion 2)" at bounding box center [88, 252] width 145 height 26
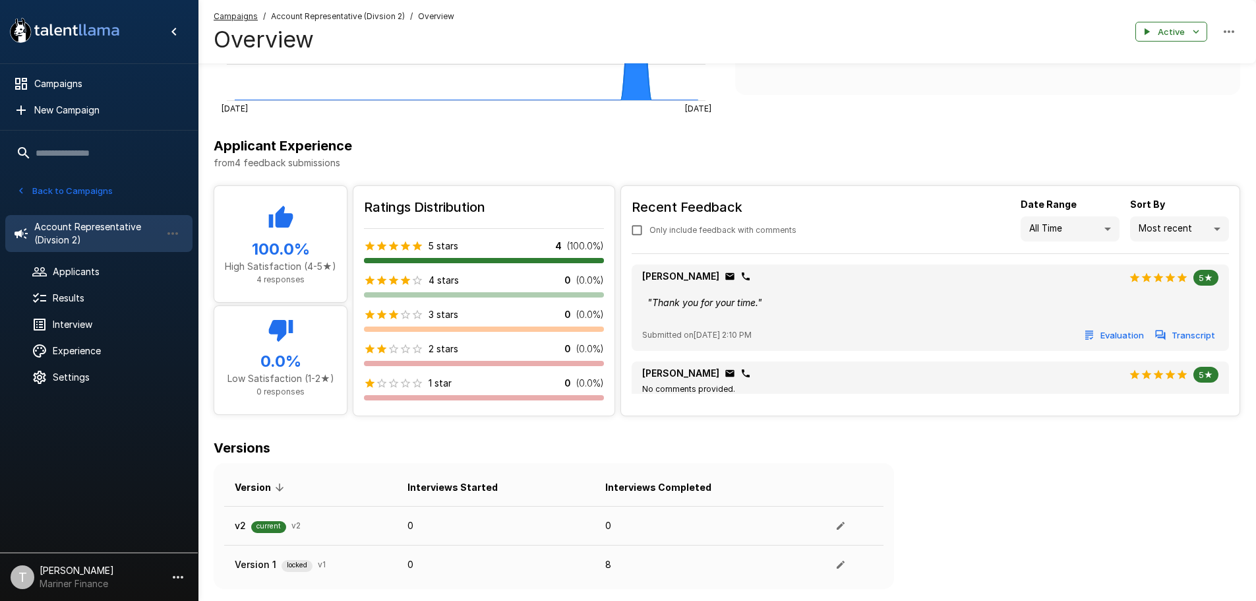
scroll to position [447, 0]
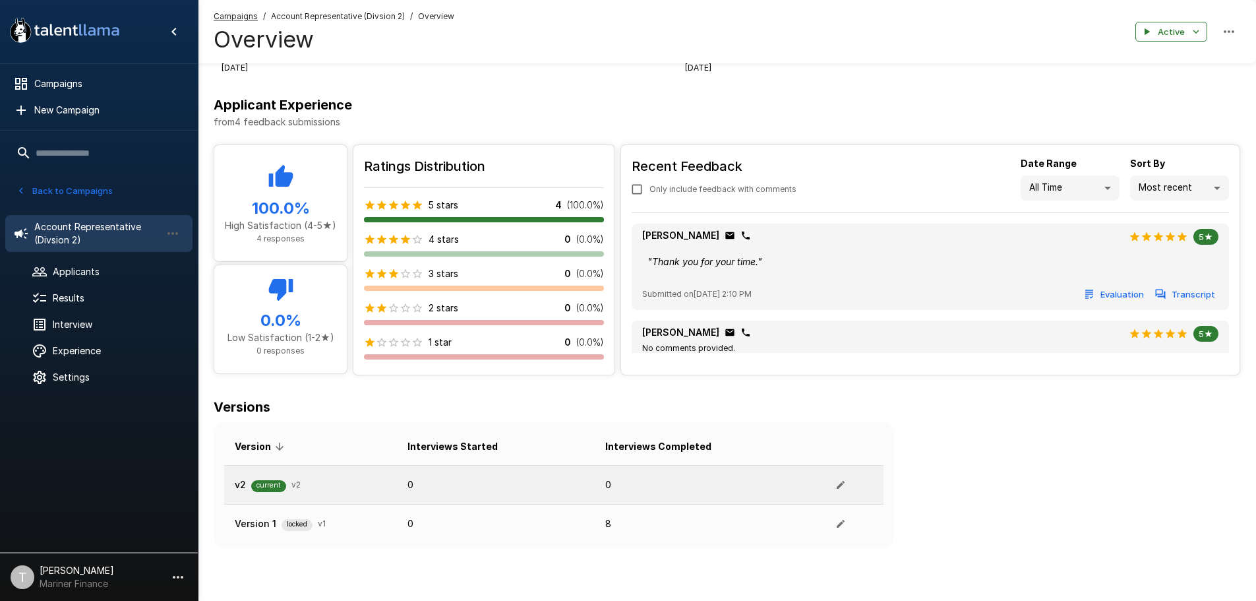
click at [332, 487] on div "v2 current v 2" at bounding box center [311, 484] width 152 height 15
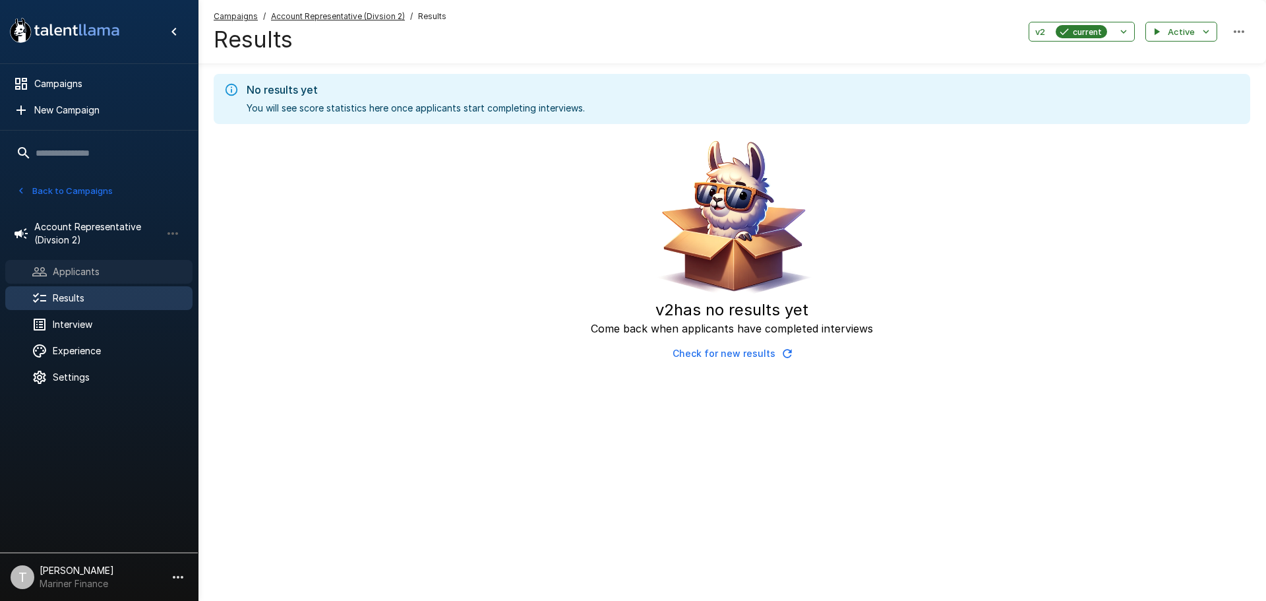
click at [82, 278] on span "Applicants" at bounding box center [117, 271] width 129 height 13
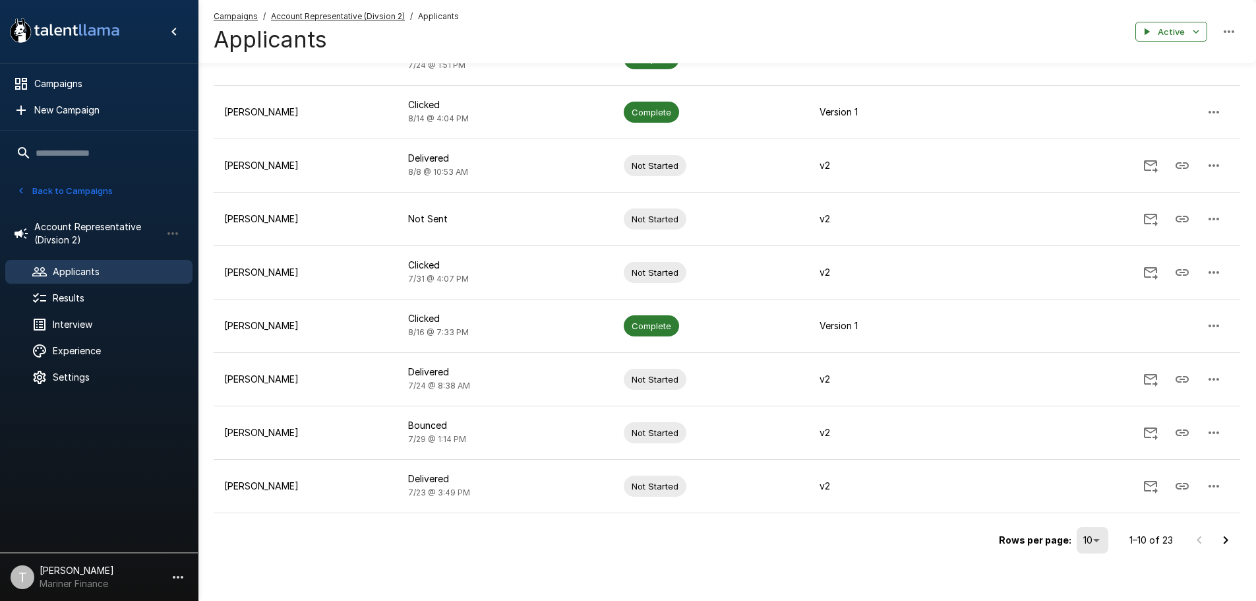
scroll to position [290, 0]
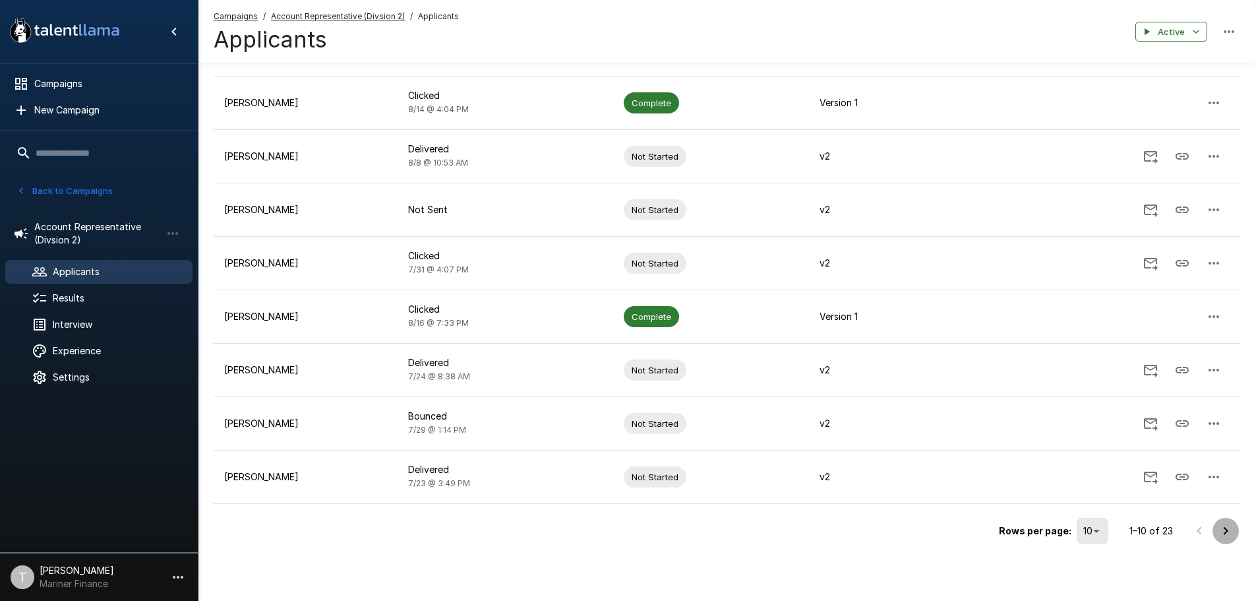
click at [1221, 528] on icon "Go to next page" at bounding box center [1226, 531] width 16 height 16
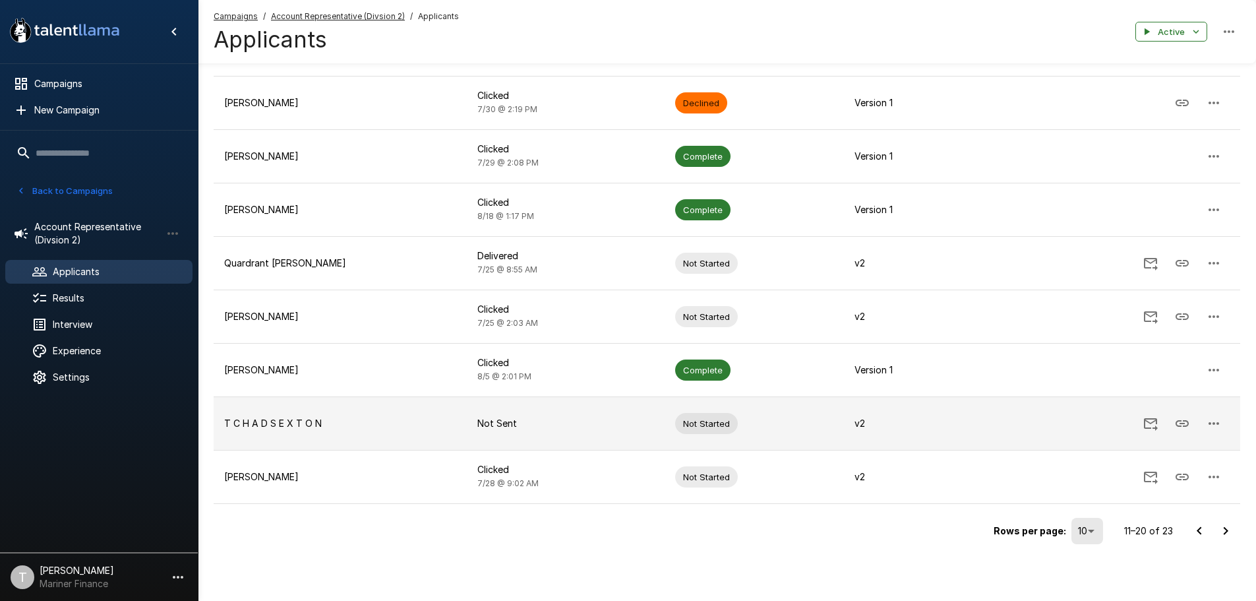
click at [1222, 423] on button "button" at bounding box center [1214, 423] width 32 height 32
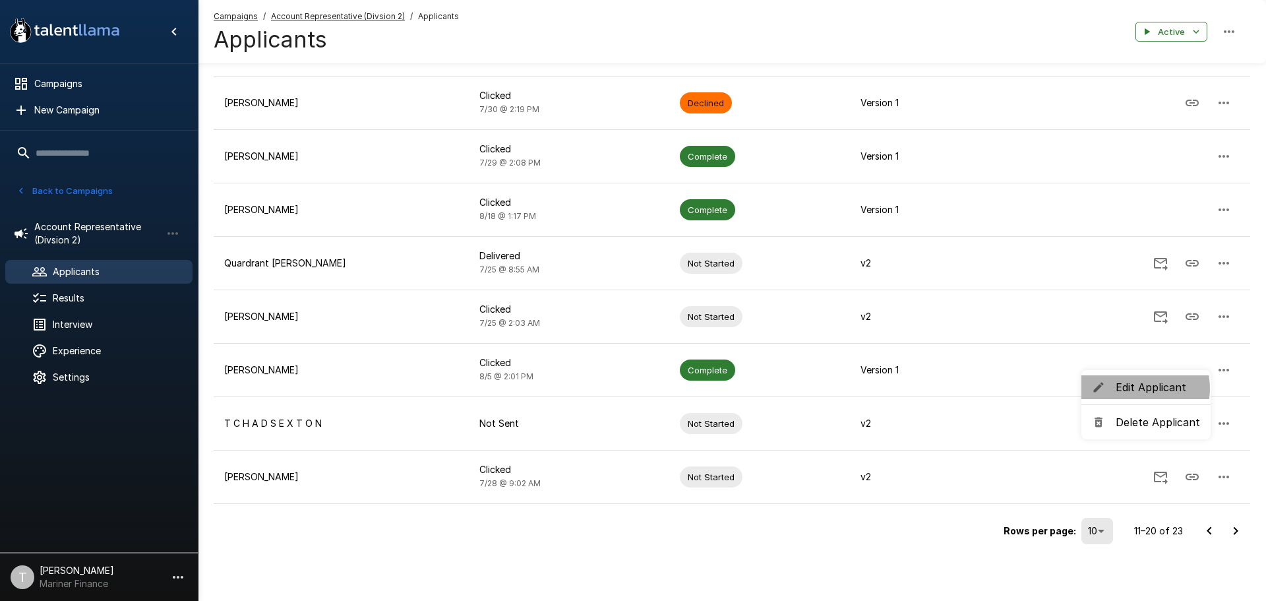
click at [1138, 388] on span "Edit Applicant" at bounding box center [1158, 387] width 84 height 16
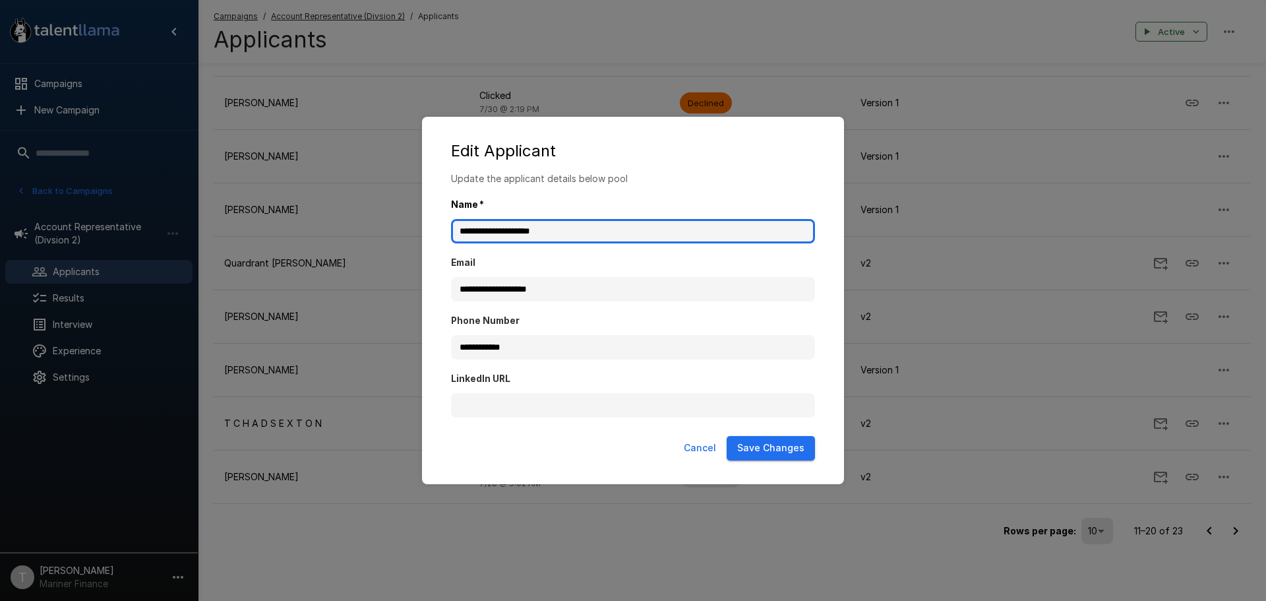
click at [470, 230] on input "**********" at bounding box center [633, 231] width 364 height 25
drag, startPoint x: 554, startPoint y: 232, endPoint x: 438, endPoint y: 233, distance: 116.1
click at [438, 233] on div "**********" at bounding box center [633, 301] width 396 height 258
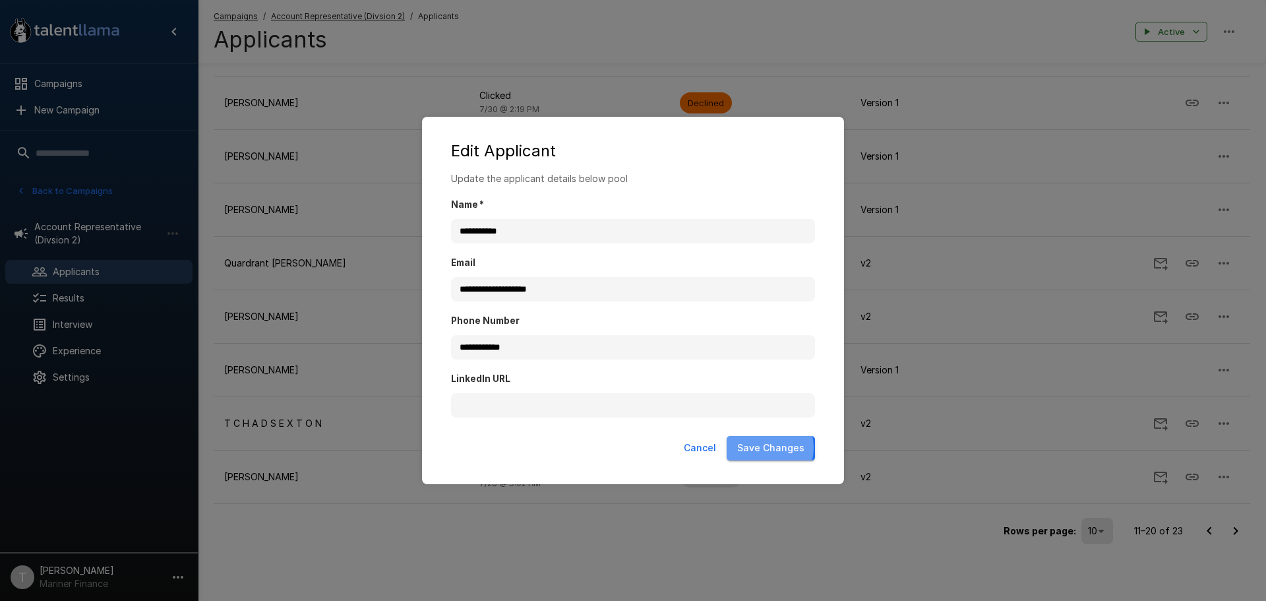
click at [771, 447] on button "Save Changes" at bounding box center [771, 448] width 88 height 24
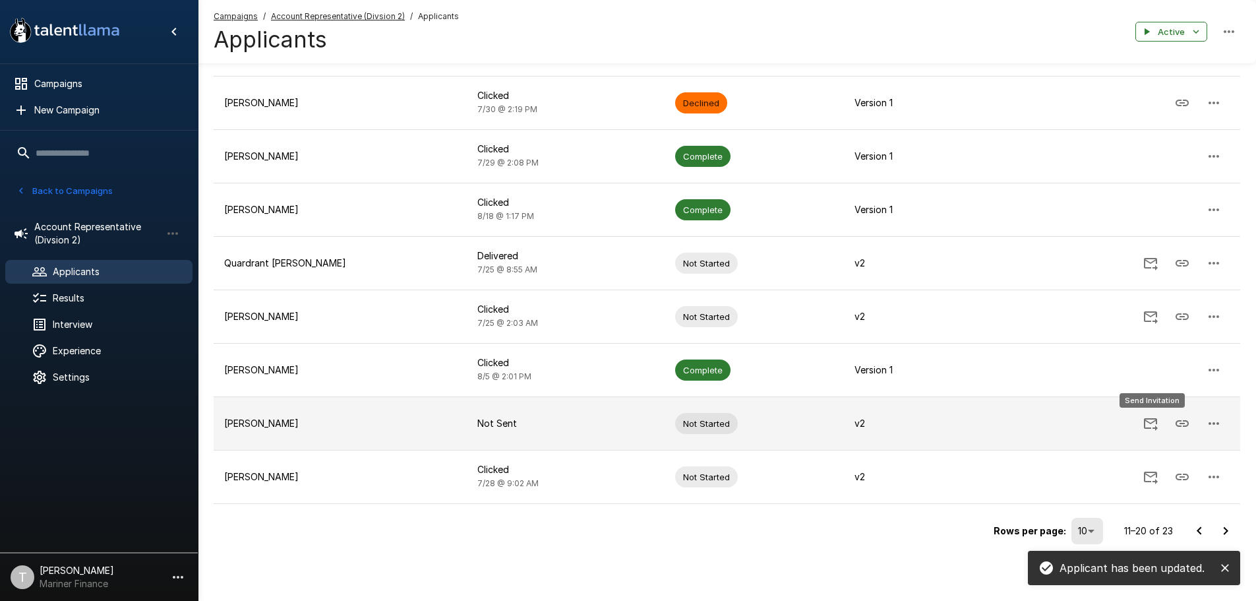
click at [1155, 422] on icon "Send Invitation" at bounding box center [1151, 423] width 16 height 16
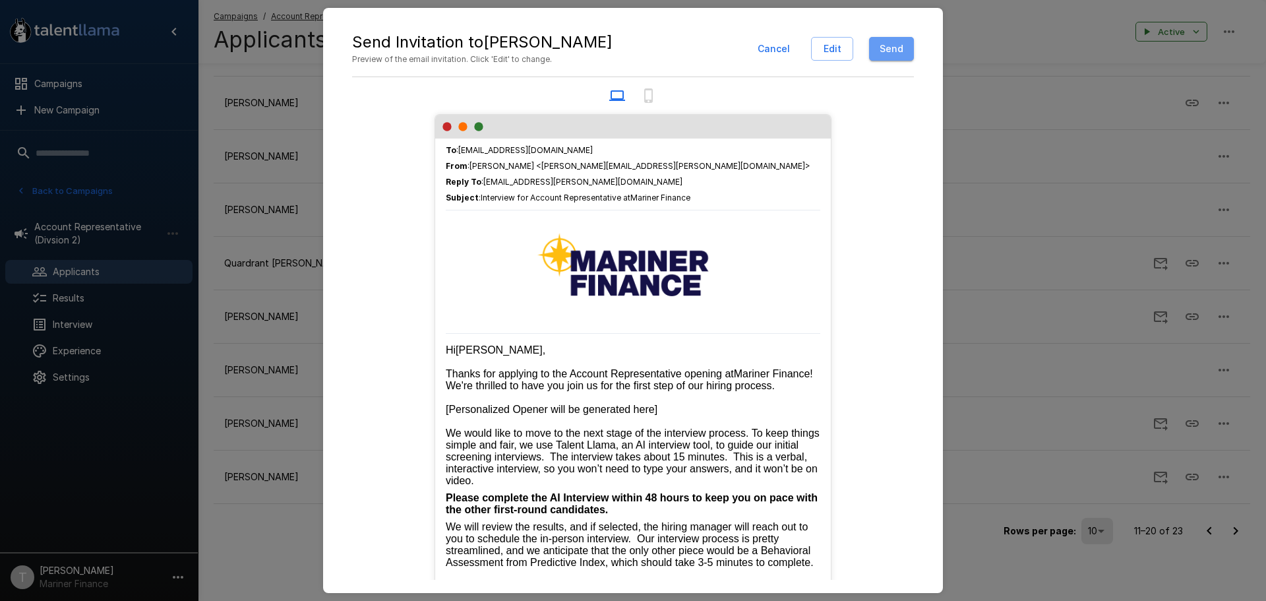
click at [895, 43] on button "Send" at bounding box center [891, 49] width 45 height 24
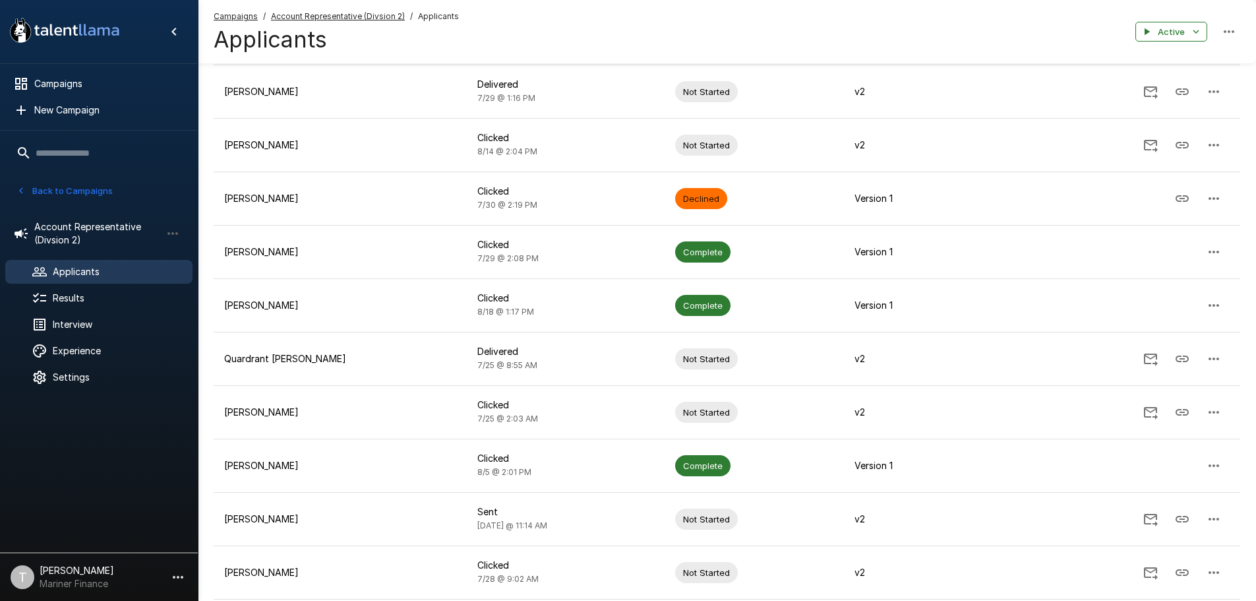
scroll to position [92, 0]
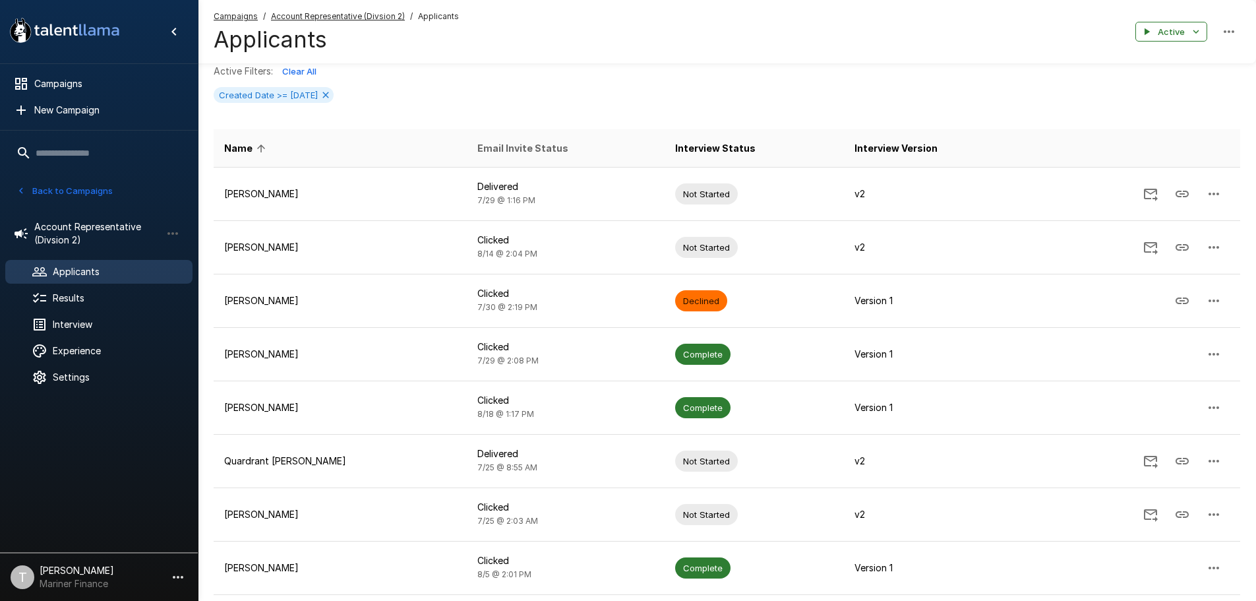
click at [520, 146] on span "Email Invite Status" at bounding box center [522, 148] width 91 height 16
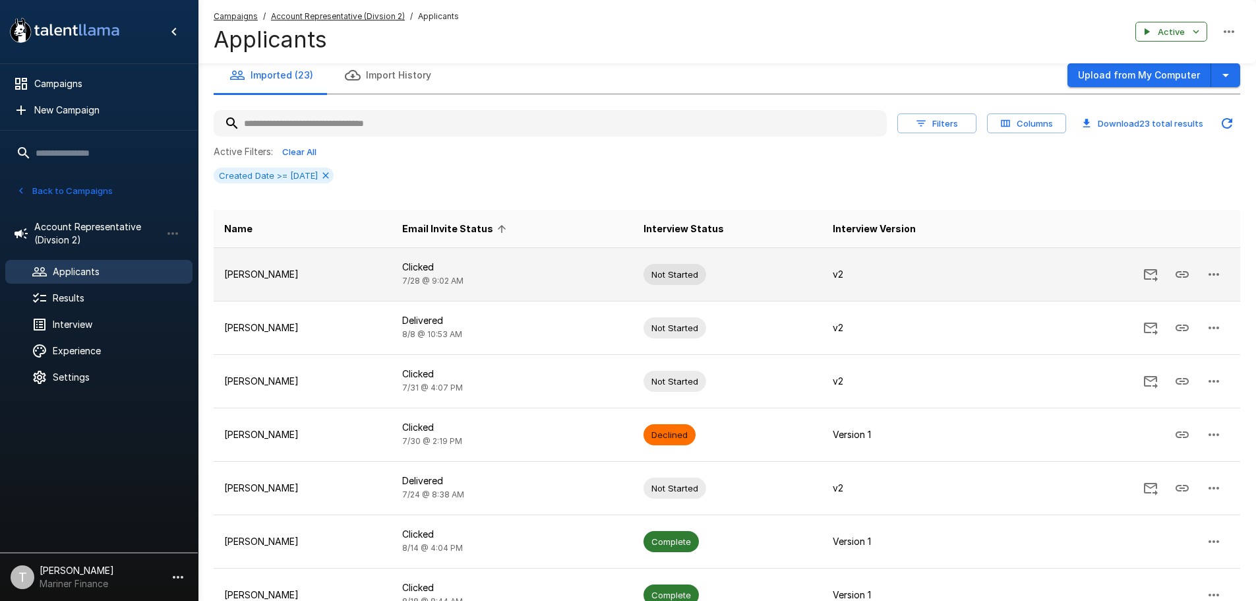
scroll to position [0, 0]
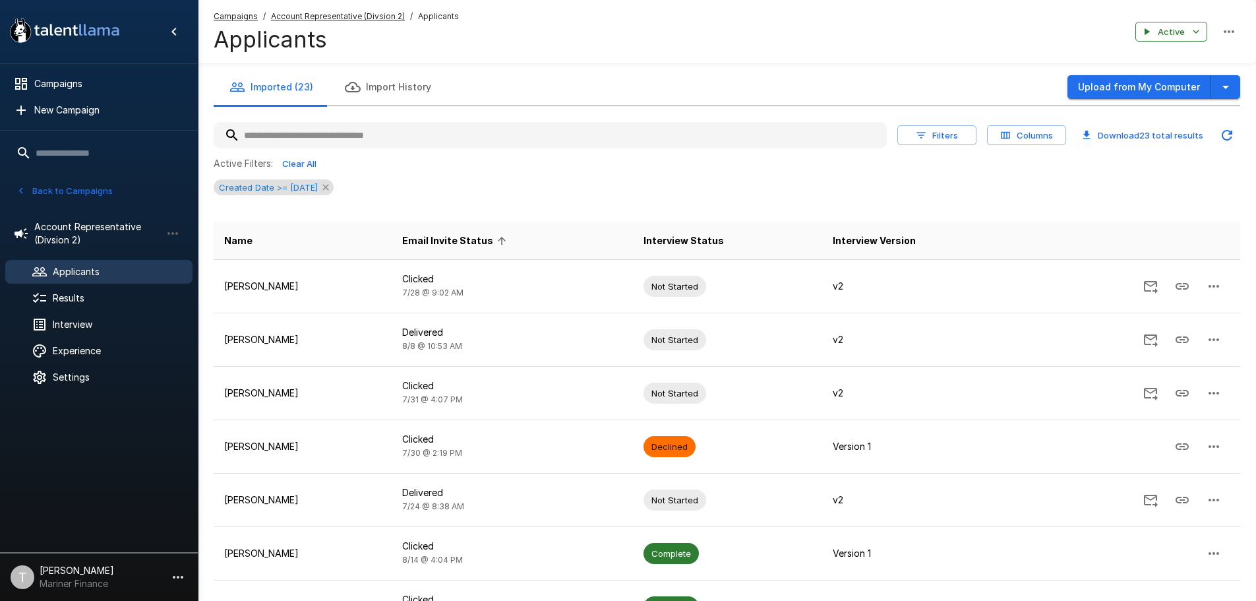
click at [328, 189] on icon at bounding box center [325, 187] width 6 height 6
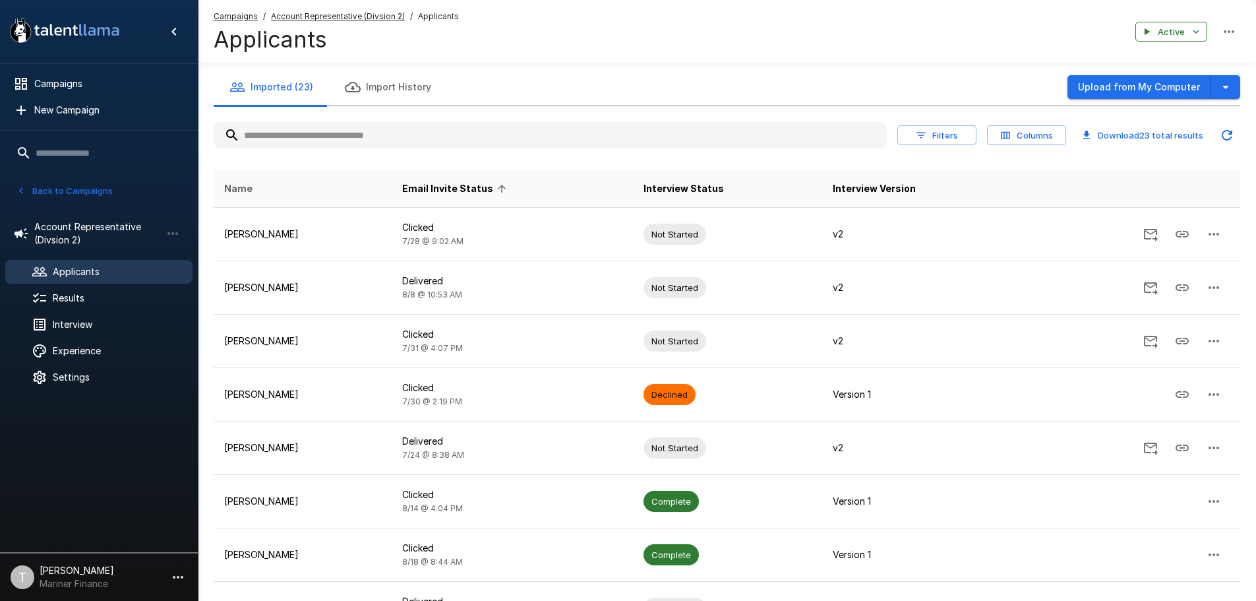
click at [249, 186] on span "Name" at bounding box center [238, 189] width 28 height 16
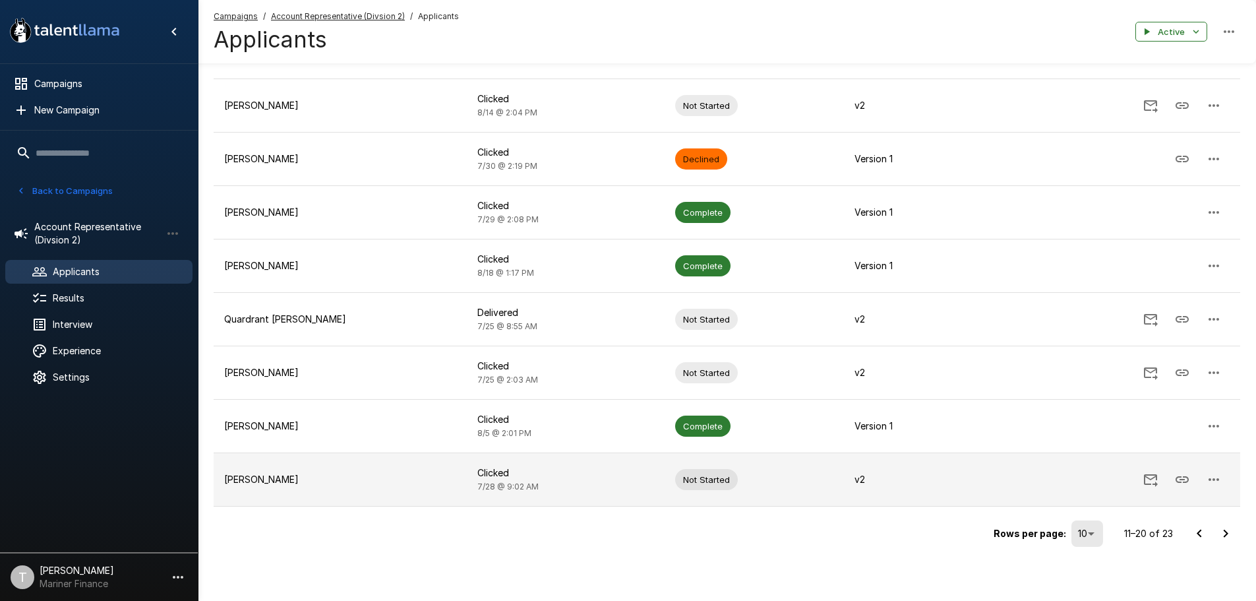
scroll to position [238, 0]
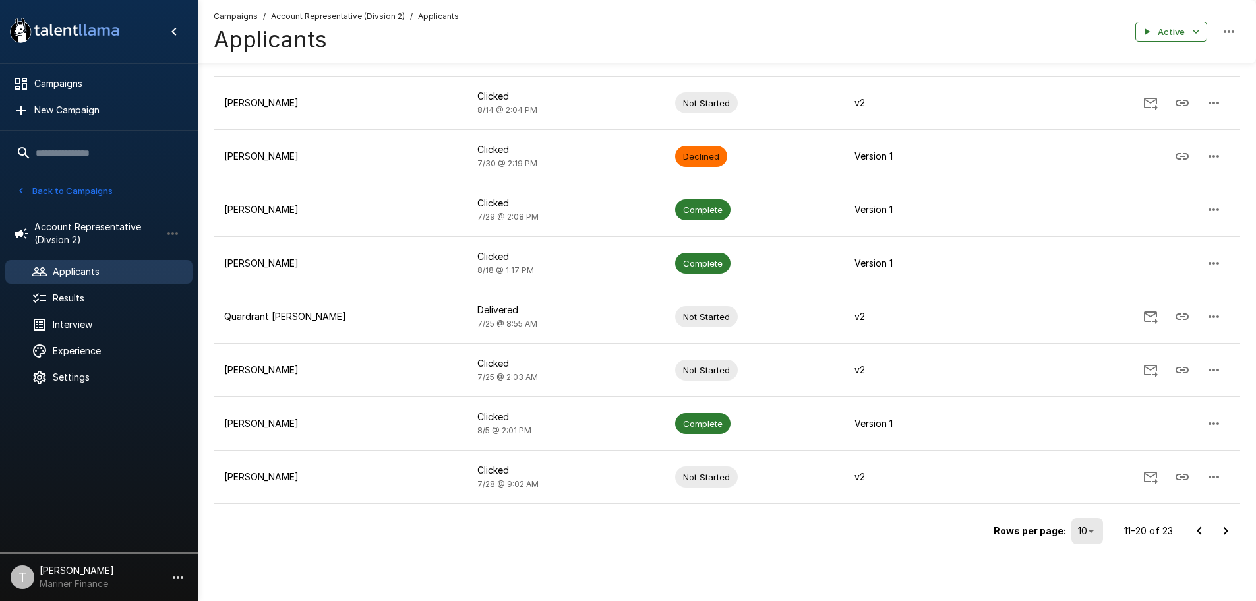
click at [1200, 528] on icon "Go to previous page" at bounding box center [1199, 531] width 5 height 8
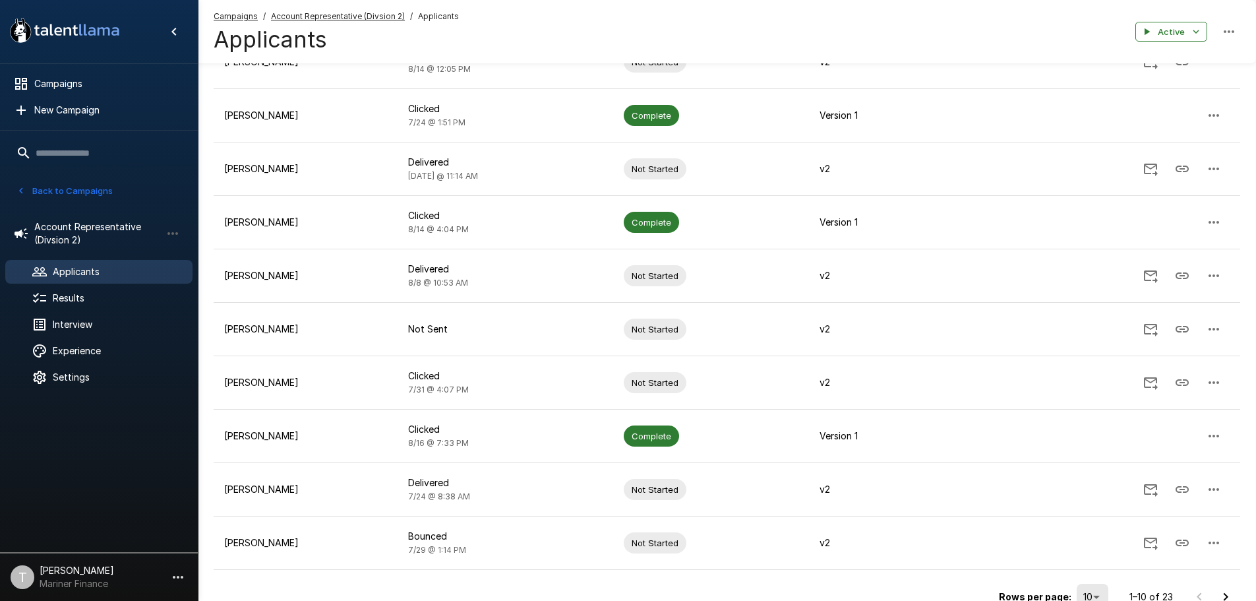
scroll to position [106, 0]
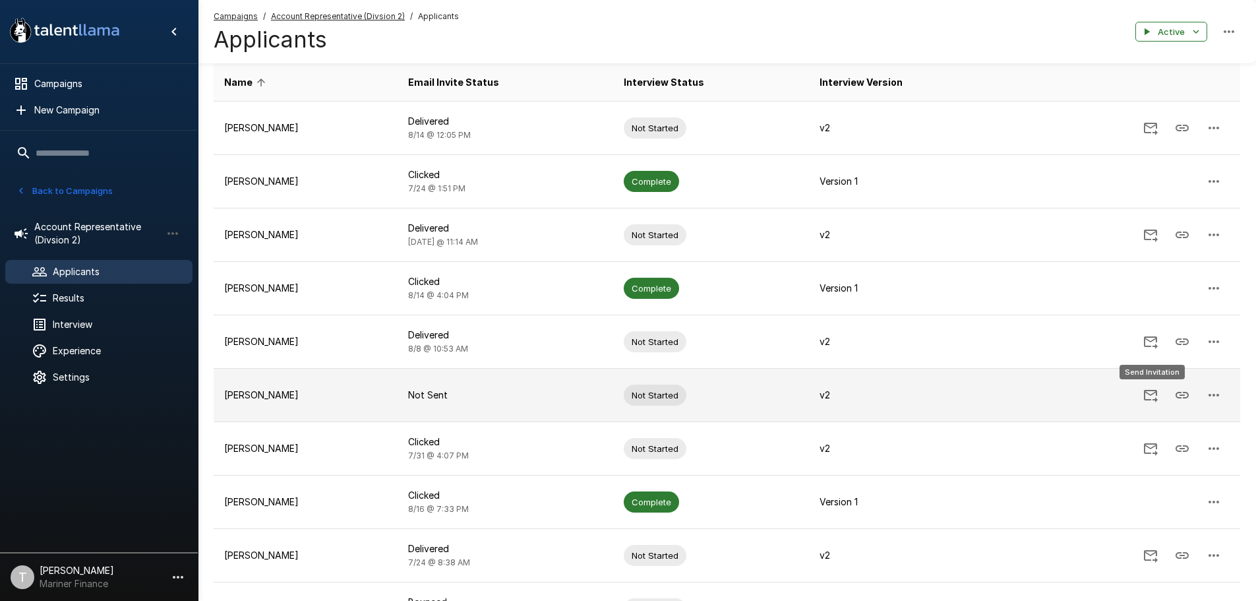
click at [1151, 396] on icon "Send Invitation" at bounding box center [1151, 395] width 16 height 16
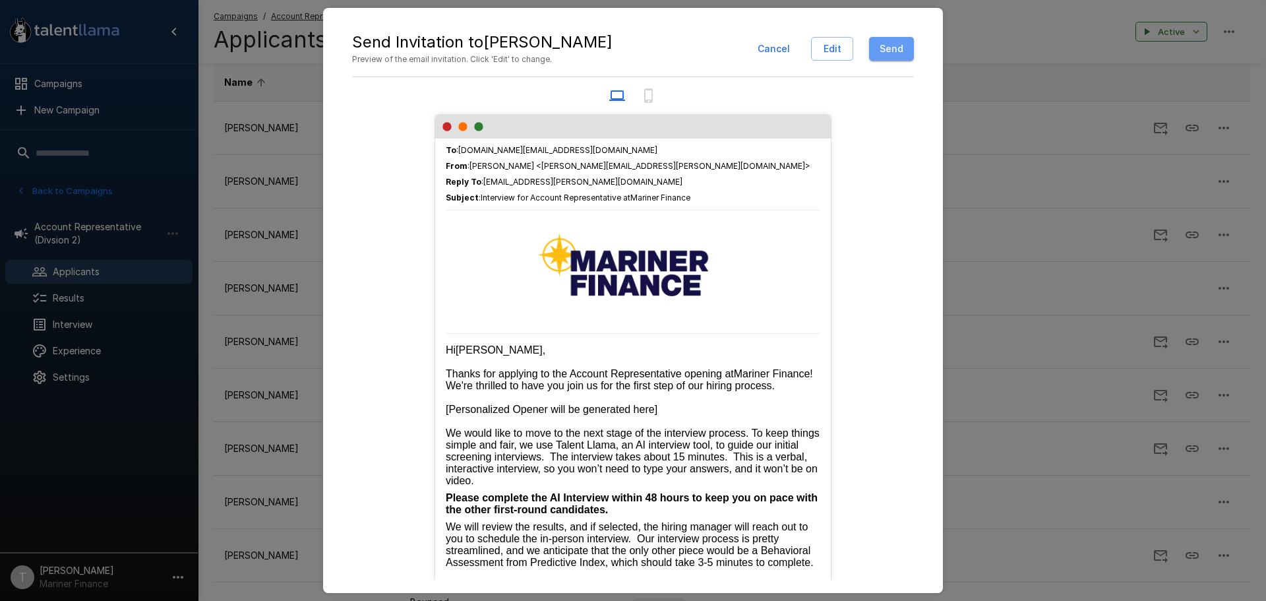
click at [897, 47] on button "Send" at bounding box center [891, 49] width 45 height 24
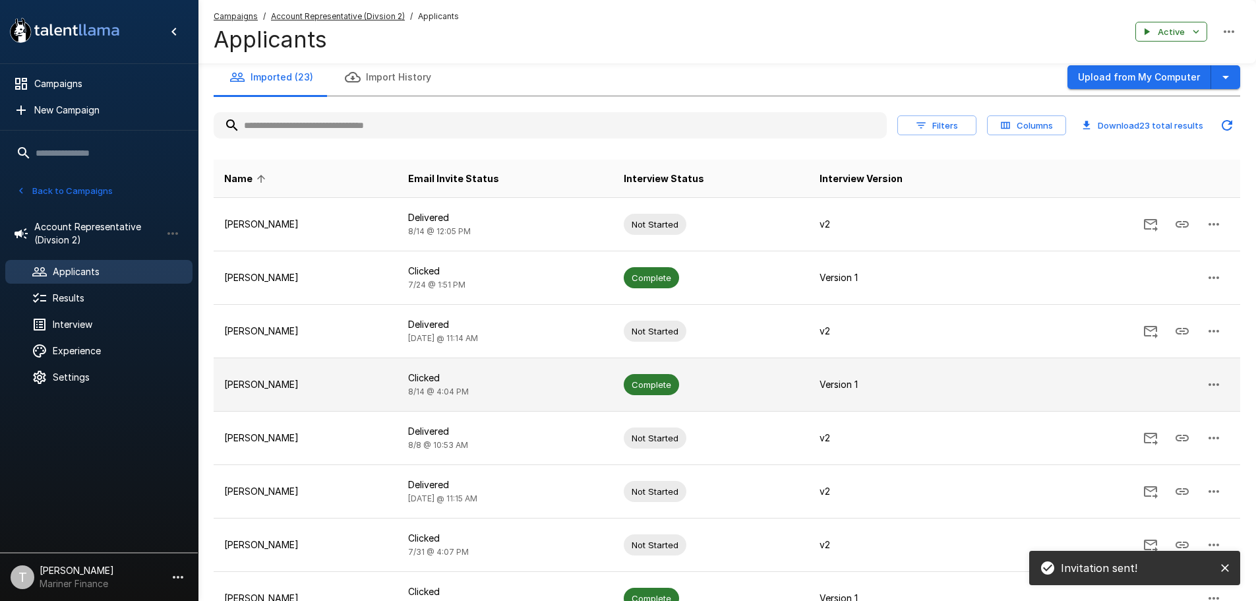
scroll to position [0, 0]
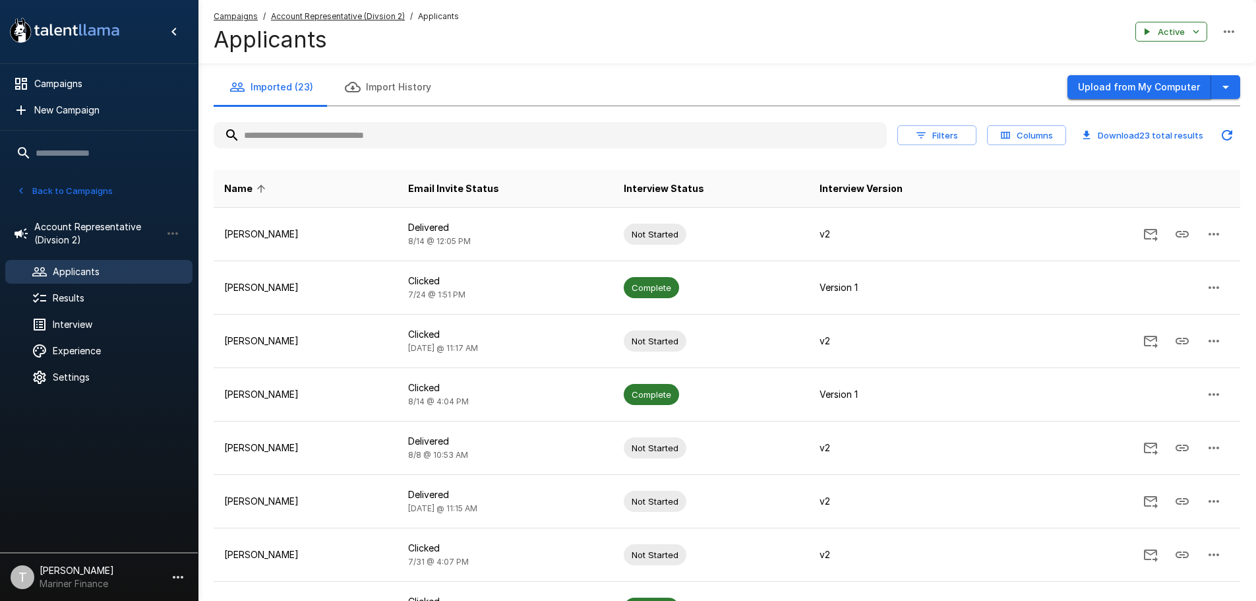
click at [1105, 83] on button "Upload from My Computer" at bounding box center [1140, 87] width 144 height 24
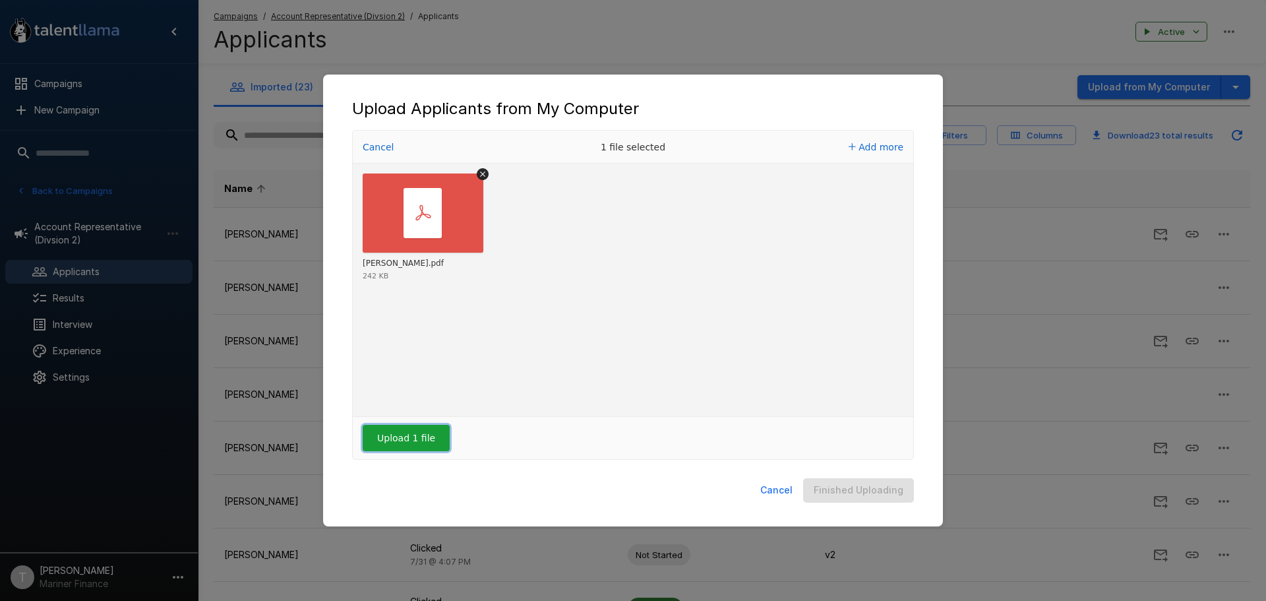
click at [391, 438] on button "Upload 1 file" at bounding box center [406, 438] width 87 height 26
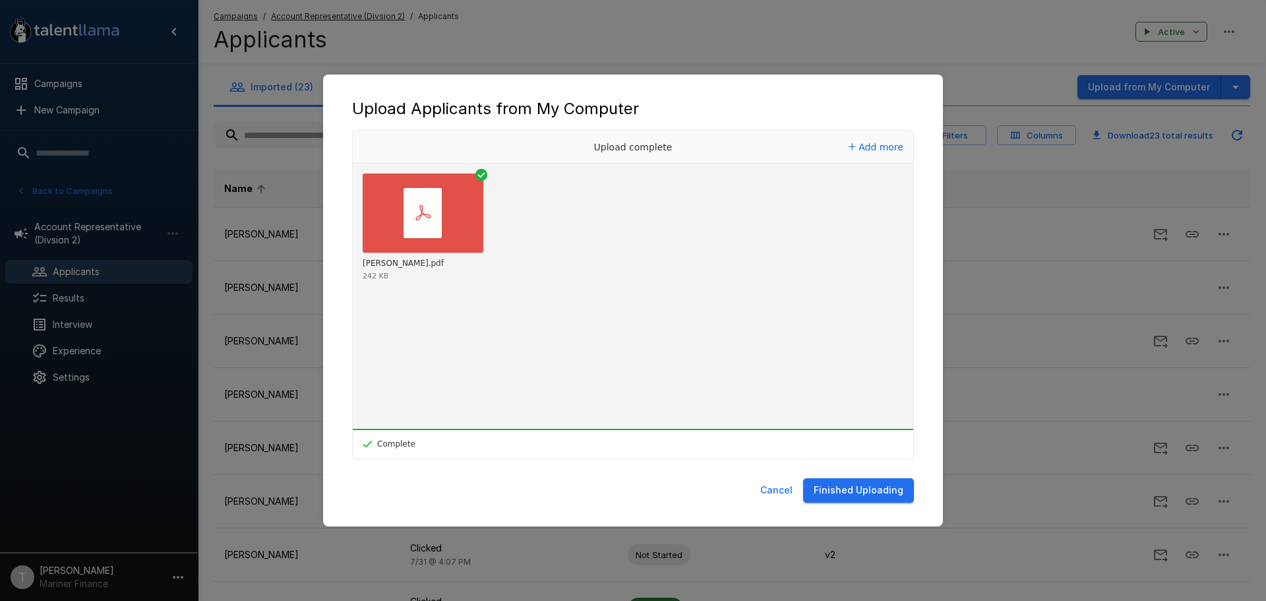
click at [888, 489] on button "Finished Uploading" at bounding box center [858, 490] width 111 height 24
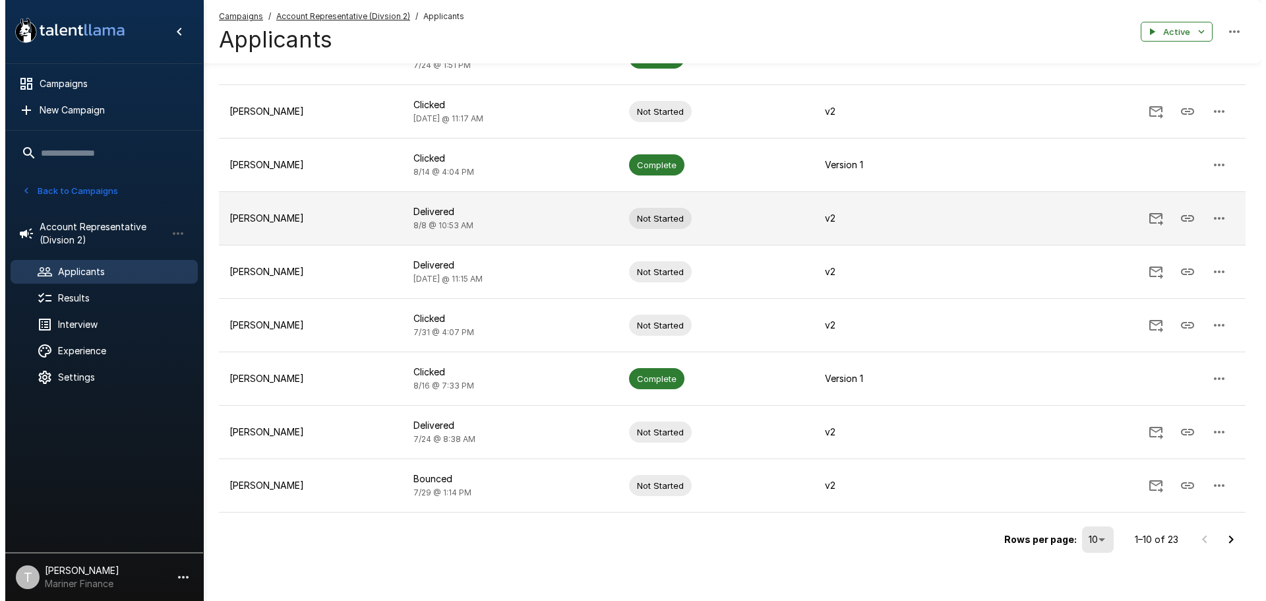
scroll to position [238, 0]
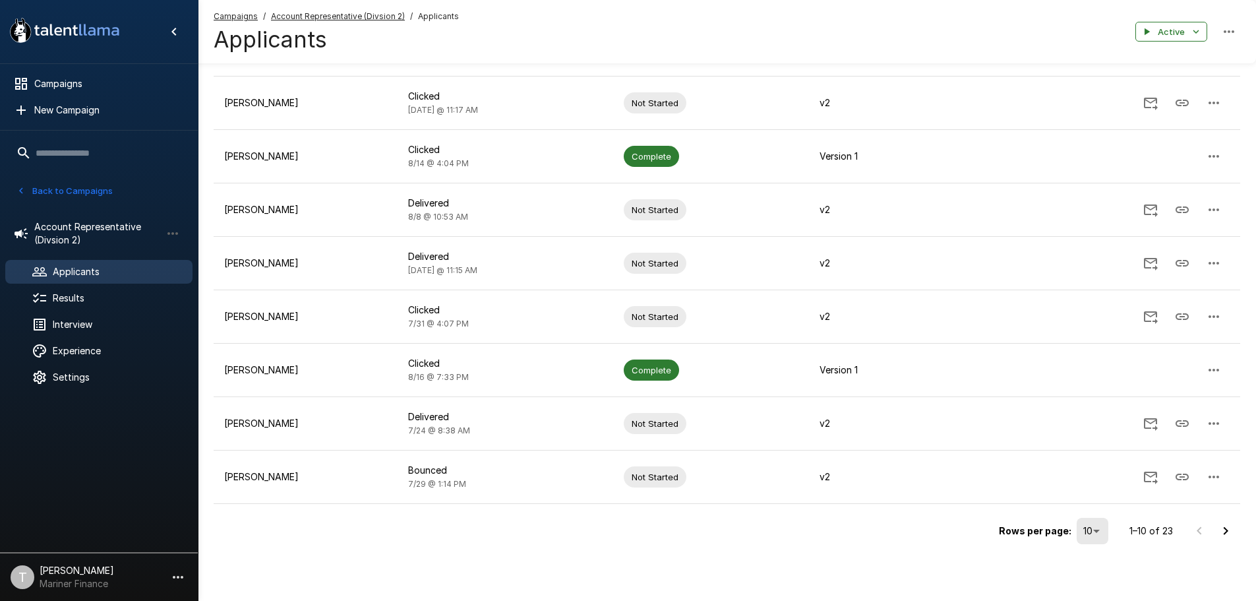
click at [1099, 363] on body ".st0{fill:#FFFFFF;} .st1{fill:#76a4ed;} Campaigns New Campaign Active 9 Account…" at bounding box center [628, 62] width 1256 height 601
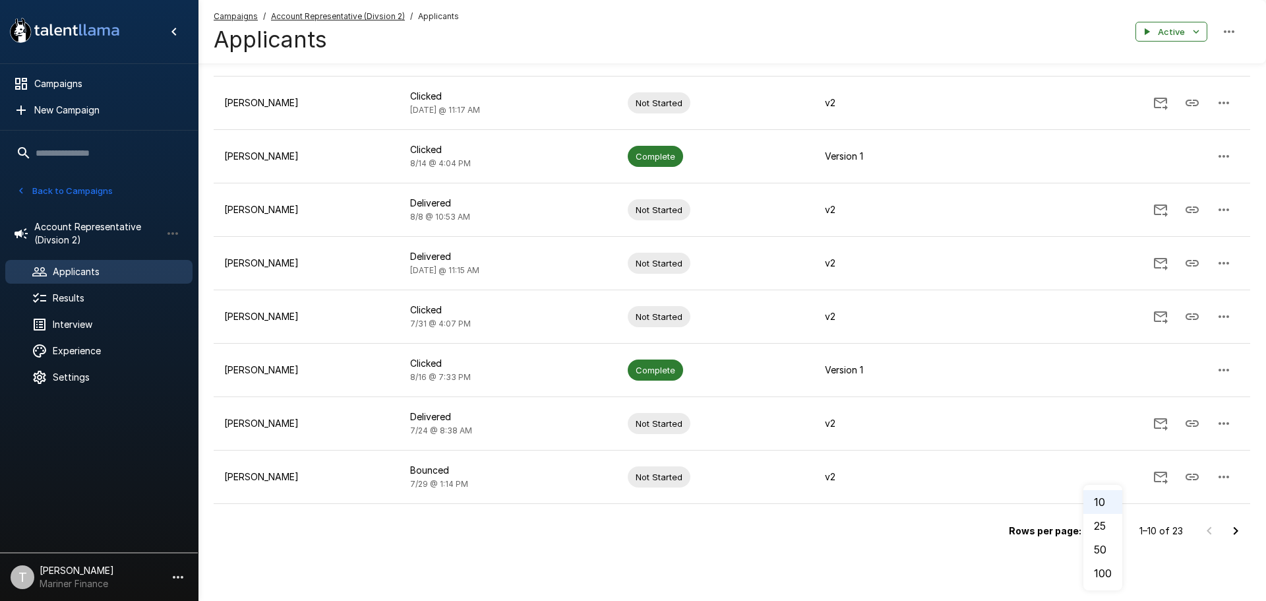
click at [1108, 528] on li "25" at bounding box center [1102, 526] width 39 height 24
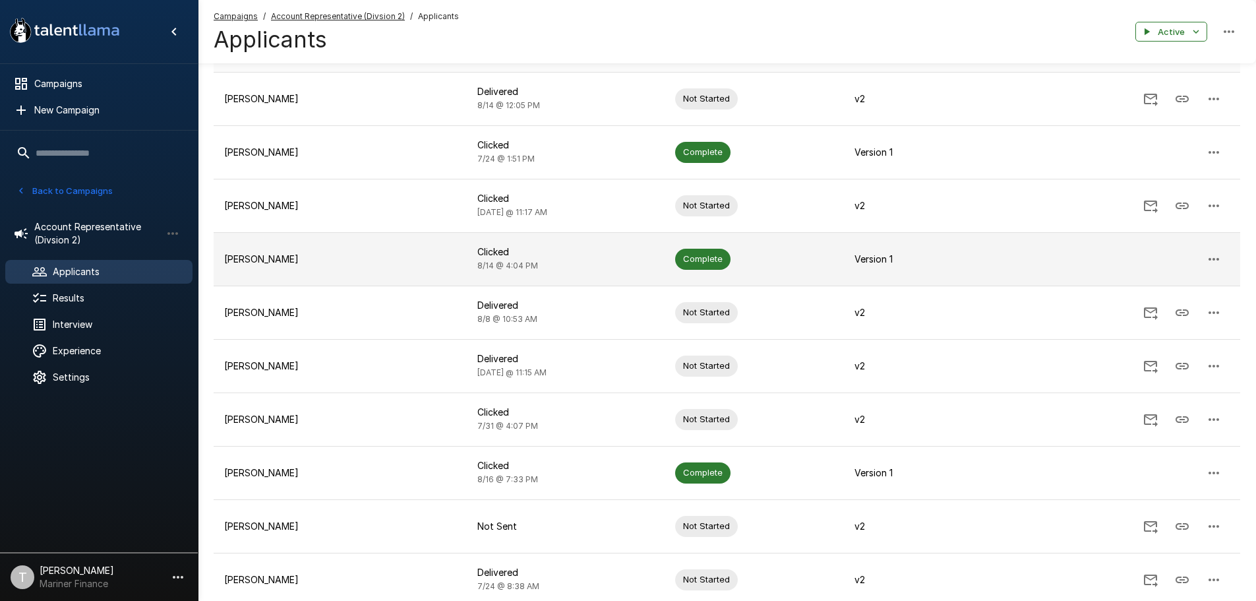
scroll to position [198, 0]
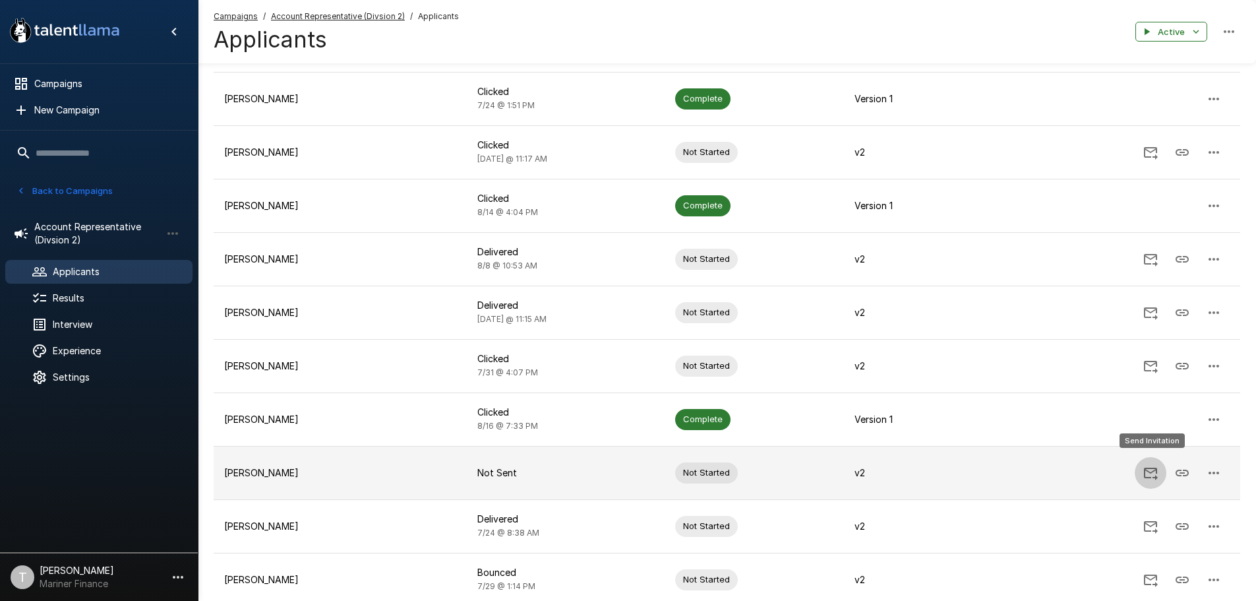
click at [1148, 465] on icon "Send Invitation" at bounding box center [1151, 473] width 16 height 16
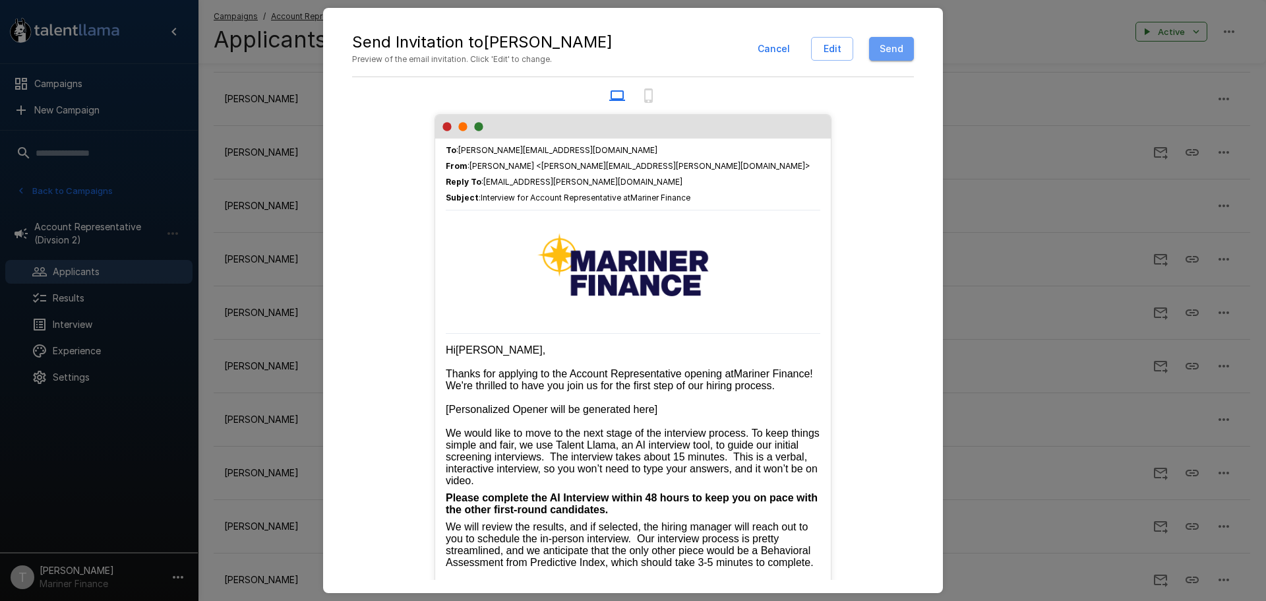
click at [901, 48] on button "Send" at bounding box center [891, 49] width 45 height 24
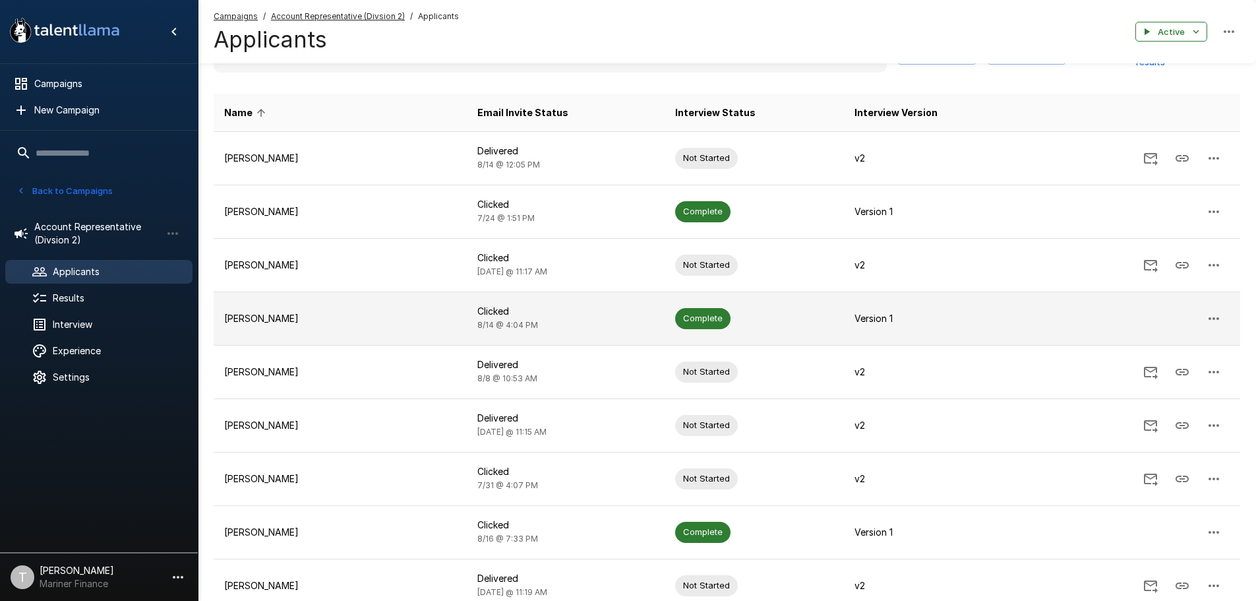
scroll to position [0, 0]
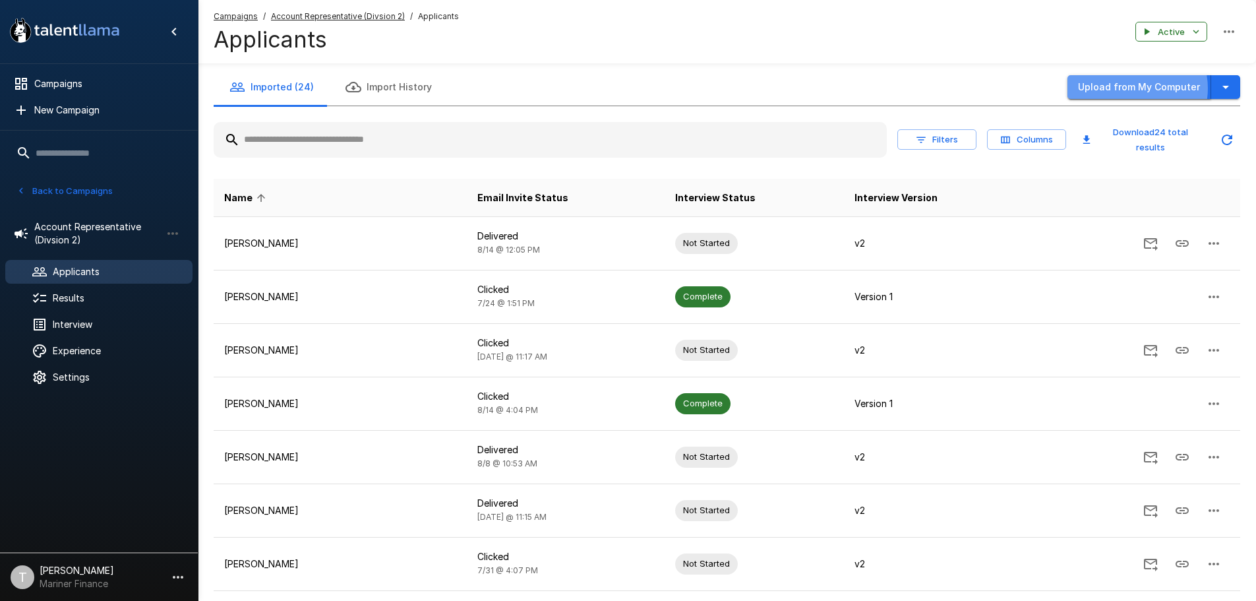
click at [1137, 88] on button "Upload from My Computer" at bounding box center [1140, 87] width 144 height 24
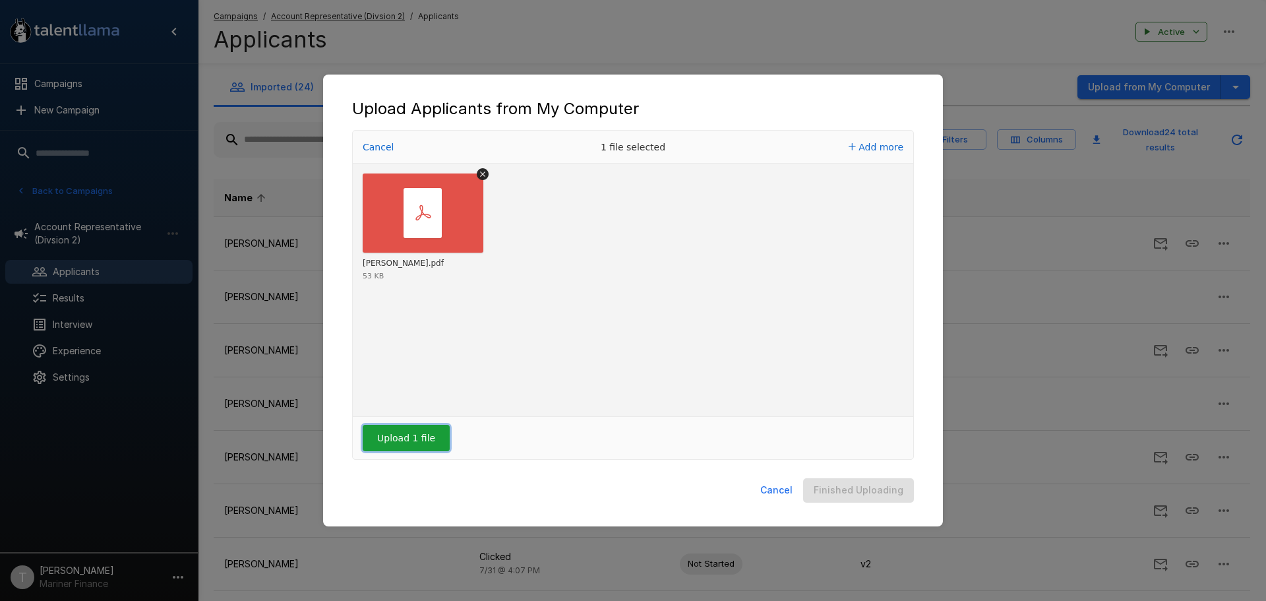
click at [399, 440] on button "Upload 1 file" at bounding box center [406, 438] width 87 height 26
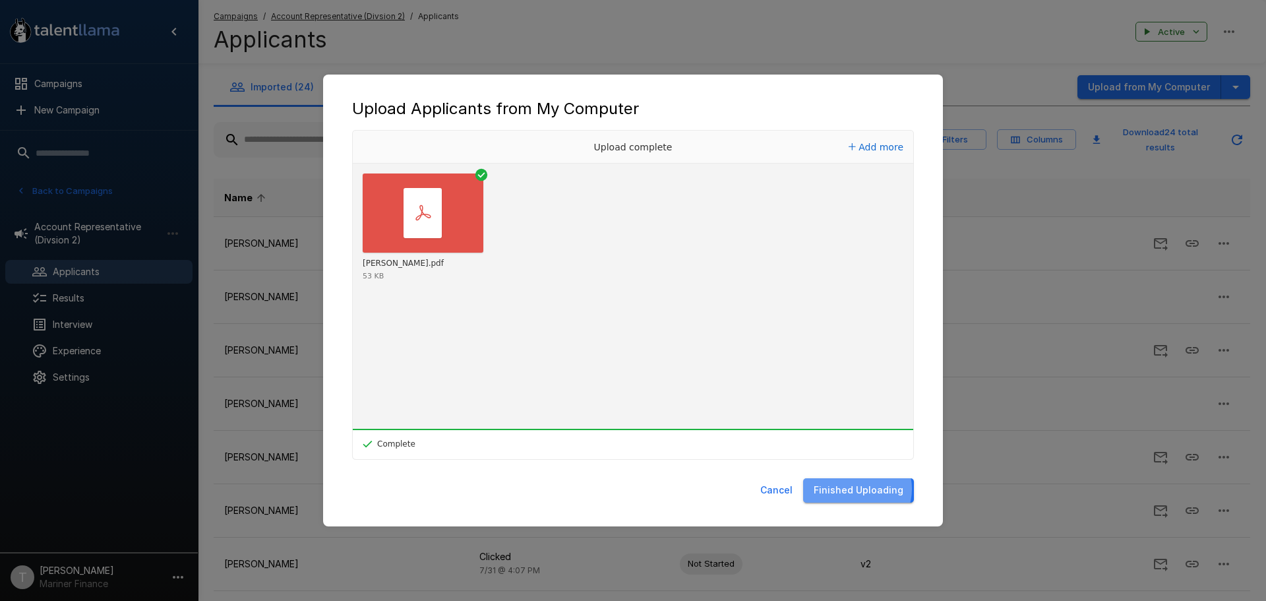
click at [859, 489] on button "Finished Uploading" at bounding box center [858, 490] width 111 height 24
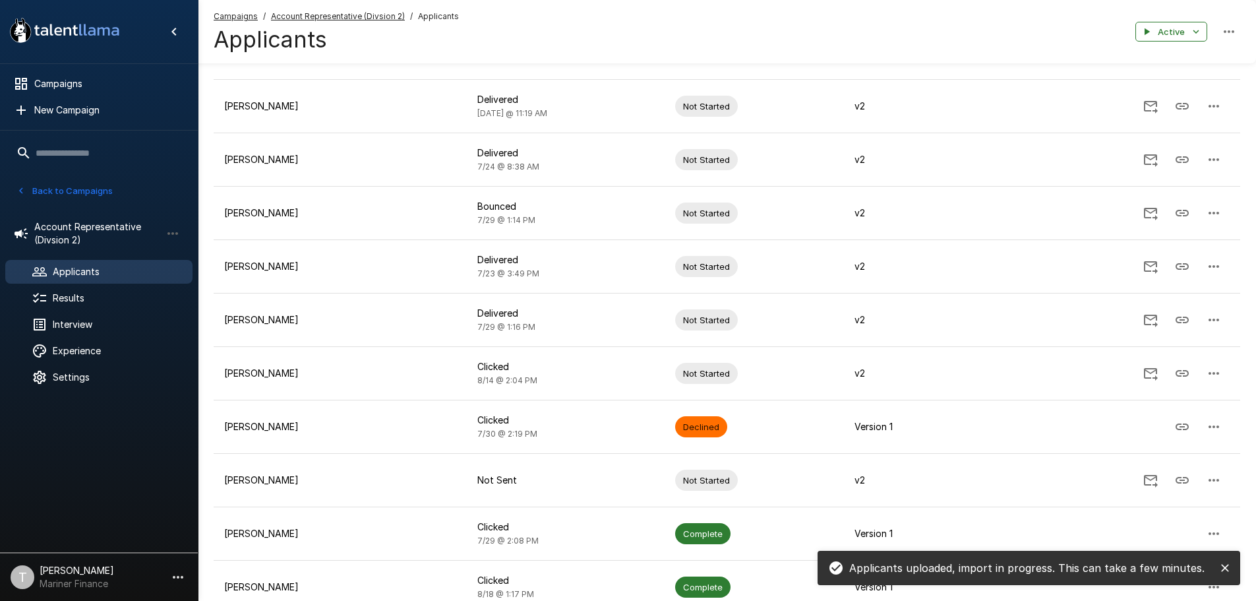
scroll to position [593, 0]
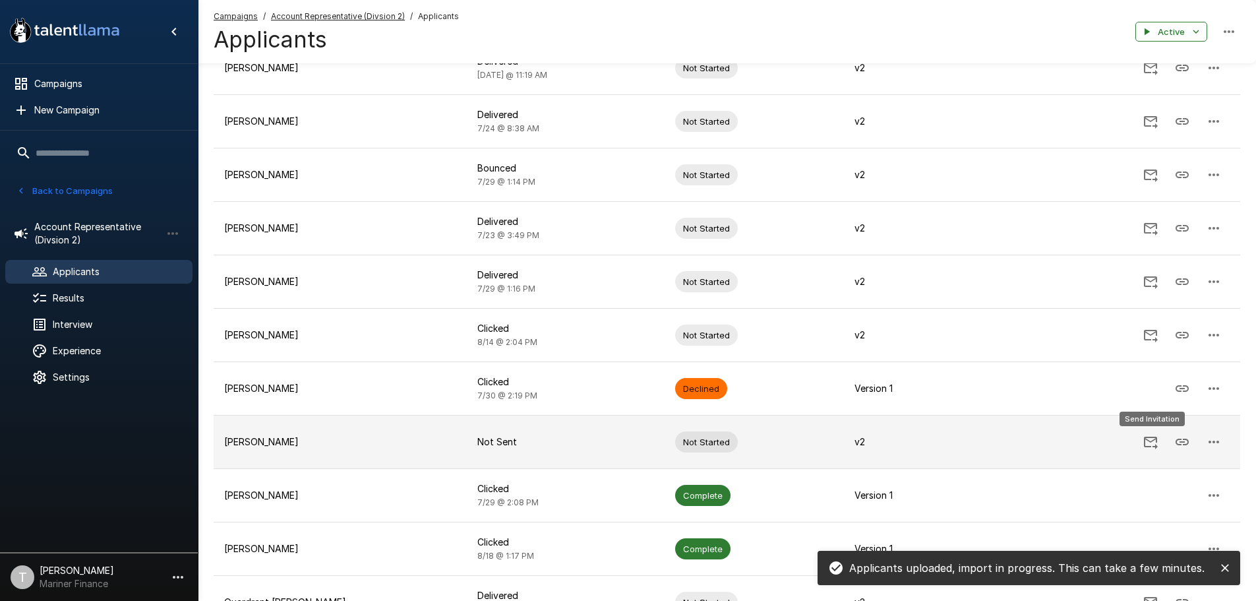
click at [1151, 443] on icon "Send Invitation" at bounding box center [1151, 442] width 16 height 16
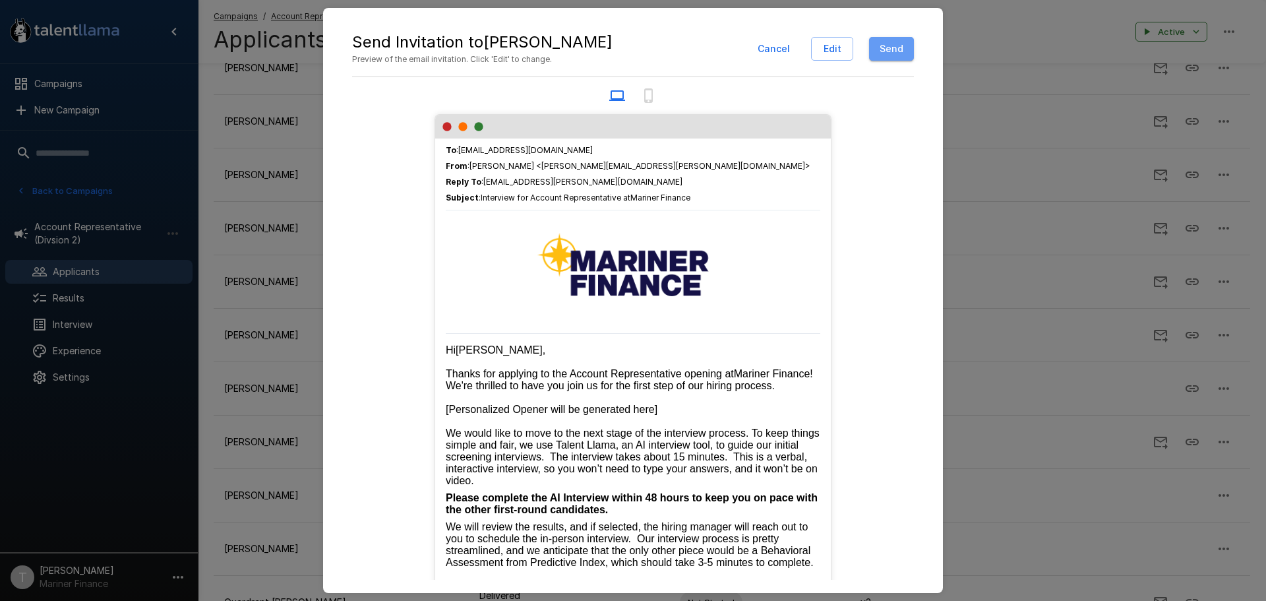
click at [889, 45] on button "Send" at bounding box center [891, 49] width 45 height 24
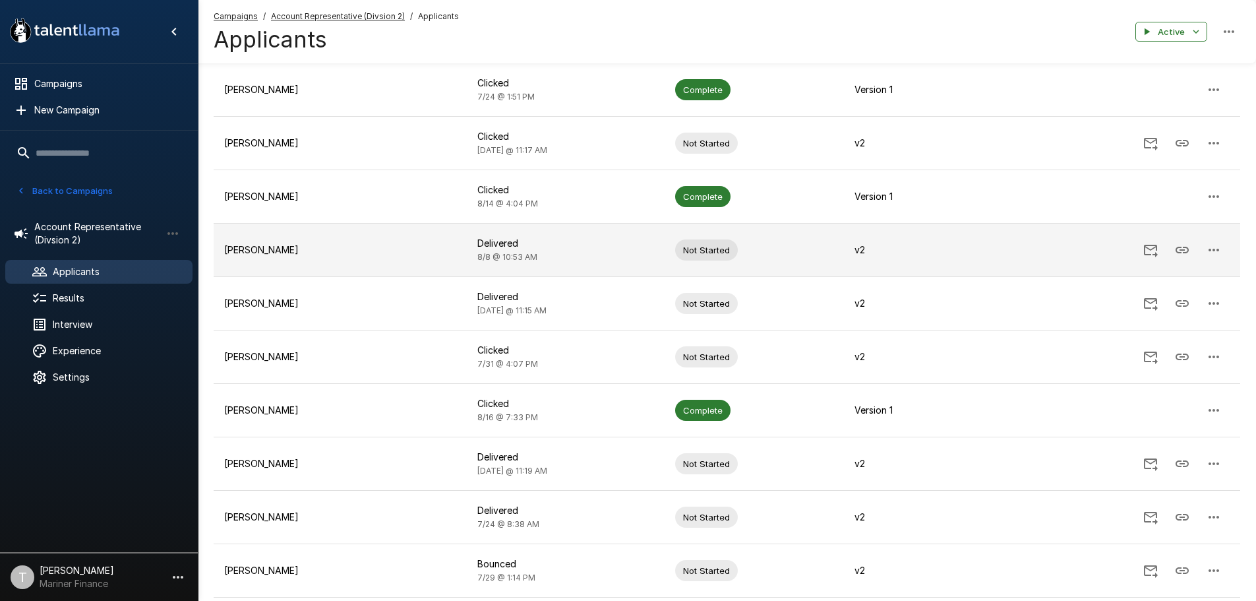
scroll to position [0, 0]
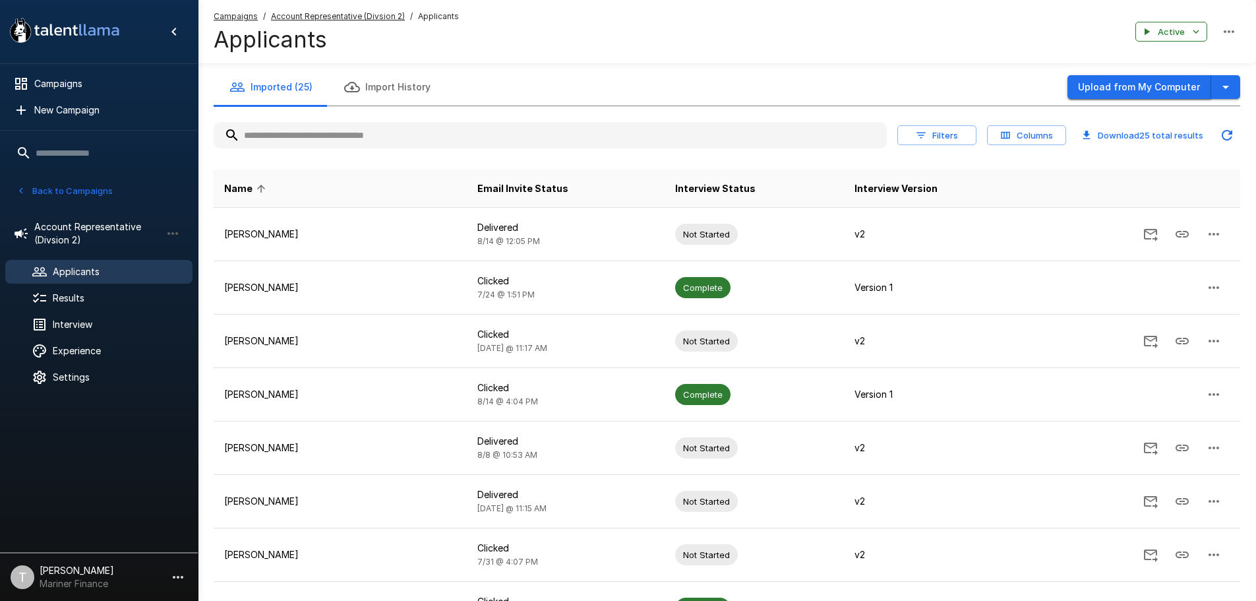
click at [1141, 86] on button "Upload from My Computer" at bounding box center [1140, 87] width 144 height 24
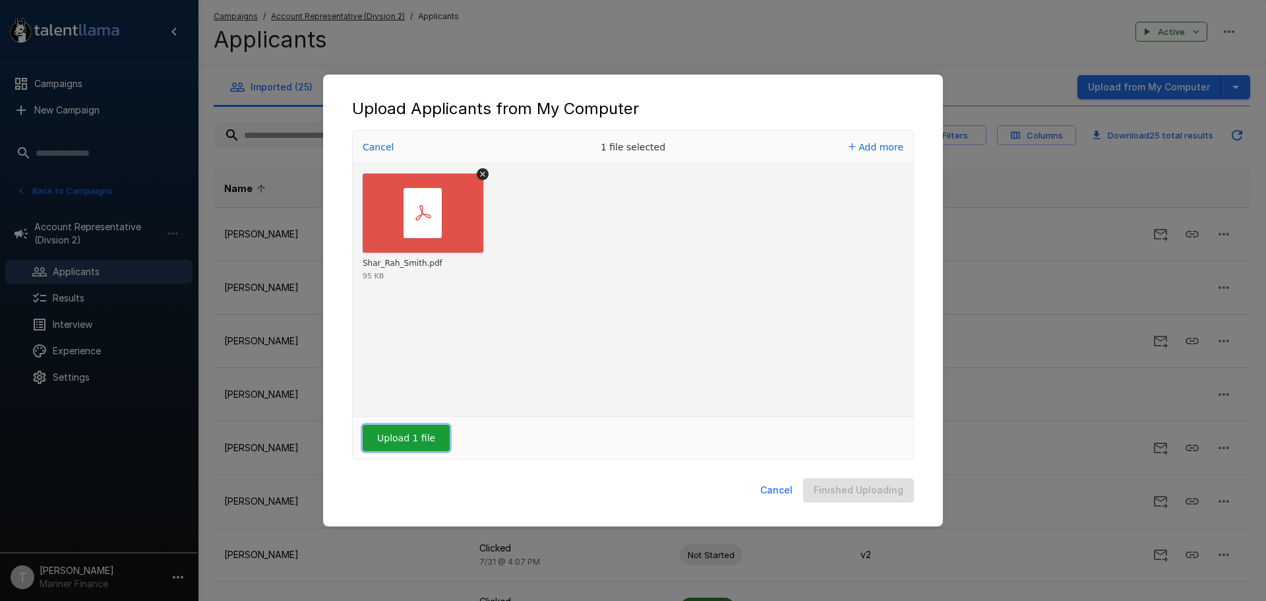
click at [408, 433] on button "Upload 1 file" at bounding box center [406, 438] width 87 height 26
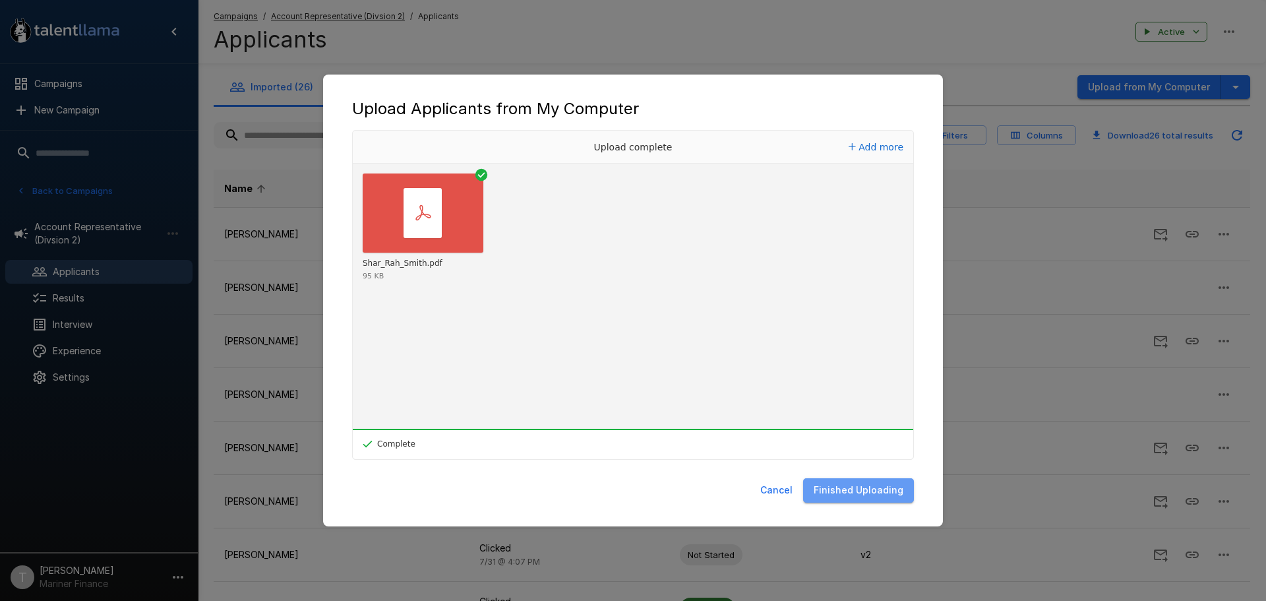
click at [873, 487] on button "Finished Uploading" at bounding box center [858, 490] width 111 height 24
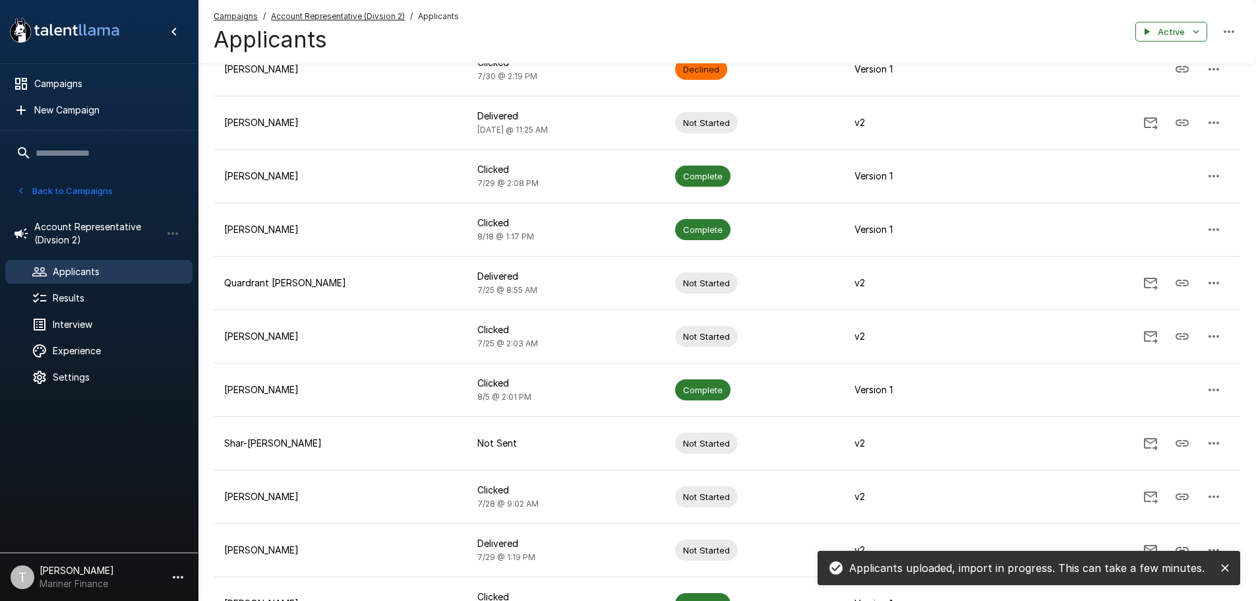
scroll to position [923, 0]
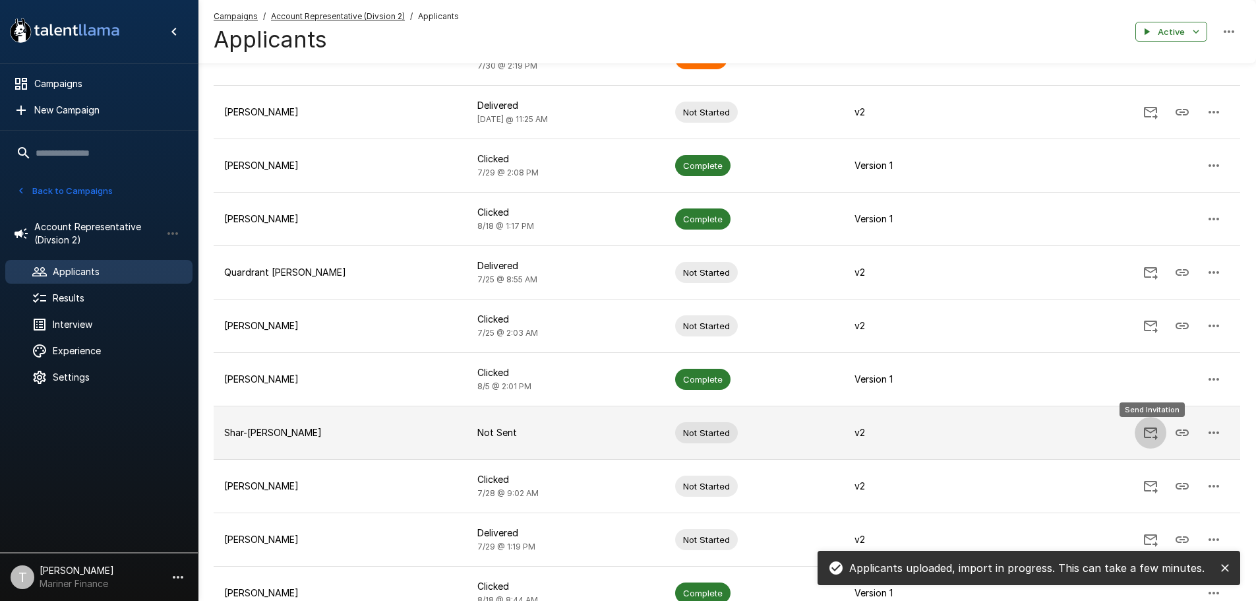
click at [1153, 433] on icon "Send Invitation" at bounding box center [1151, 433] width 16 height 16
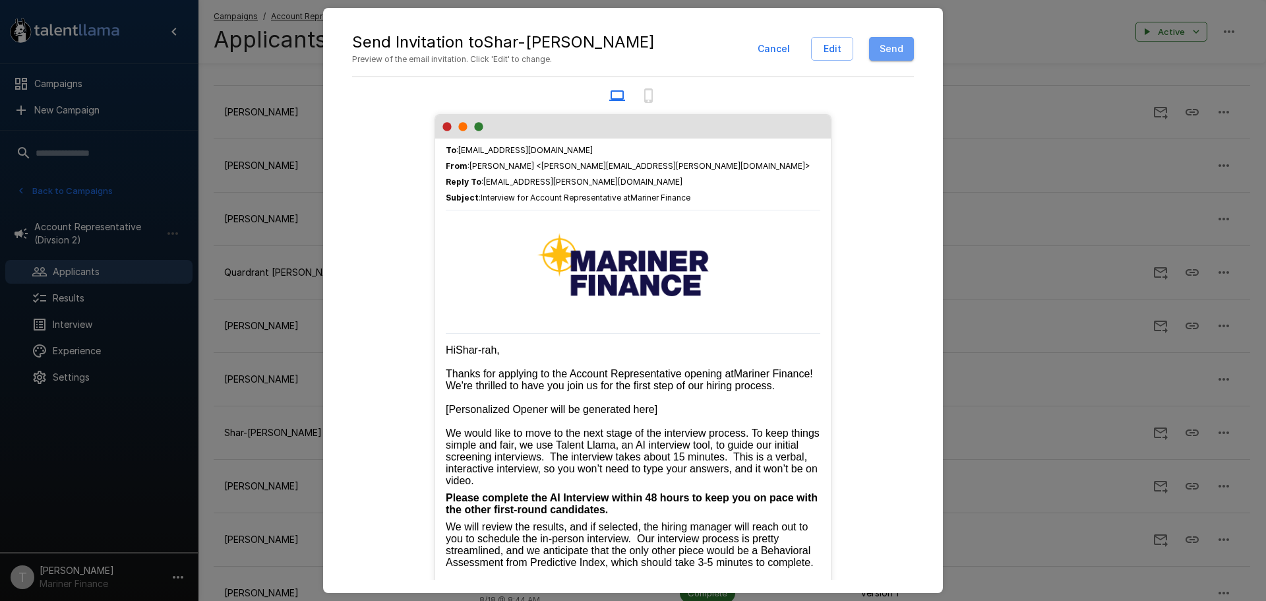
click at [896, 45] on button "Send" at bounding box center [891, 49] width 45 height 24
